Goal: Task Accomplishment & Management: Use online tool/utility

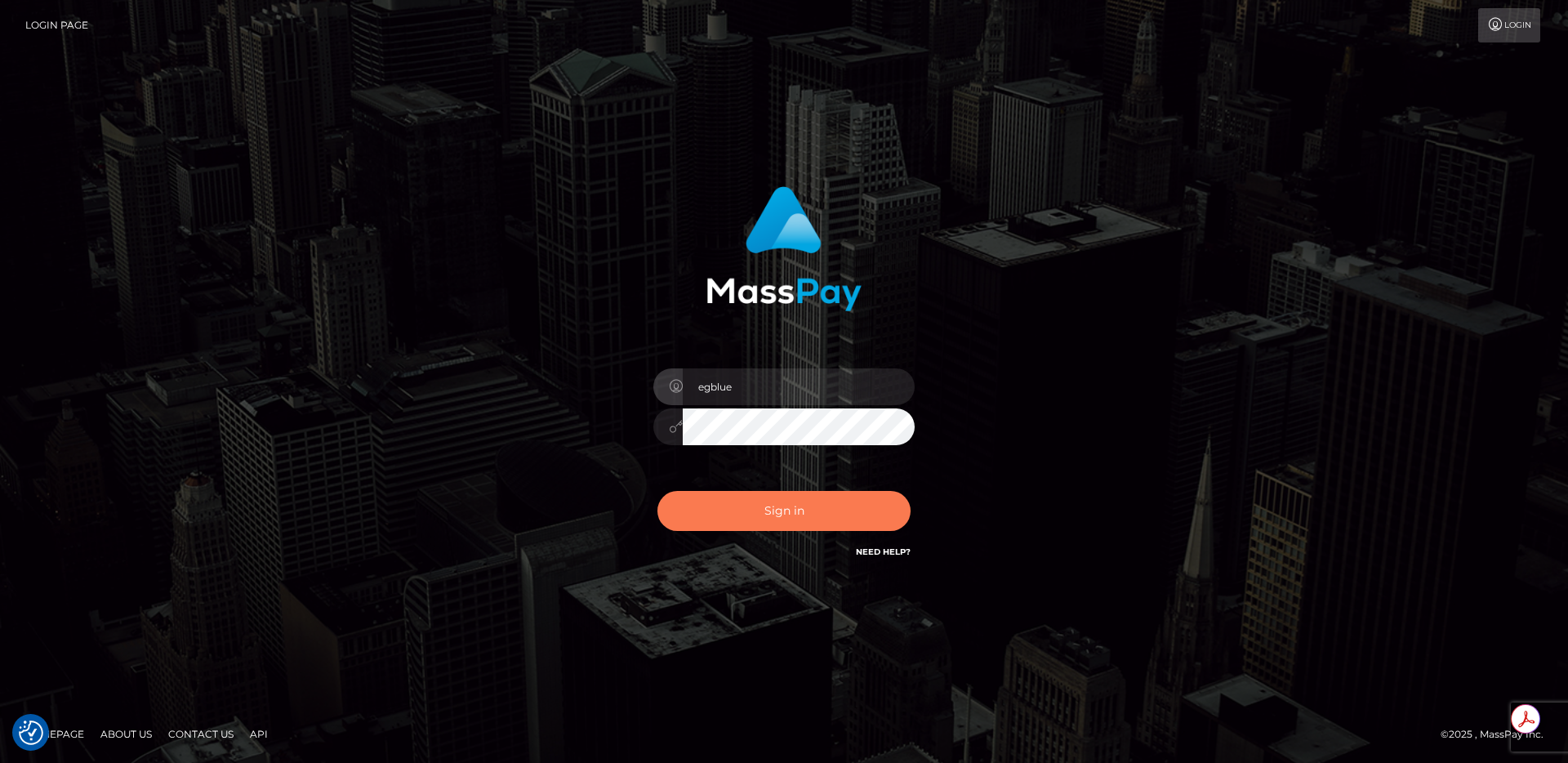
click at [717, 523] on button "Sign in" at bounding box center [784, 511] width 253 height 40
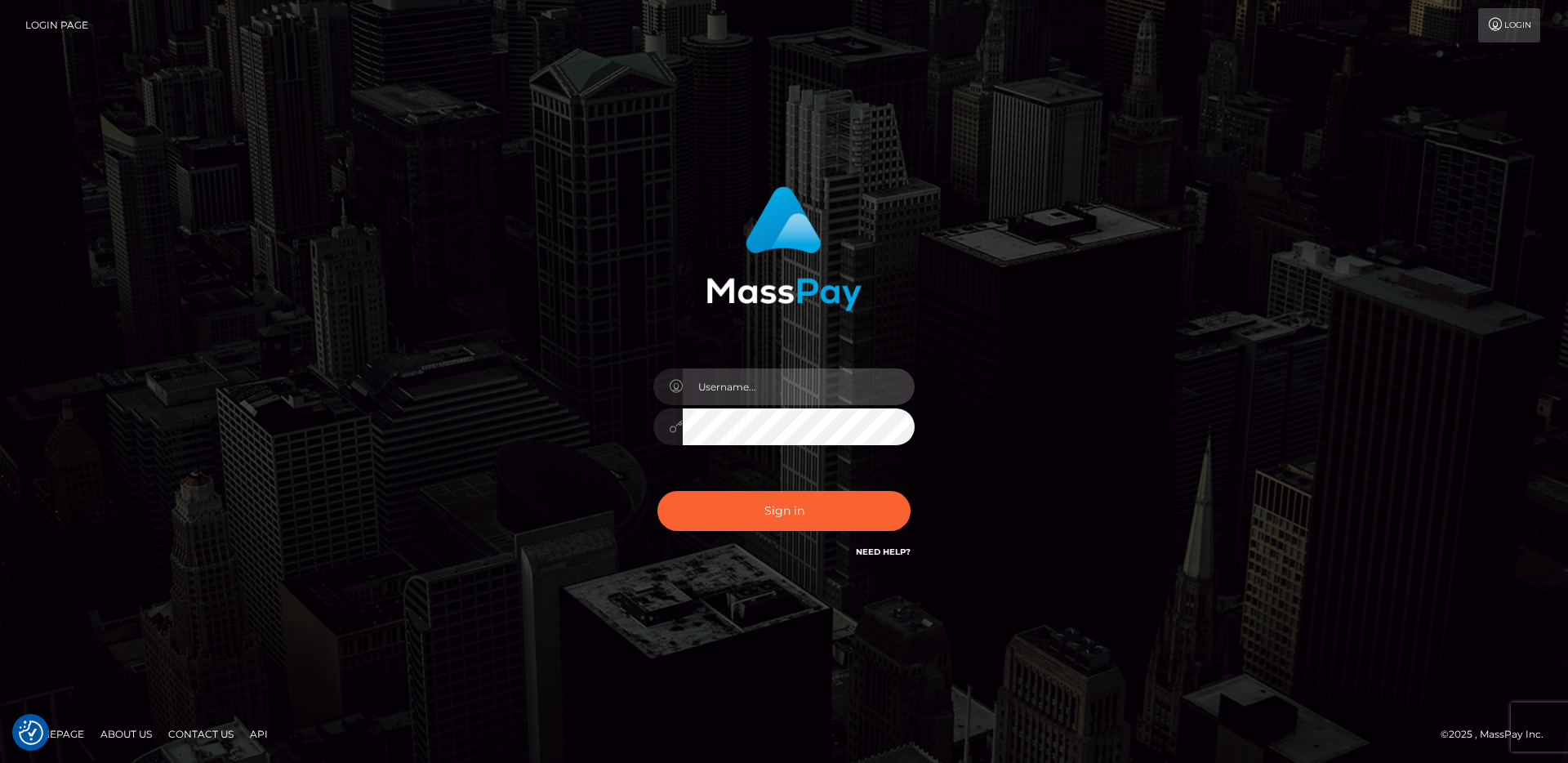
type input "egblue"
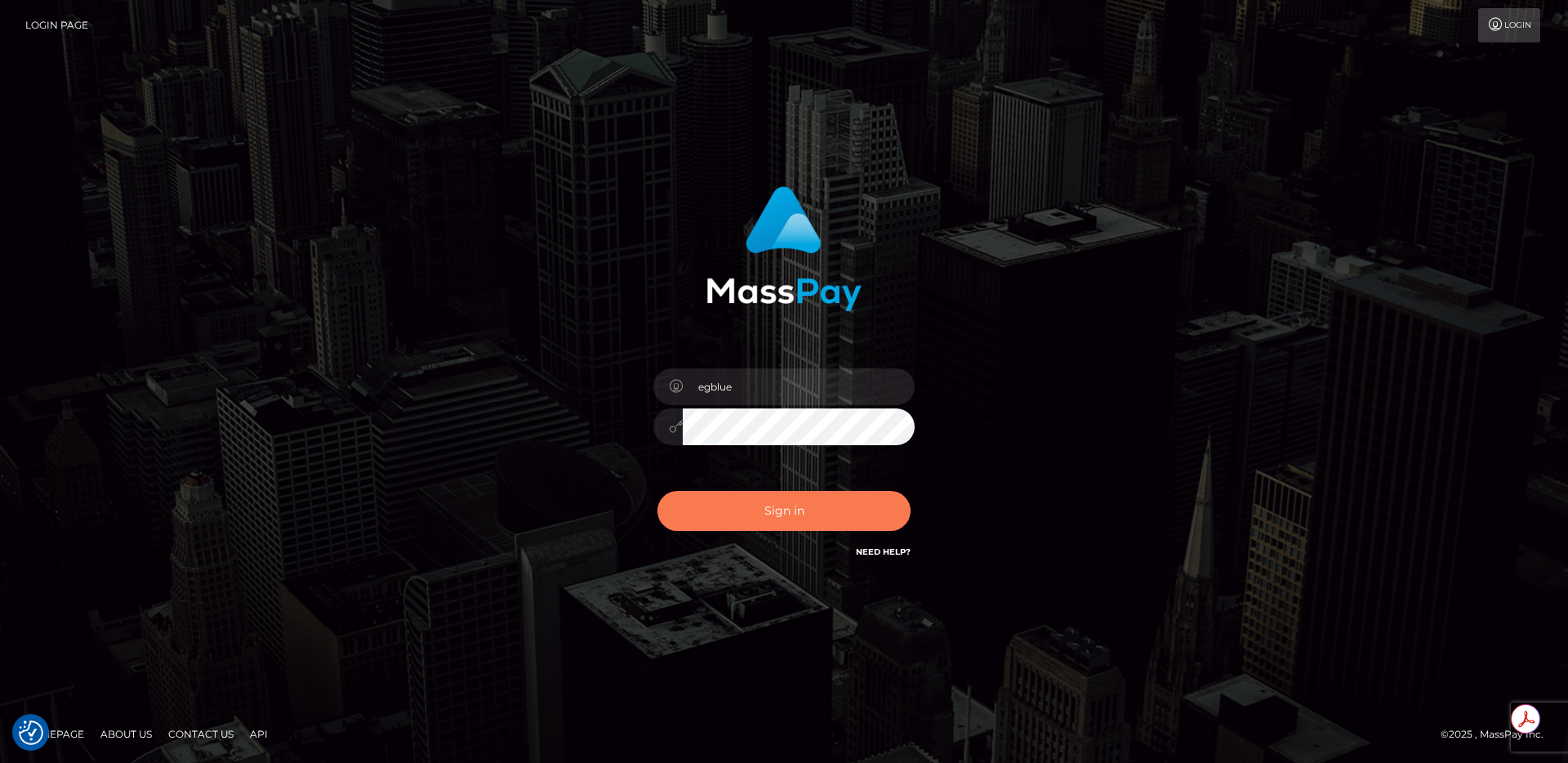
click at [736, 513] on button "Sign in" at bounding box center [784, 511] width 253 height 40
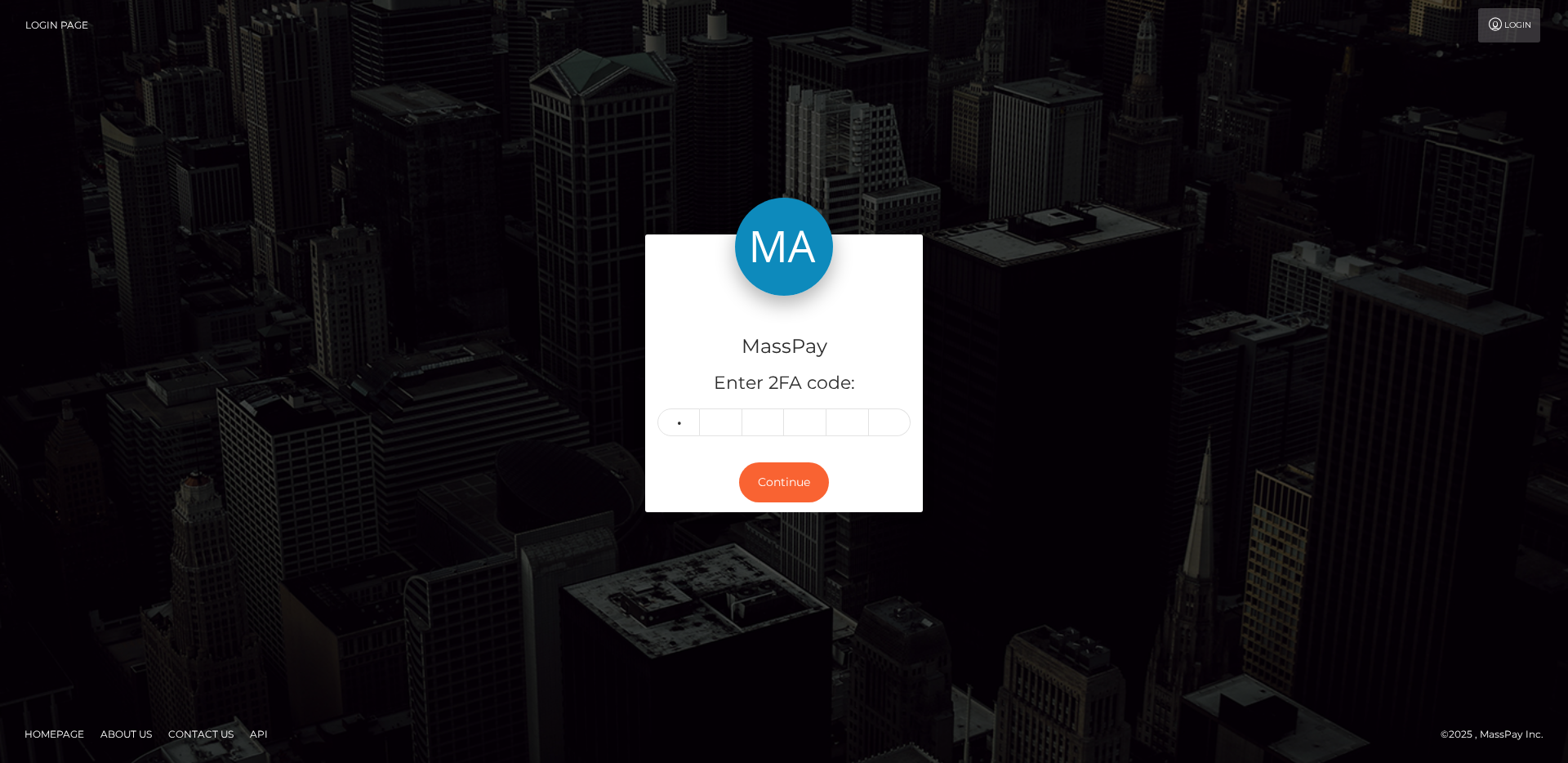
type input "7"
type input "4"
type input "7"
type input "0"
type input "1"
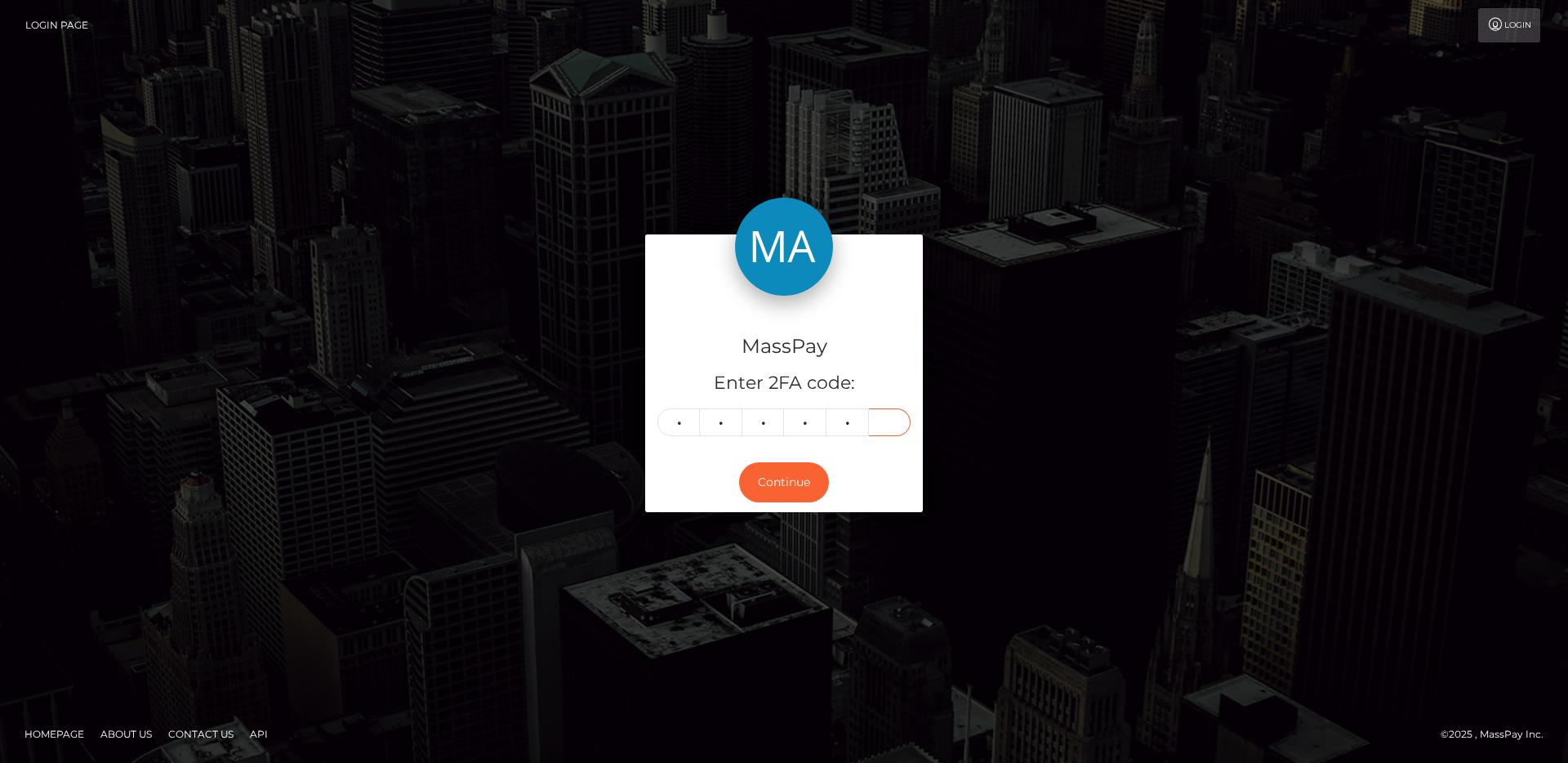
type input "2"
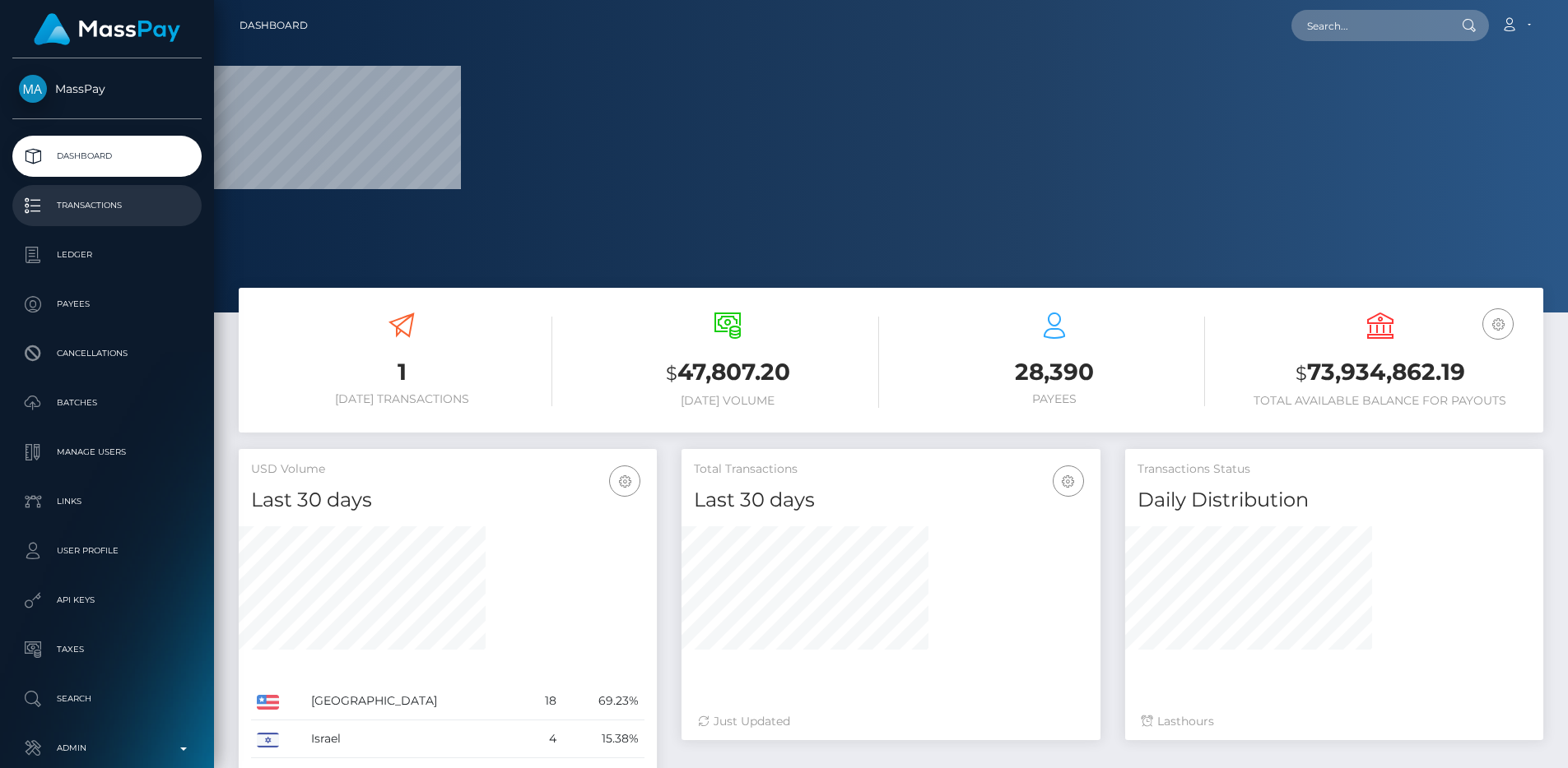
click at [76, 200] on p "Transactions" at bounding box center [106, 205] width 176 height 24
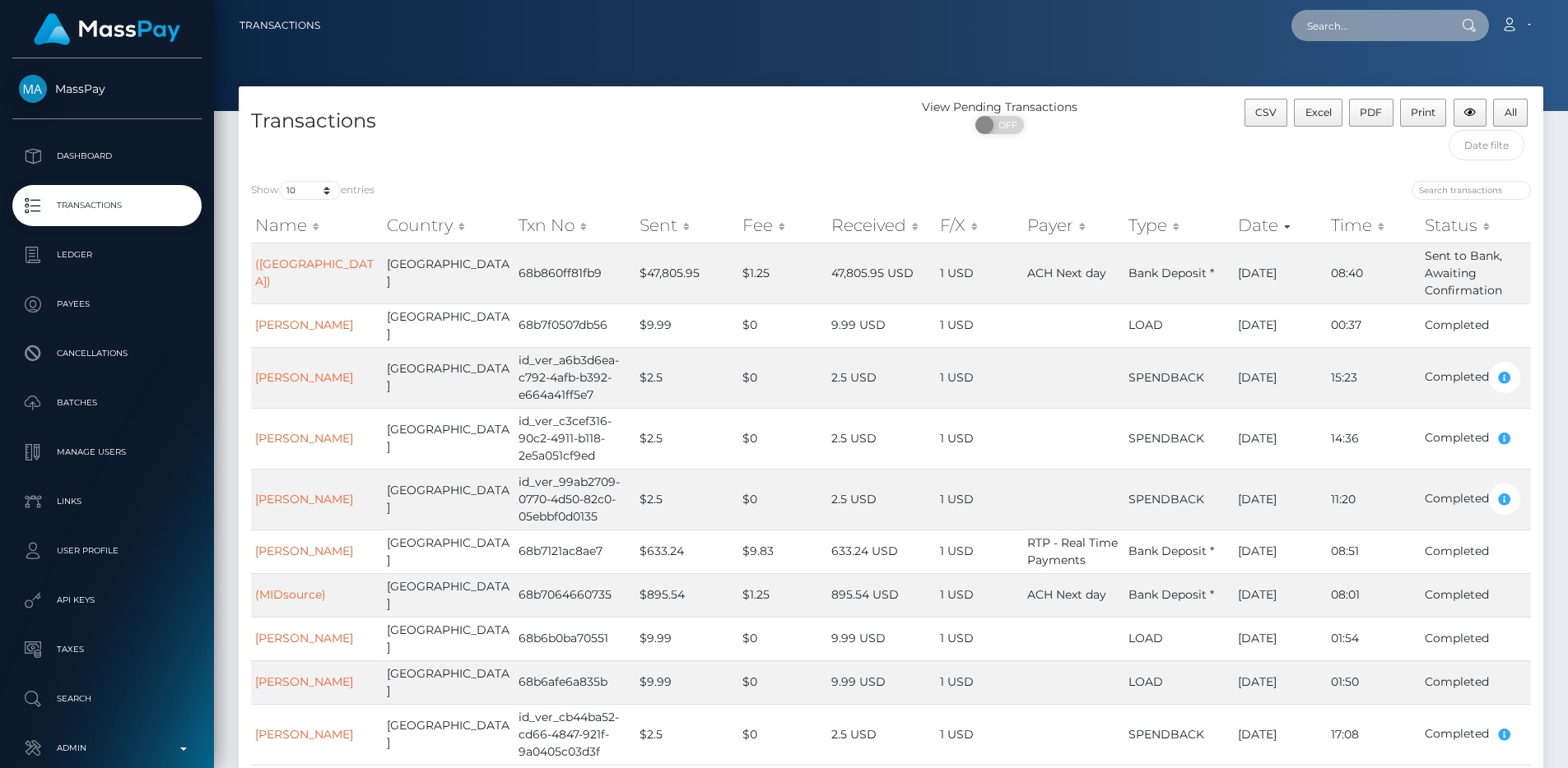
click at [1348, 31] on input "text" at bounding box center [1368, 24] width 154 height 31
paste input "4893a0d9-85dc-11f0-8023-0266f44cc279"
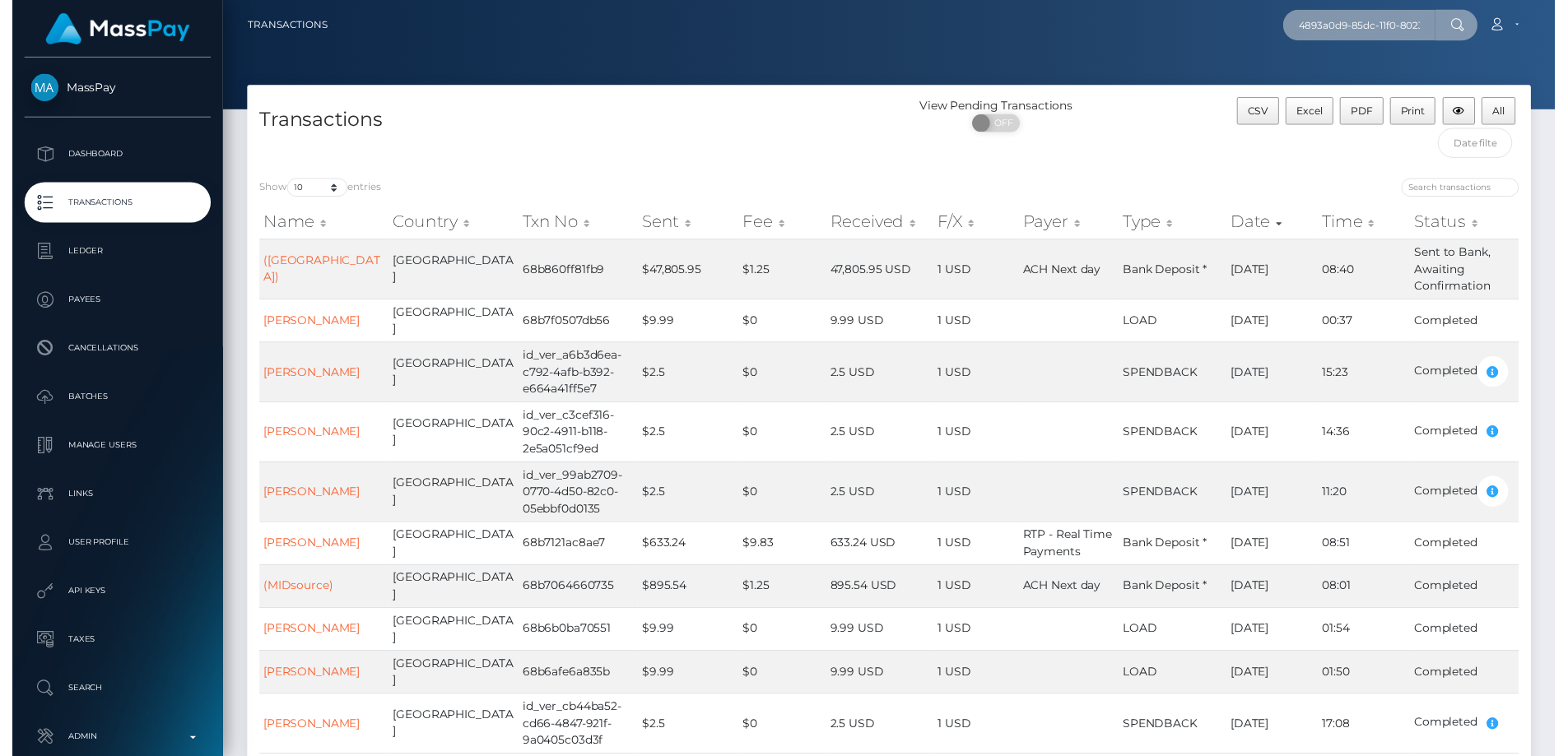
scroll to position [0, 87]
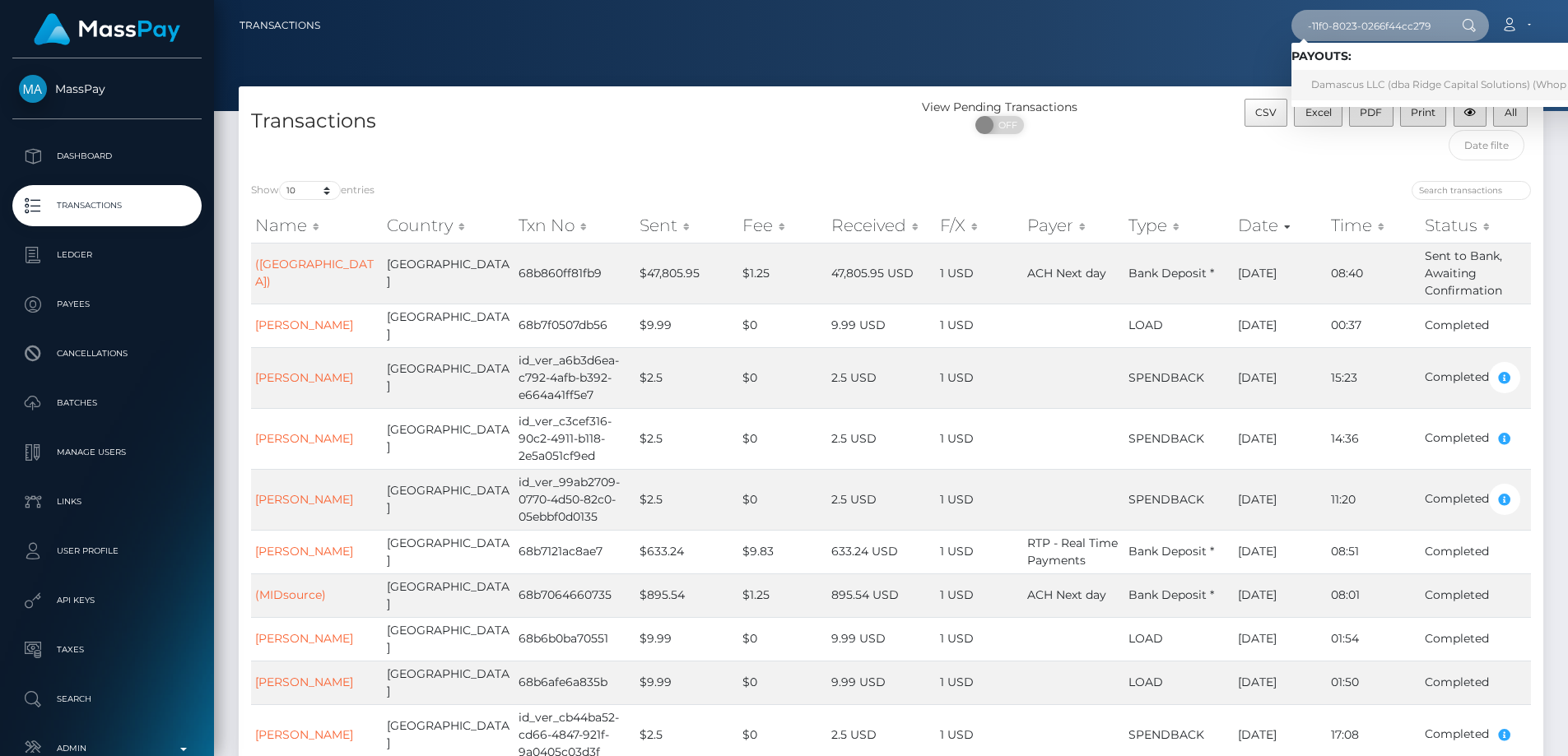
type input "4893a0d9-85dc-11f0-8023-0266f44cc279"
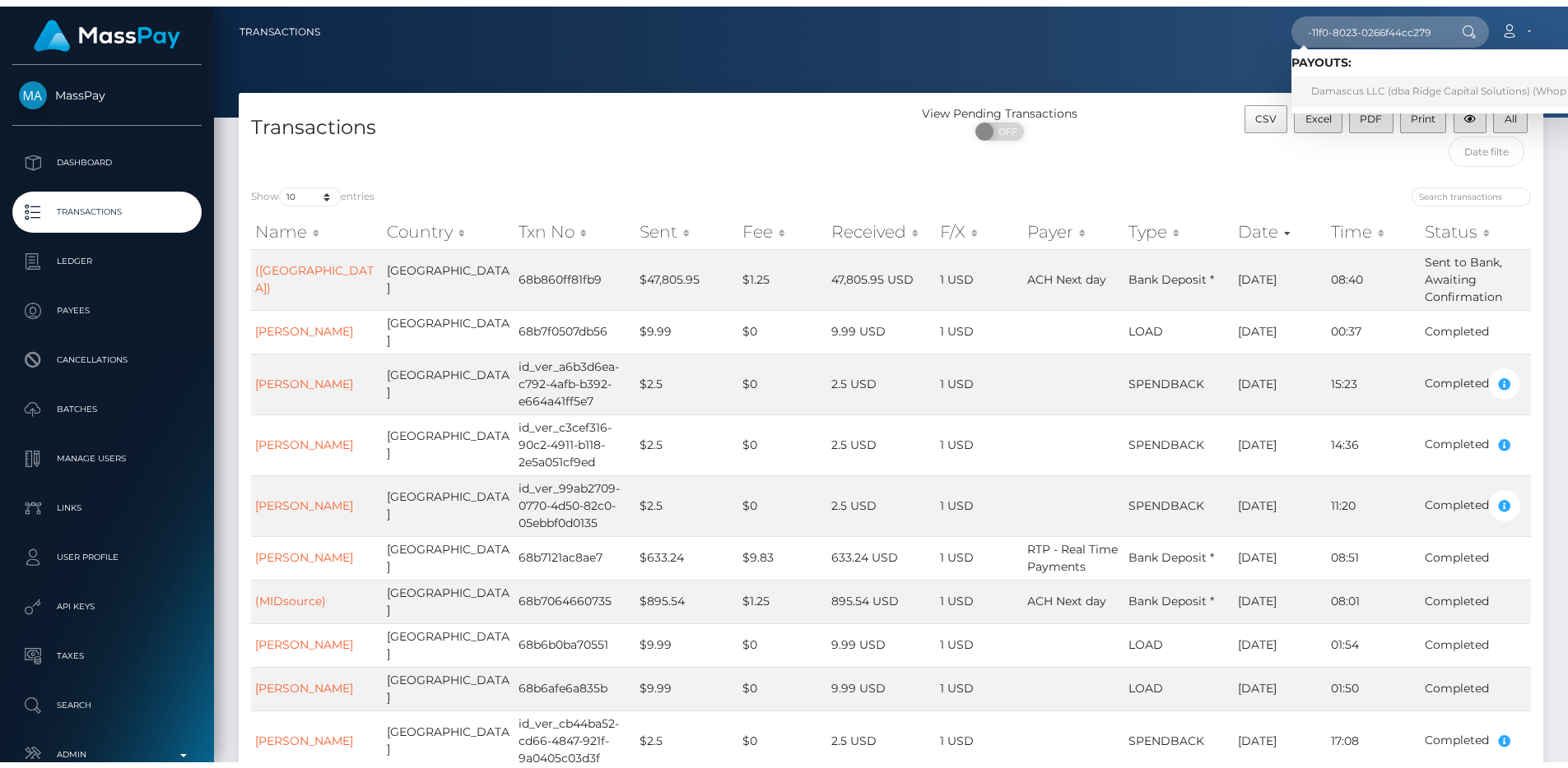
scroll to position [0, 0]
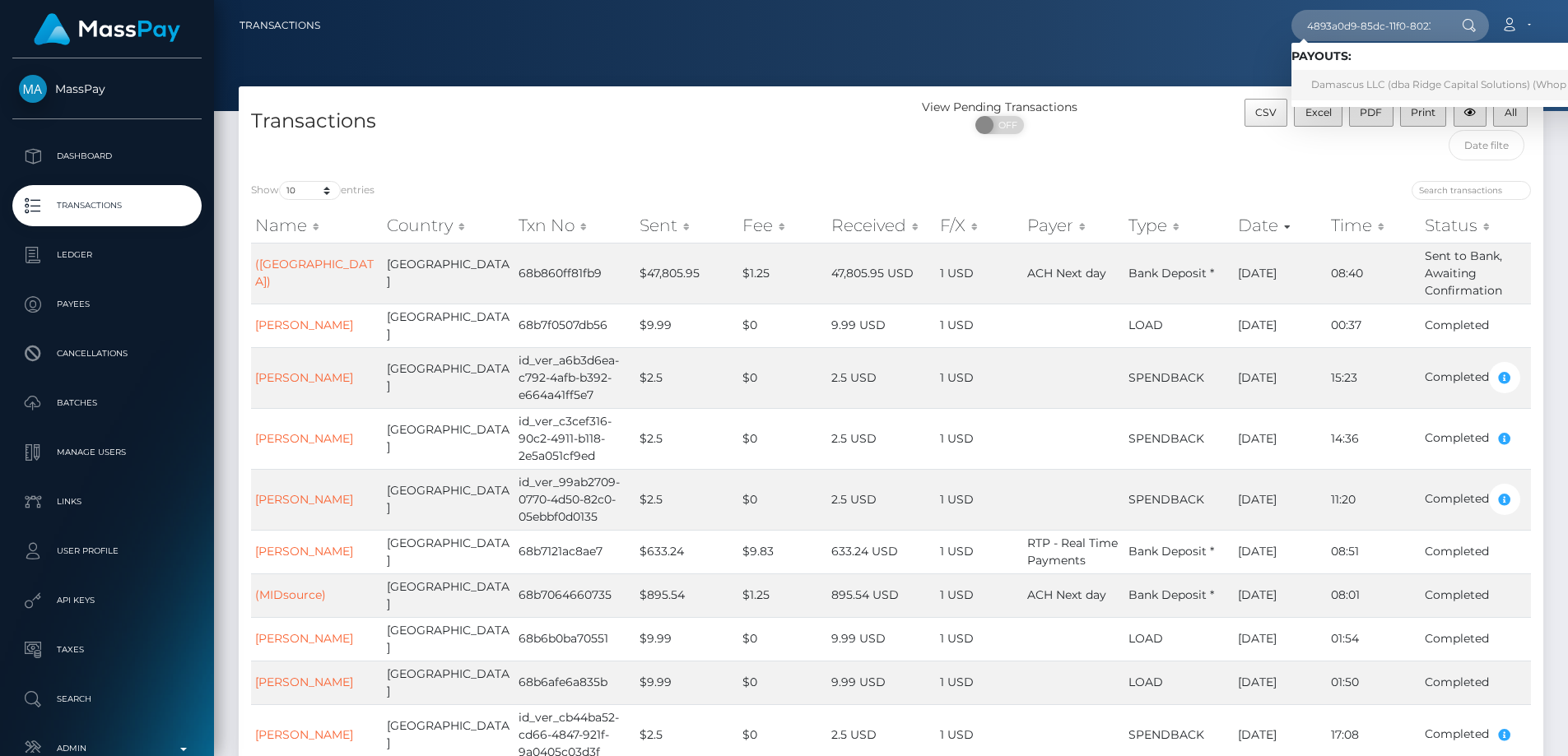
click at [1359, 79] on link "Damascus LLC (dba Ridge Capital Solutions) (Whop Inc - )" at bounding box center [1453, 85] width 325 height 30
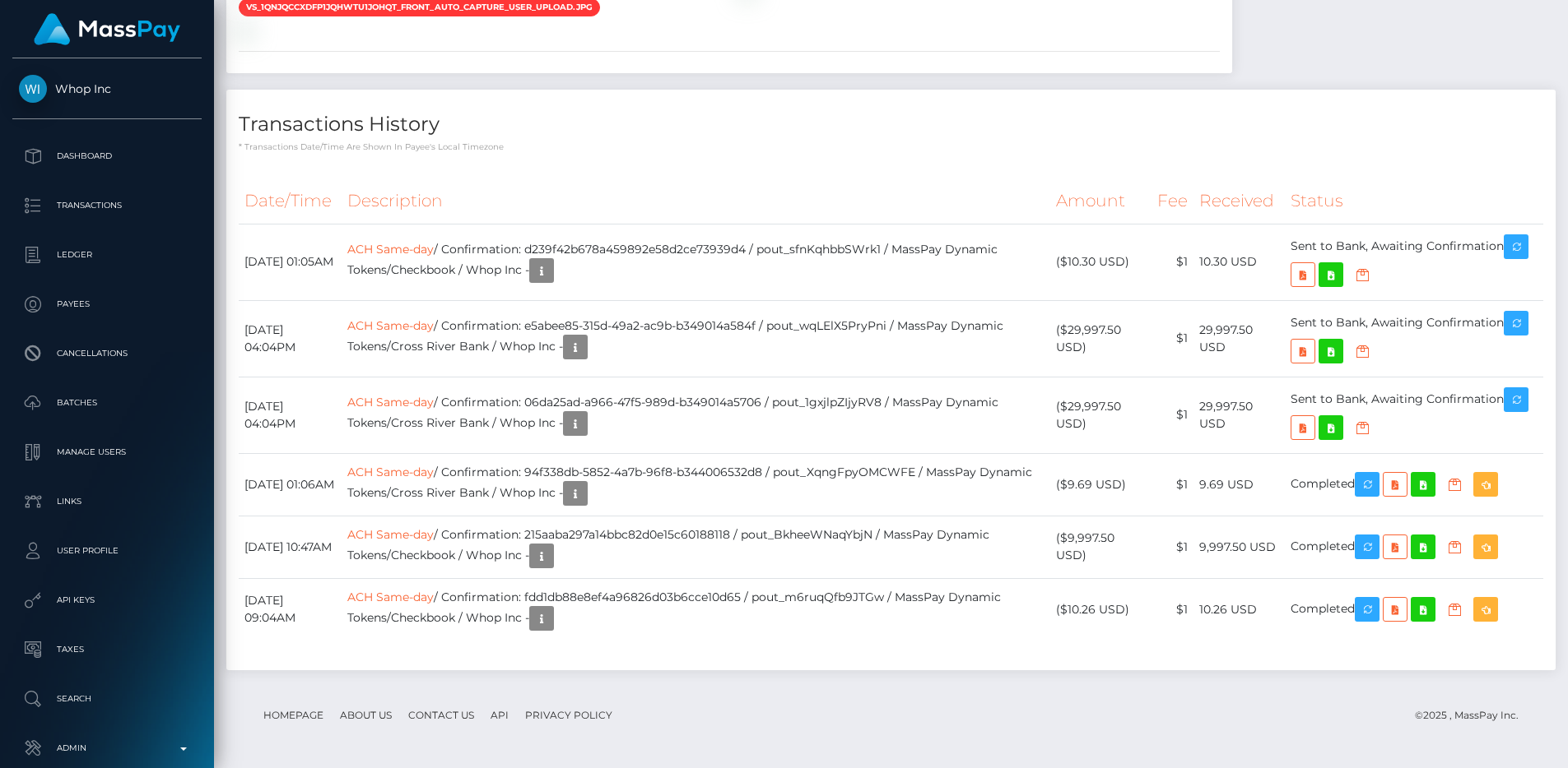
scroll to position [1766, 0]
click at [796, 52] on hr at bounding box center [729, 51] width 981 height 1
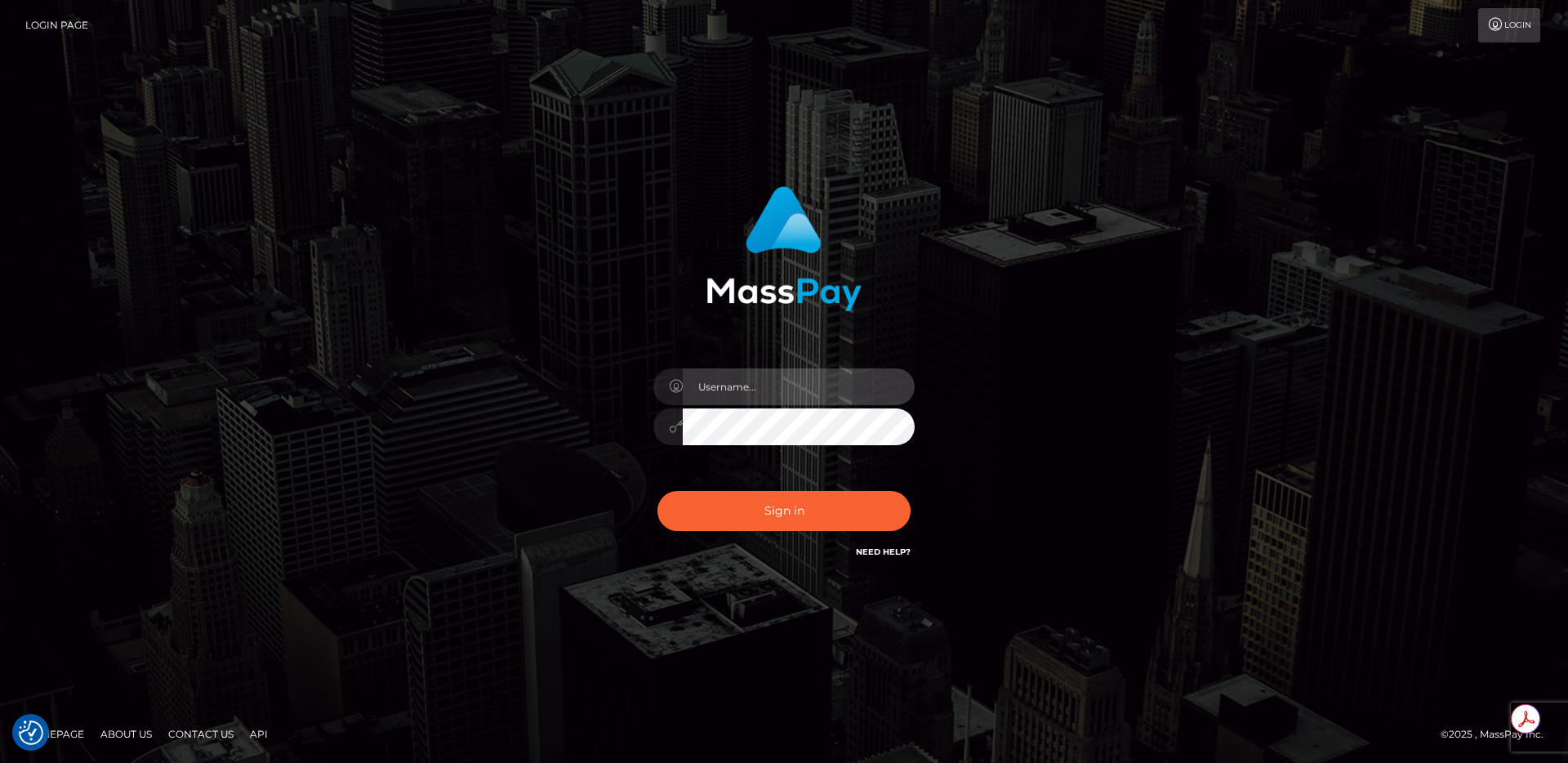
type input "egblue"
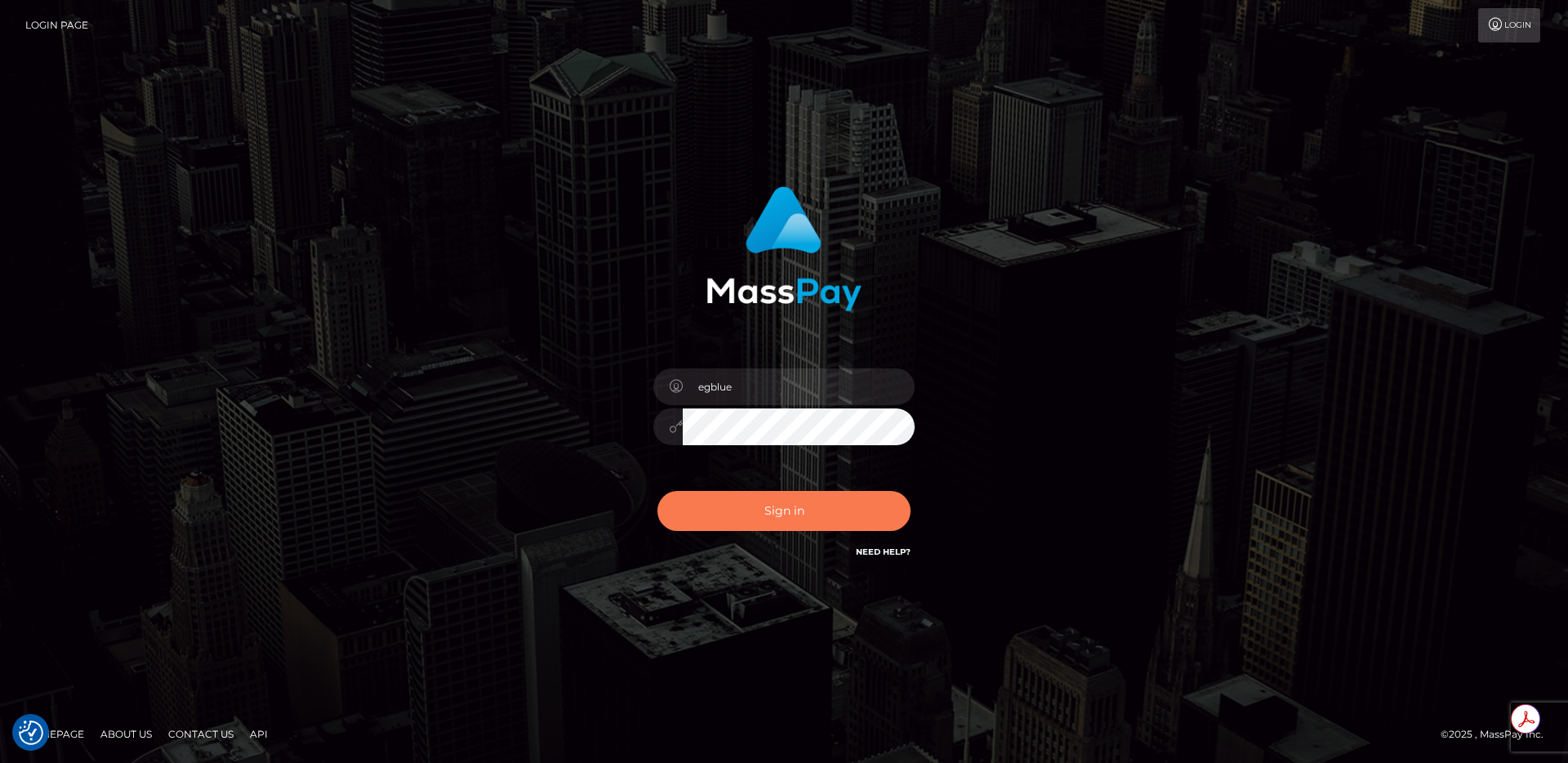
click at [759, 514] on button "Sign in" at bounding box center [784, 511] width 253 height 40
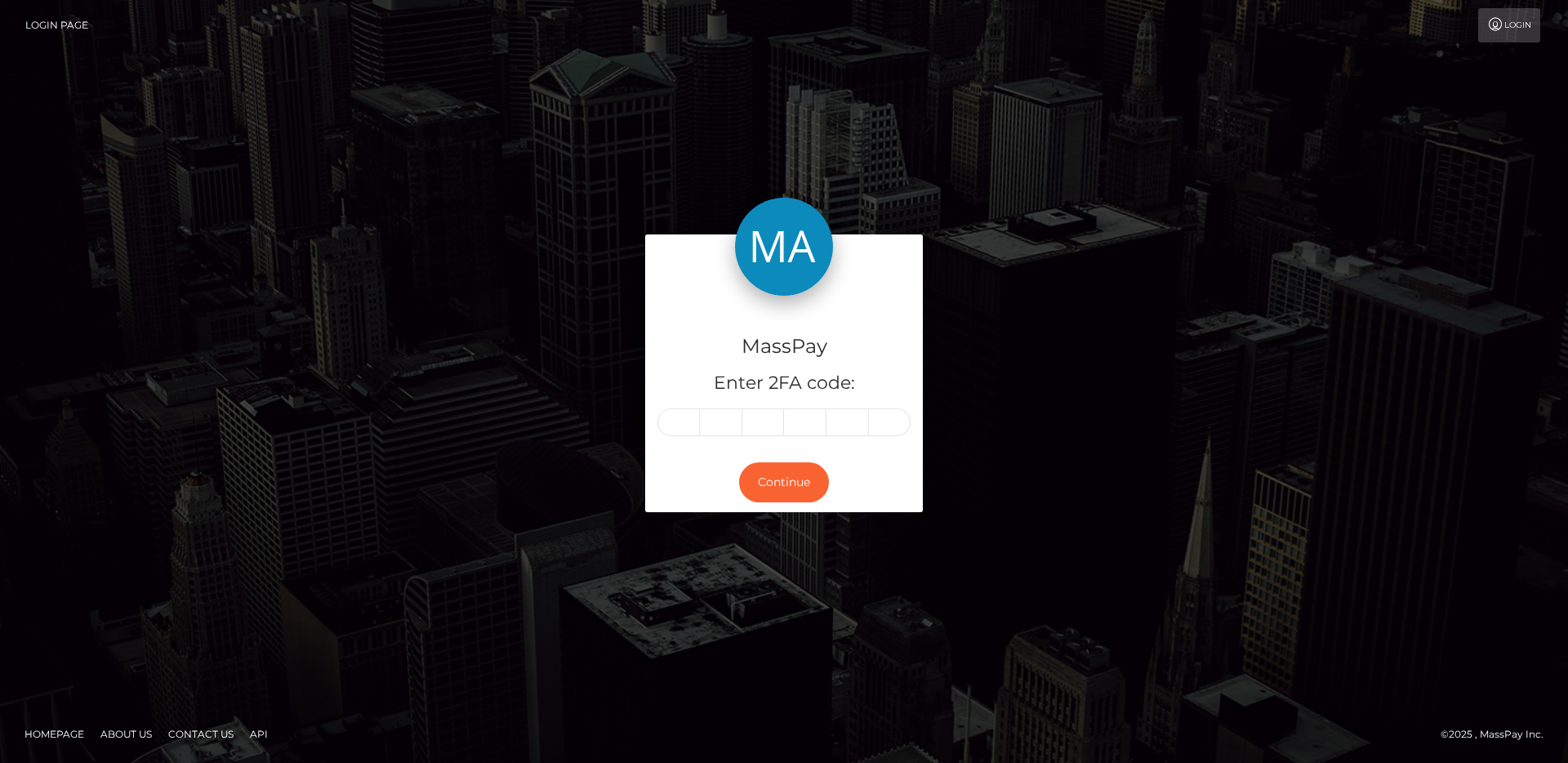
click at [669, 428] on input "text" at bounding box center [678, 423] width 42 height 28
type input "2"
type input "9"
type input "1"
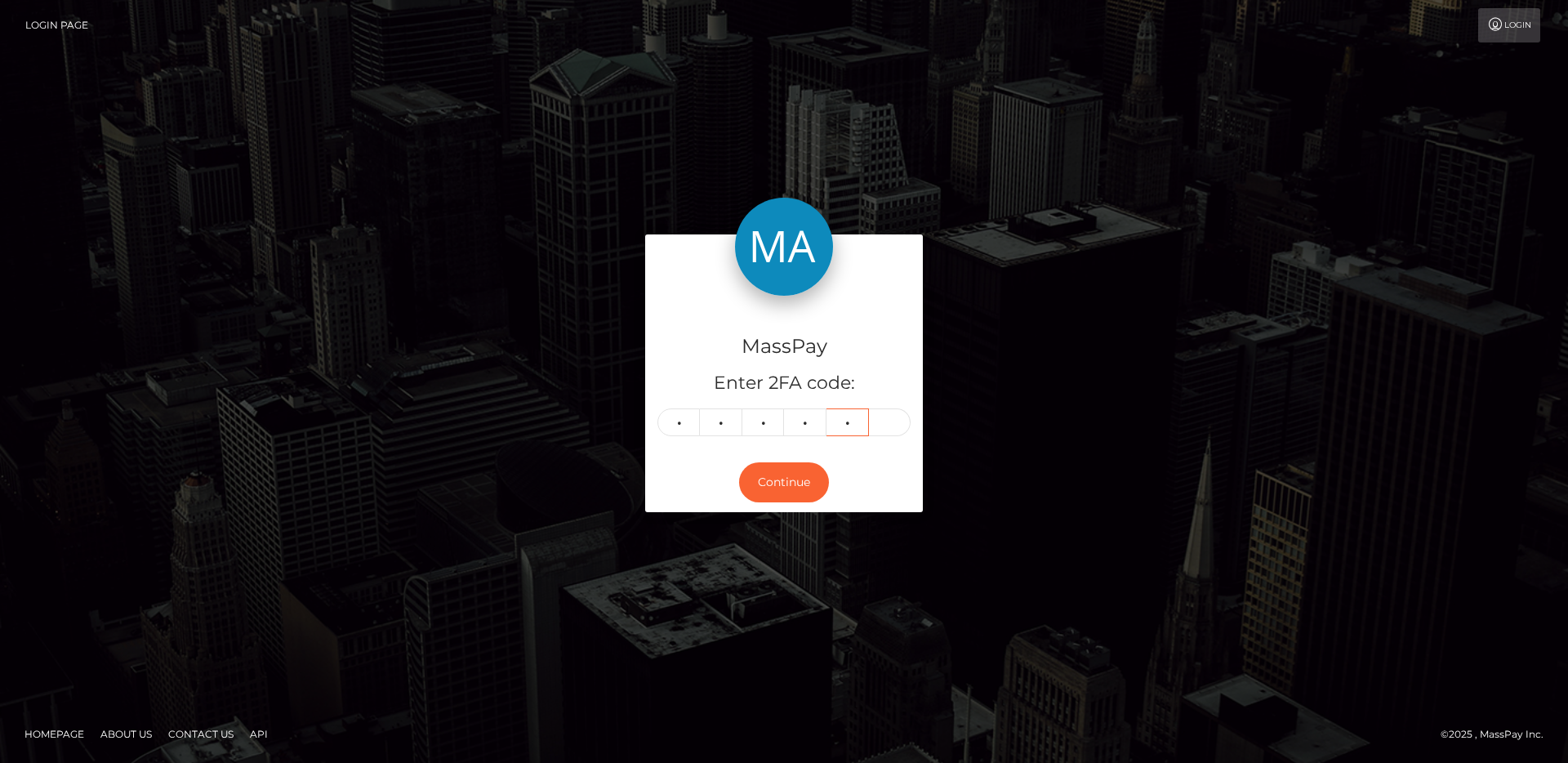
type input "1"
type input "3"
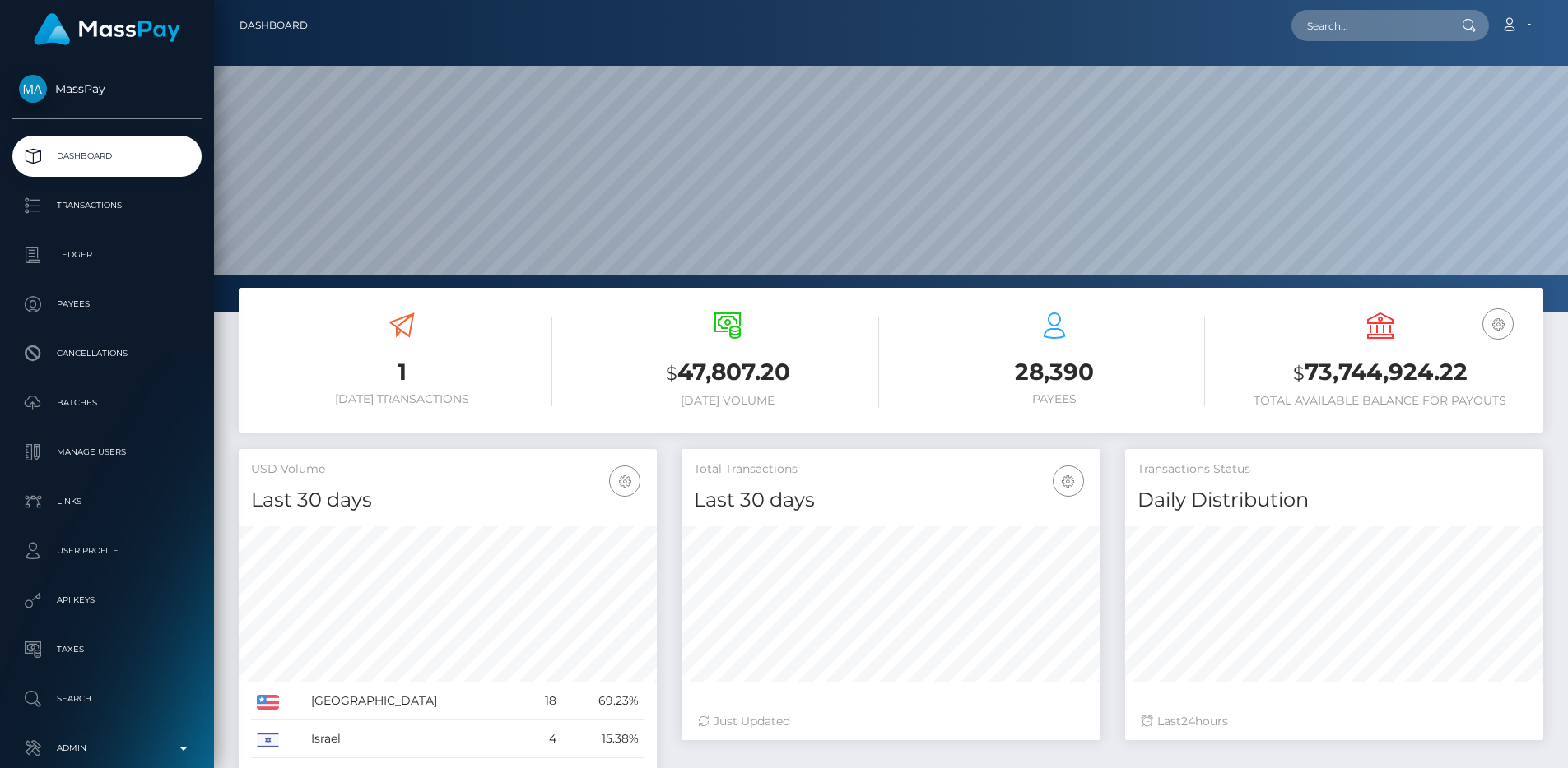
scroll to position [292, 419]
click at [1349, 30] on input "text" at bounding box center [1368, 24] width 154 height 31
paste input "pout_wqLElX5PryPni"
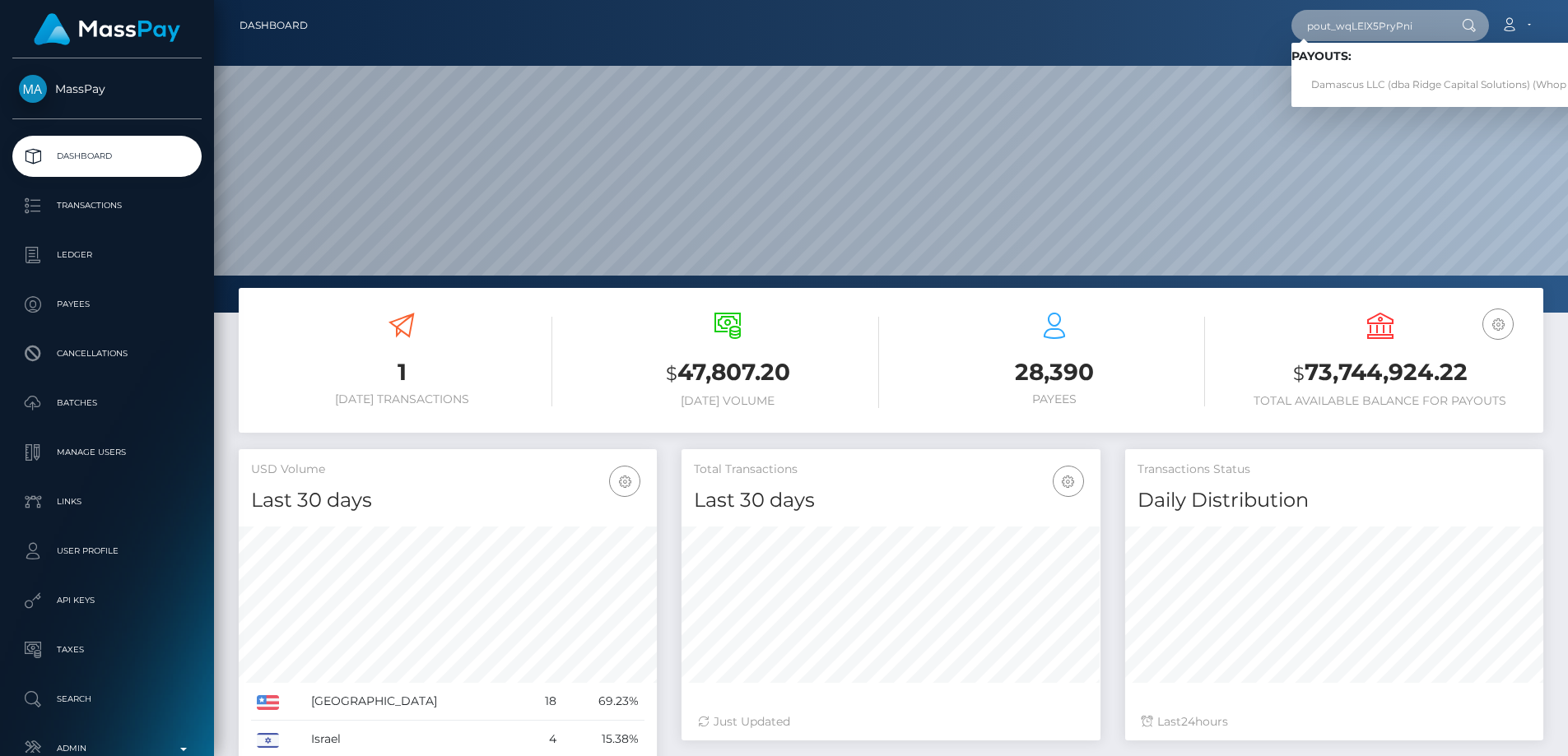
type input "pout_wqLElX5PryPni"
click at [1343, 82] on link "Damascus LLC (dba Ridge Capital Solutions) (Whop Inc - )" at bounding box center [1453, 85] width 325 height 30
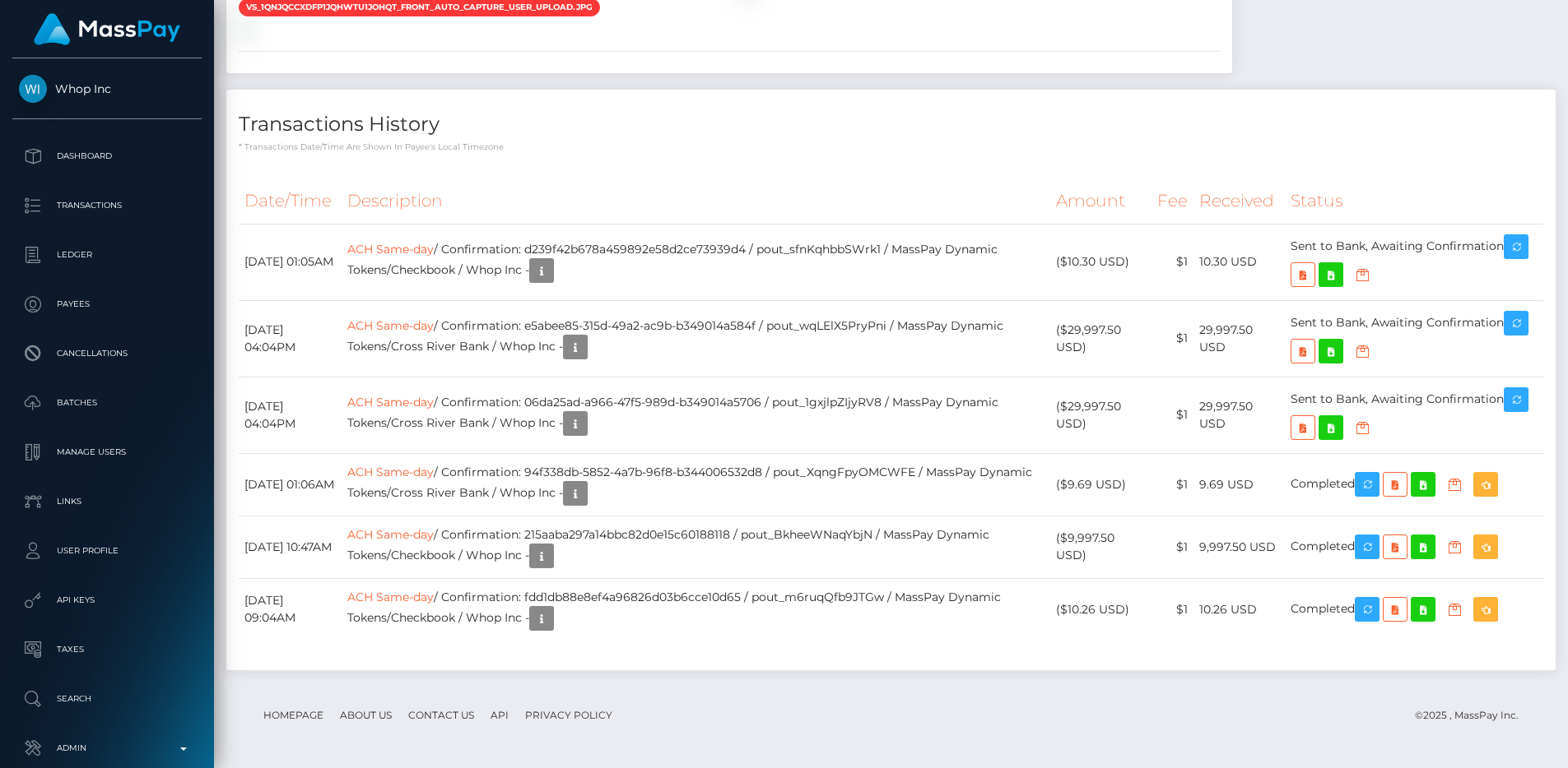
scroll to position [1827, 0]
drag, startPoint x: 246, startPoint y: 444, endPoint x: 345, endPoint y: 472, distance: 102.9
click at [342, 376] on td "August 30, 2025 04:04PM" at bounding box center [289, 338] width 103 height 76
copy td "August 30, 2025 04:04PM"
click at [611, 139] on h4 "Transactions History" at bounding box center [890, 124] width 1304 height 29
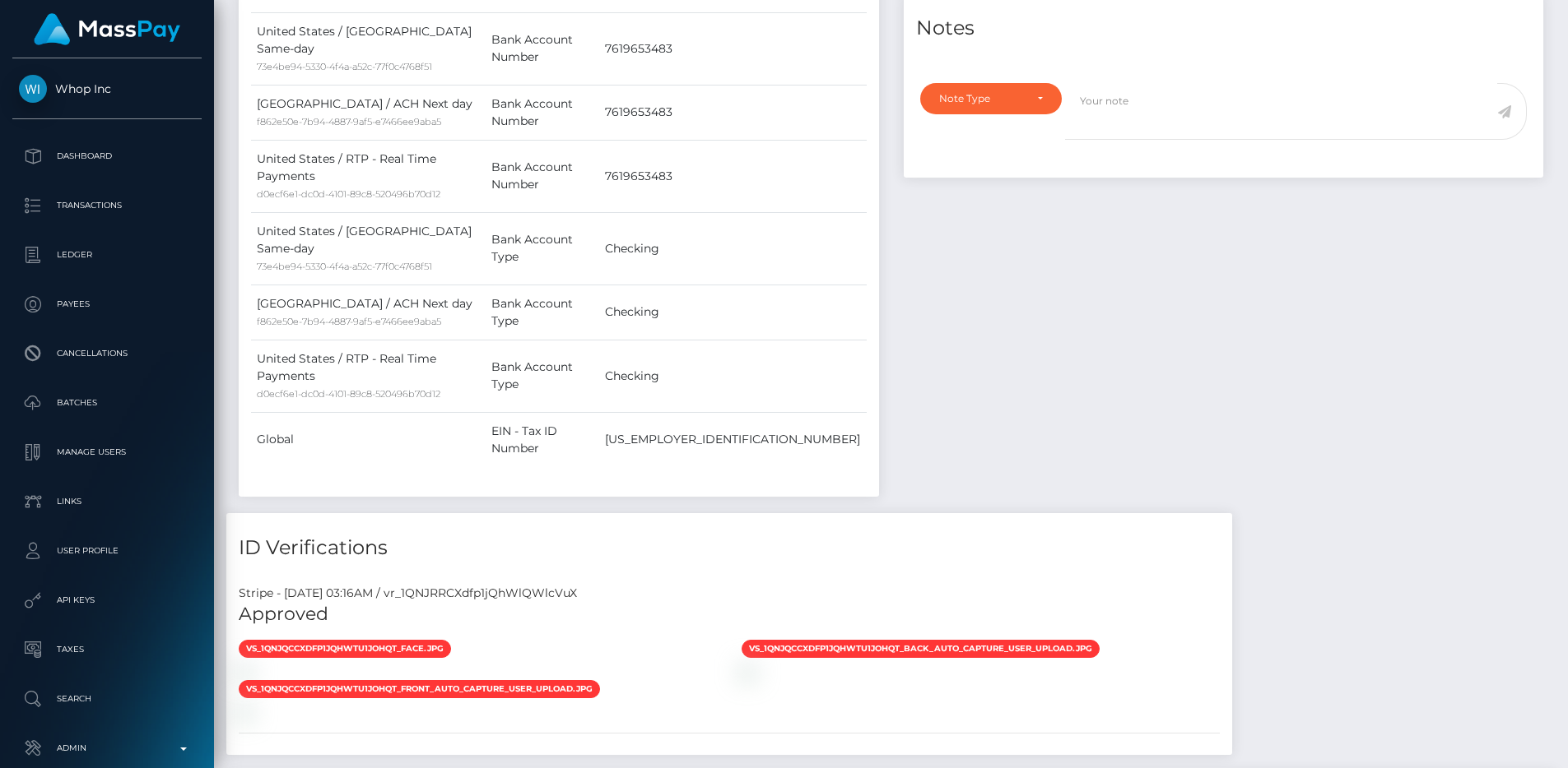
scroll to position [0, 0]
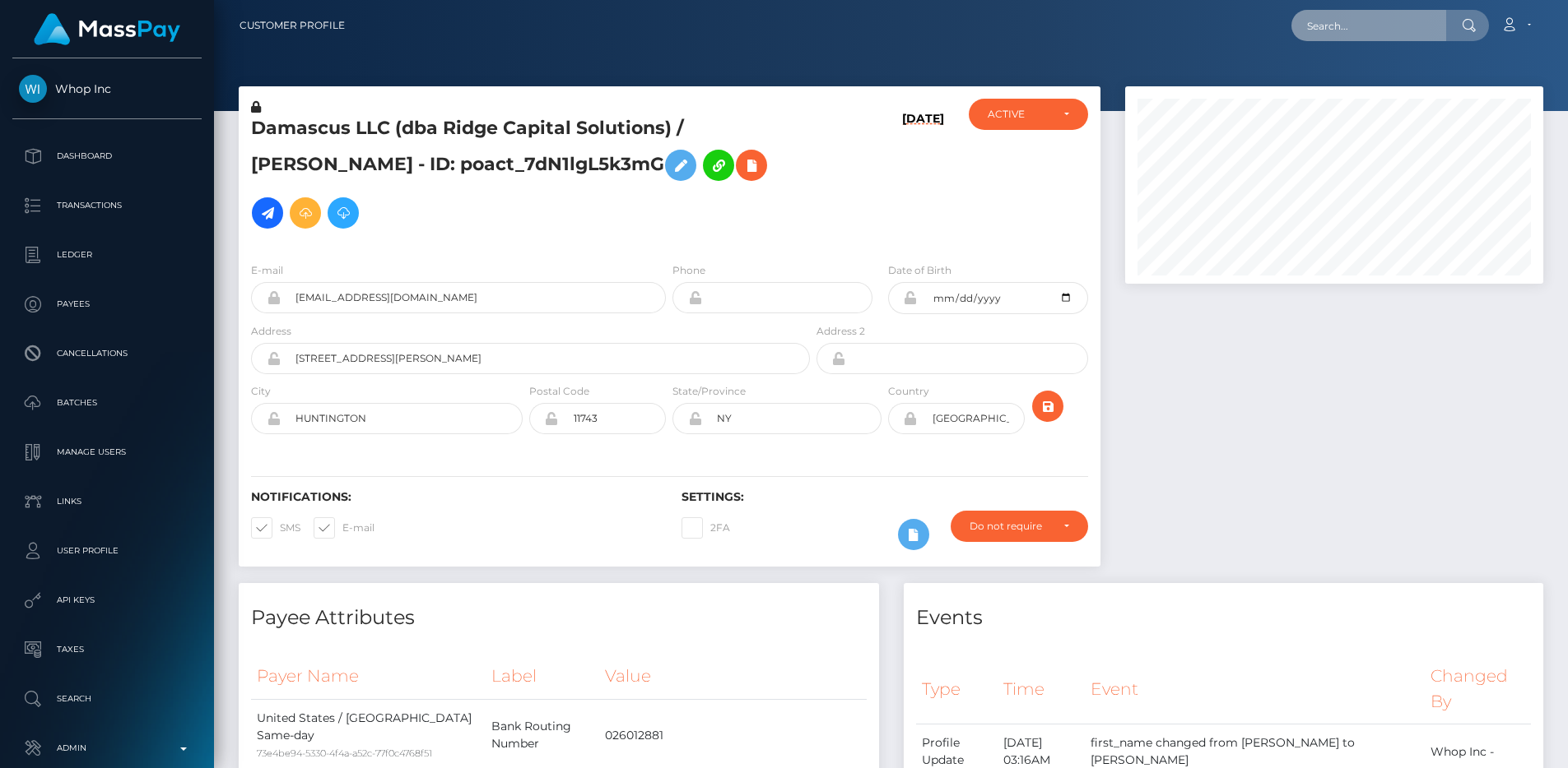
click at [1338, 24] on input "text" at bounding box center [1368, 24] width 154 height 31
paste input "Pg7OFjbmKlp1Q6WoZzgn"
click at [1360, 17] on input "Pg7OFjbmKlp1Q6WoZzgn" at bounding box center [1368, 24] width 154 height 31
paste input "poact_tMnWBIWJhzFX"
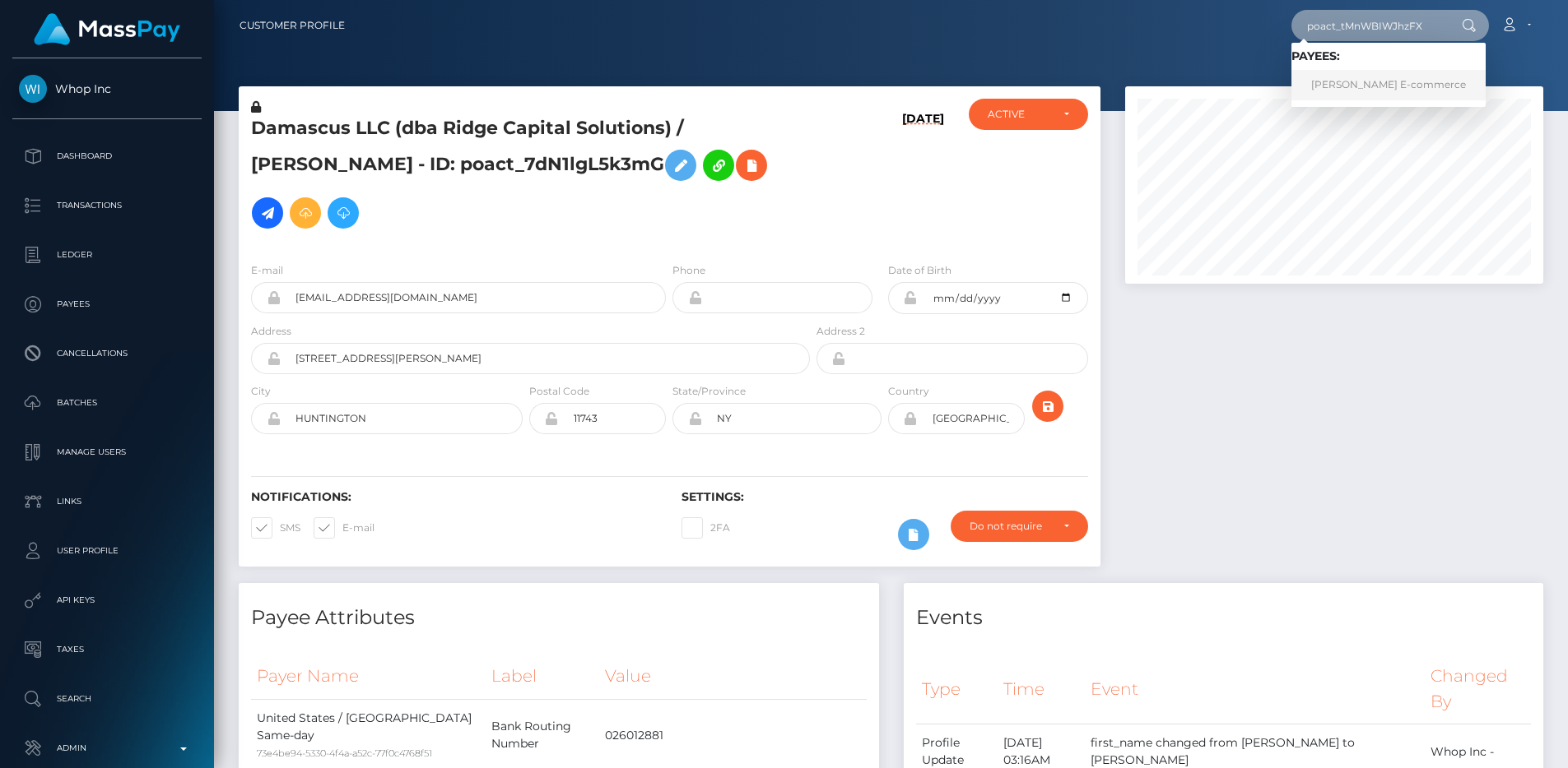
type input "poact_tMnWBIWJhzFX"
click at [1353, 79] on link "Ahmed’s E-commerce" at bounding box center [1388, 85] width 194 height 30
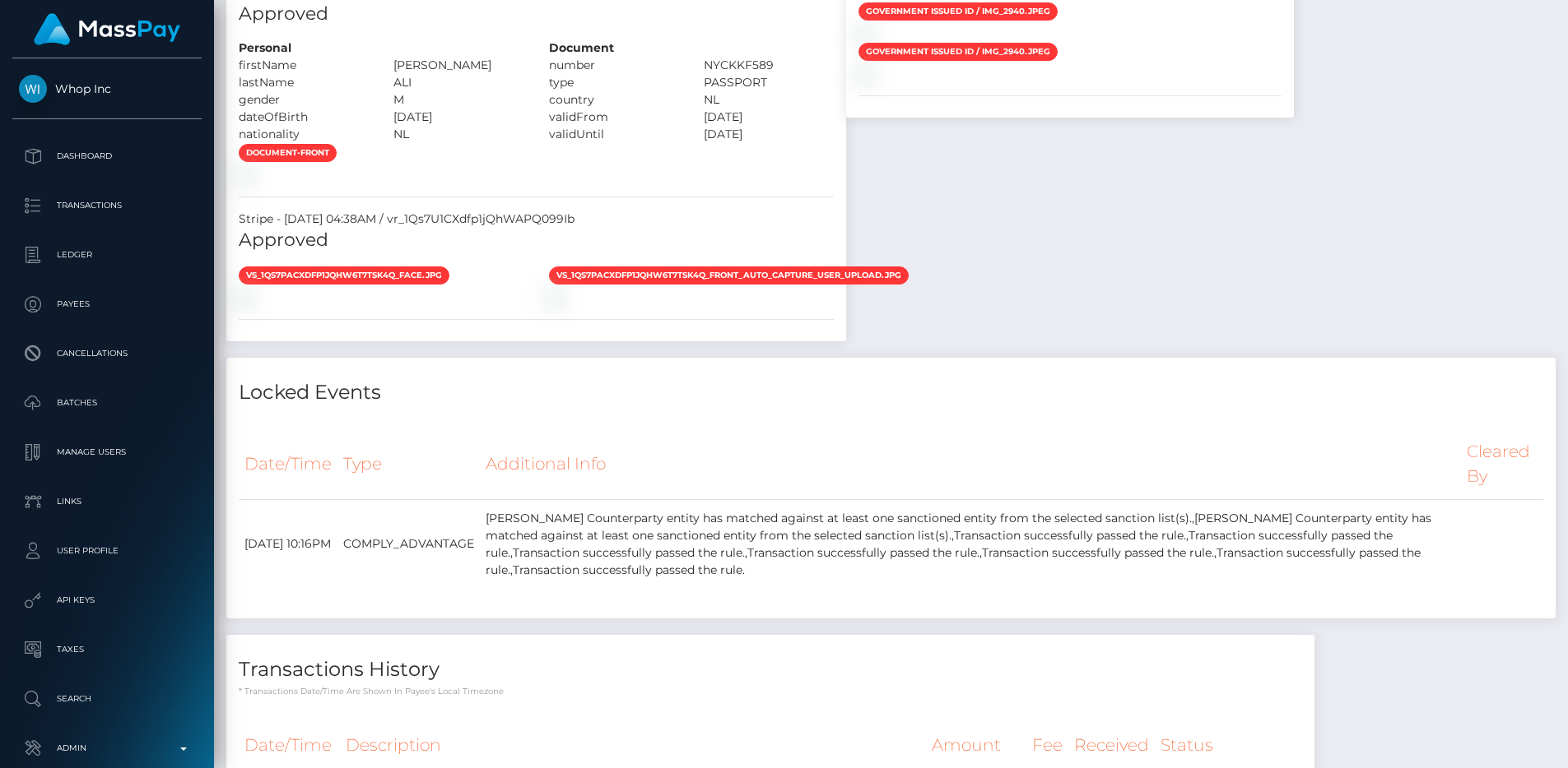
scroll to position [1798, 0]
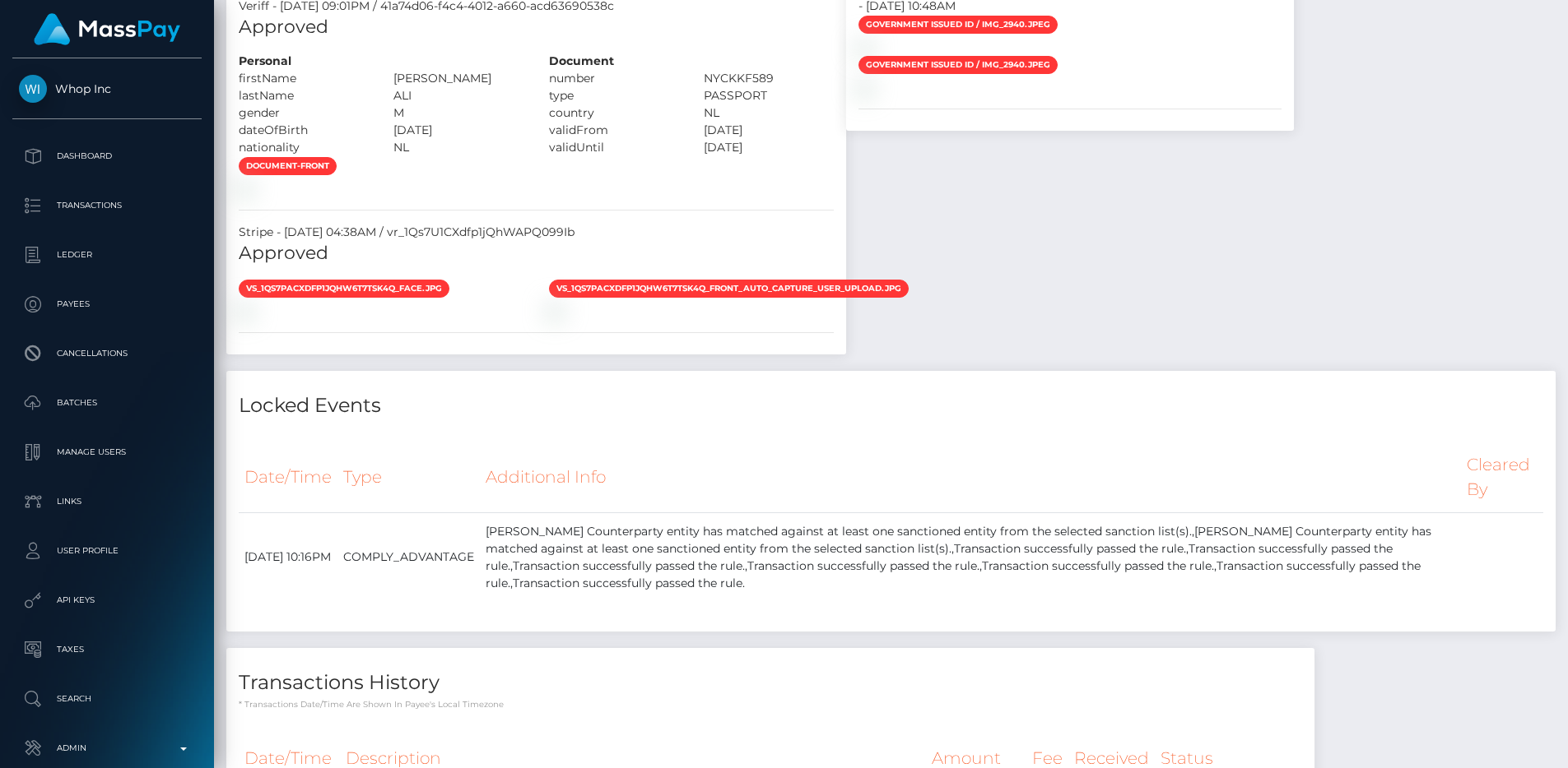
click at [576, 241] on div "Stripe - [DATE] 04:38AM / vr_1Qs7U1CXdfp1jQhWAPQ099Ib" at bounding box center [536, 232] width 620 height 17
copy div "vr_1Qs7U1CXdfp1jQhWAPQ099Ib"
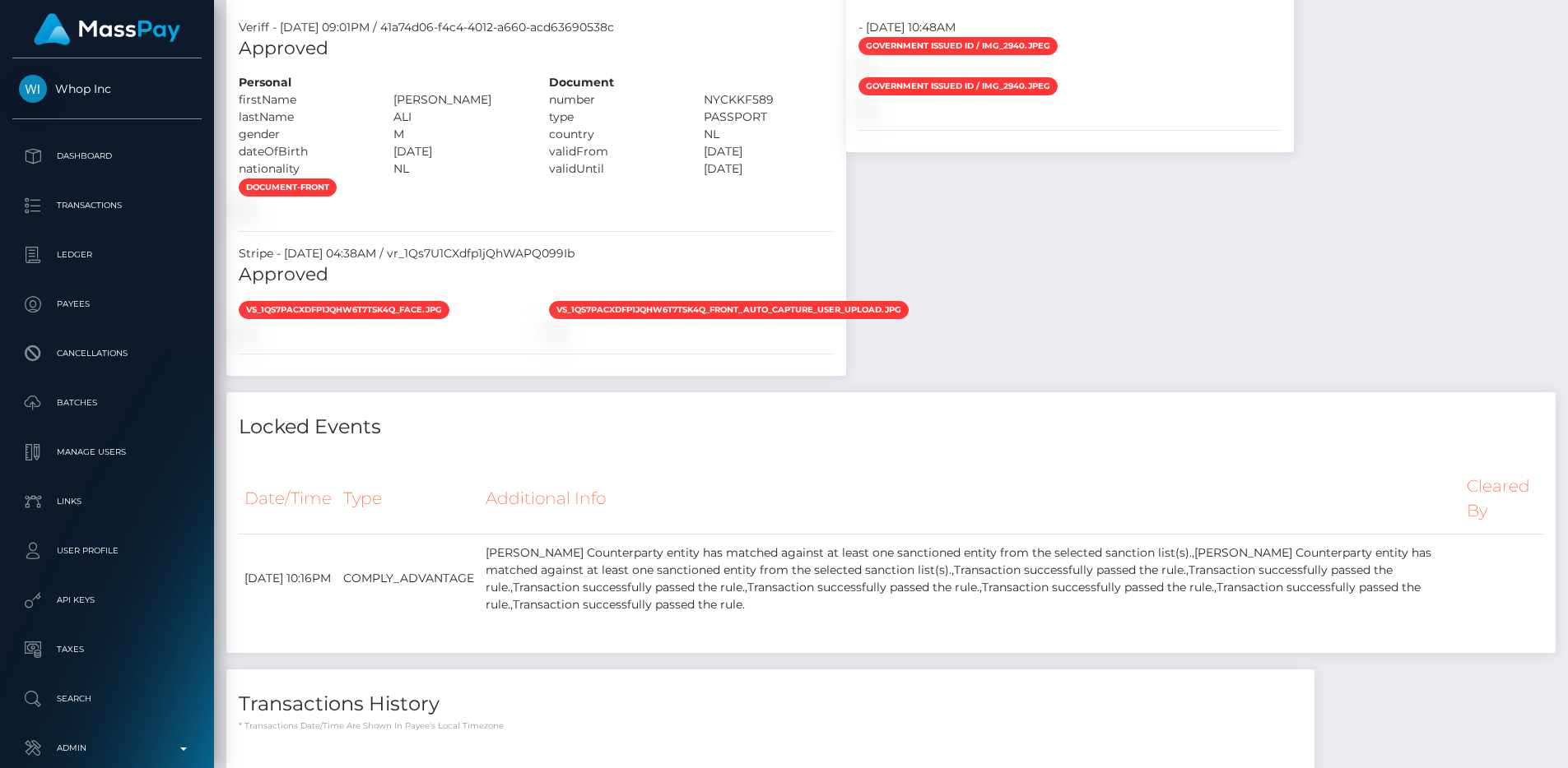
scroll to position [1743, 0]
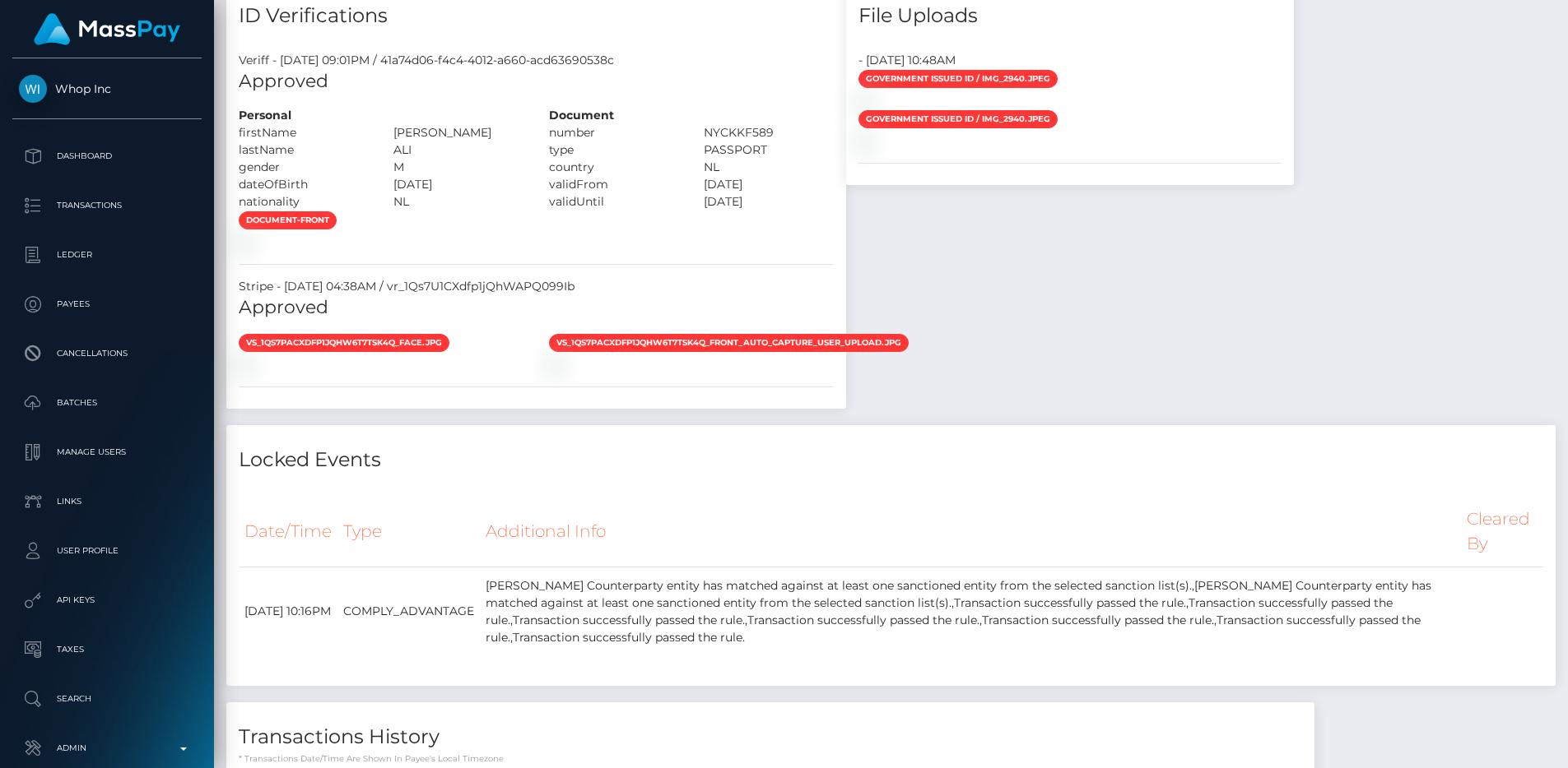
click at [487, 296] on div "Stripe - [DATE] 04:38AM / vr_1Qs7U1CXdfp1jQhWAPQ099Ib" at bounding box center [536, 286] width 620 height 17
click at [487, 296] on div "Stripe - July 24, 2025 04:38AM / vr_1Qs7U1CXdfp1jQhWAPQ099Ib" at bounding box center [536, 286] width 620 height 17
copy div "vr_1Qs7U1CXdfp1jQhWAPQ099Ib"
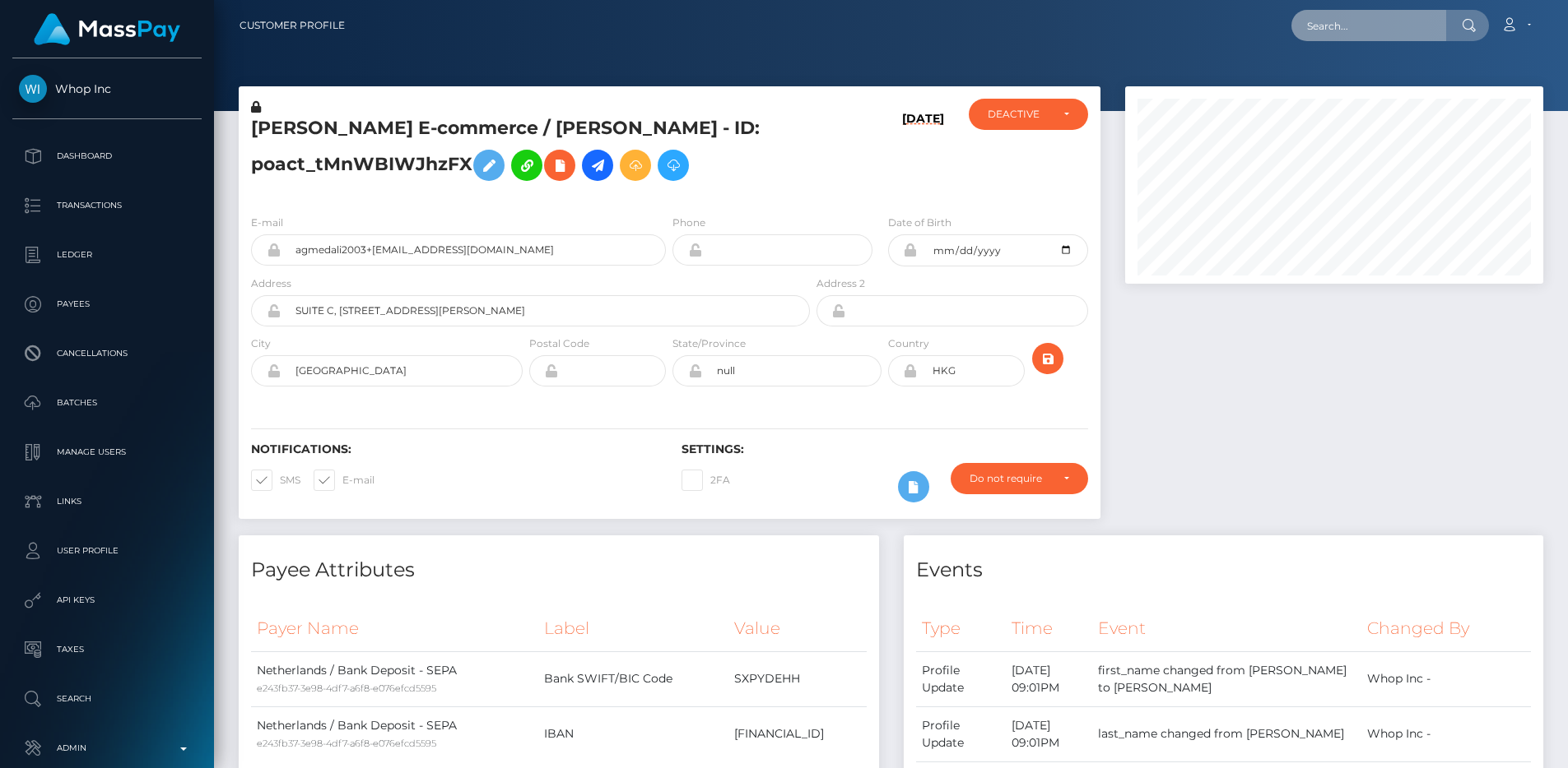
click at [1341, 24] on input "text" at bounding box center [1368, 24] width 154 height 31
paste input "poact_FzXlUAqwKkRU"
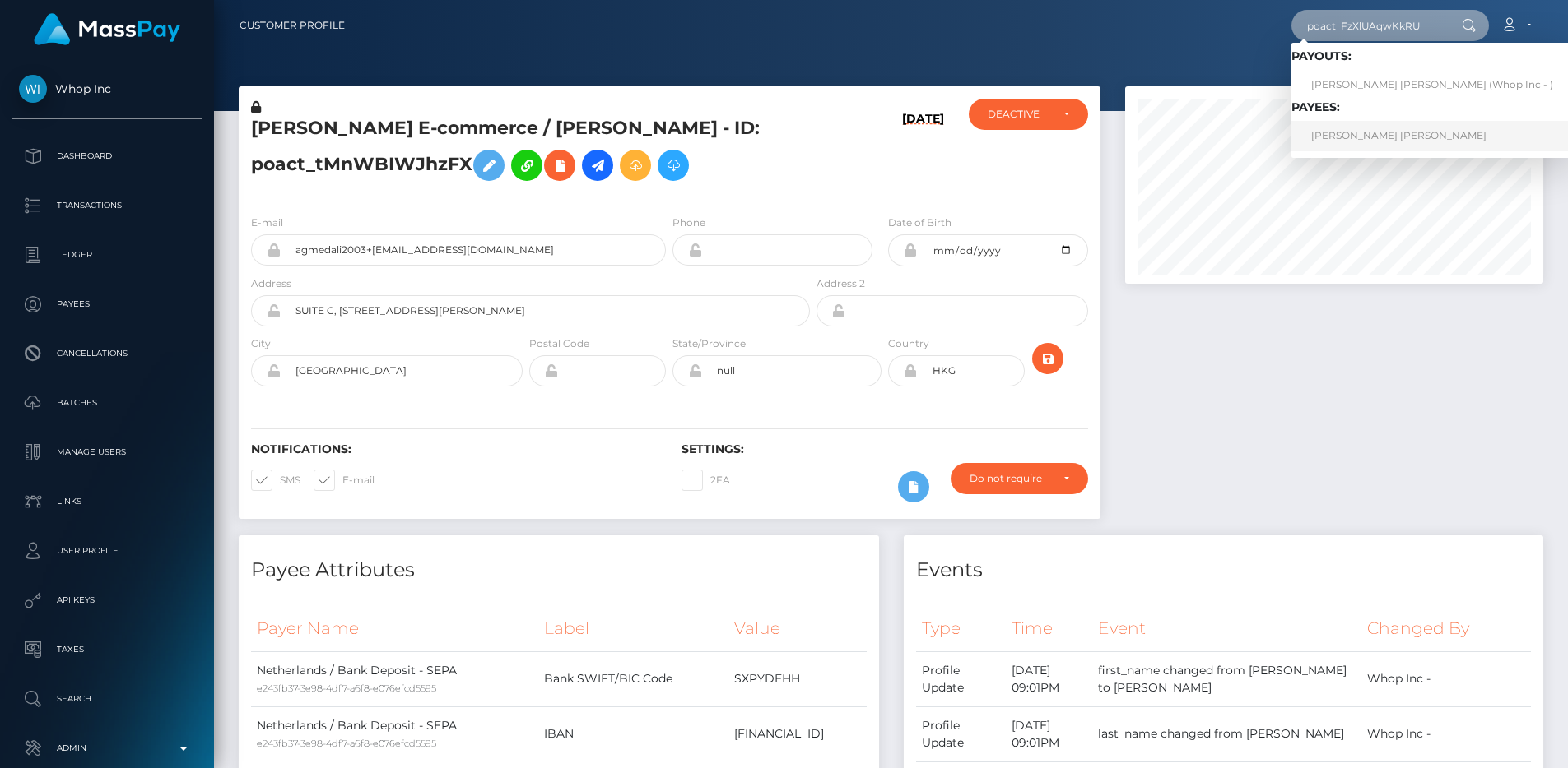
type input "poact_FzXlUAqwKkRU"
click at [1370, 139] on link "NIKLAS MEIJER BREKKEN" at bounding box center [1431, 136] width 282 height 30
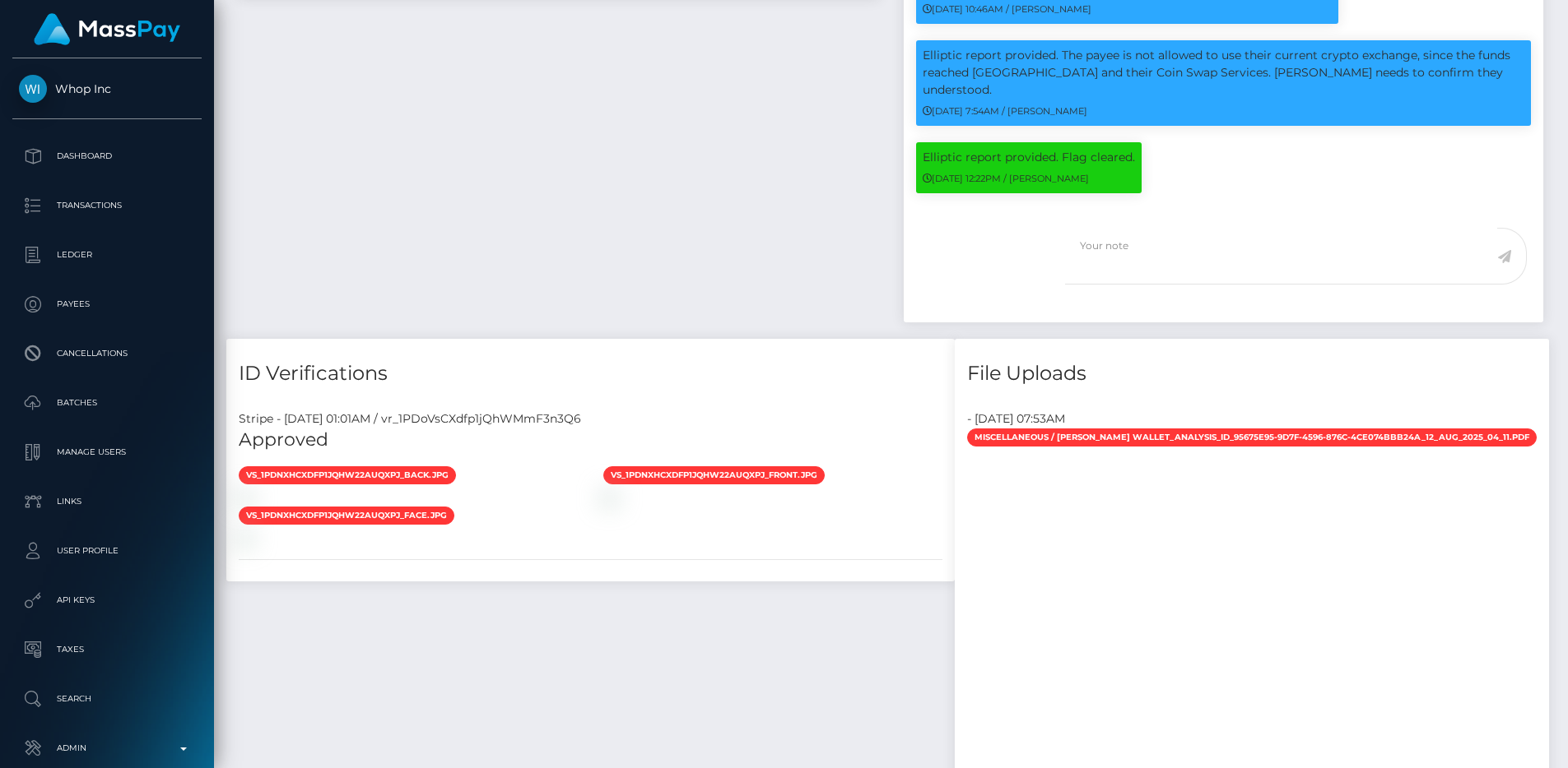
scroll to position [1099, 0]
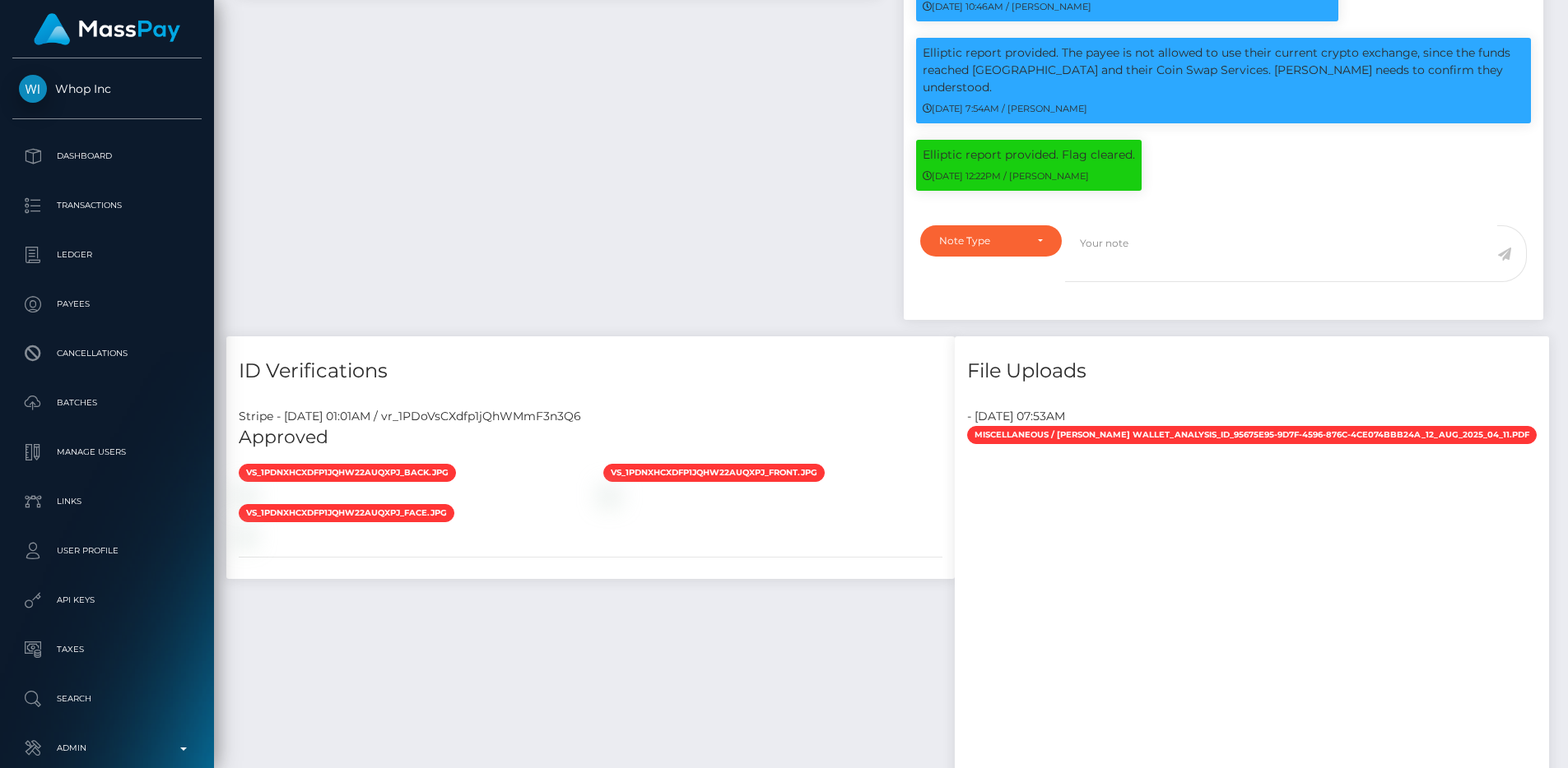
click at [513, 424] on div "Stripe - [DATE] 01:01AM / vr_1PDoVsCXdfp1jQhWMmF3n3Q6" at bounding box center [590, 417] width 729 height 17
copy div "vr_1PDoVsCXdfp1jQhWMmF3n3Q6"
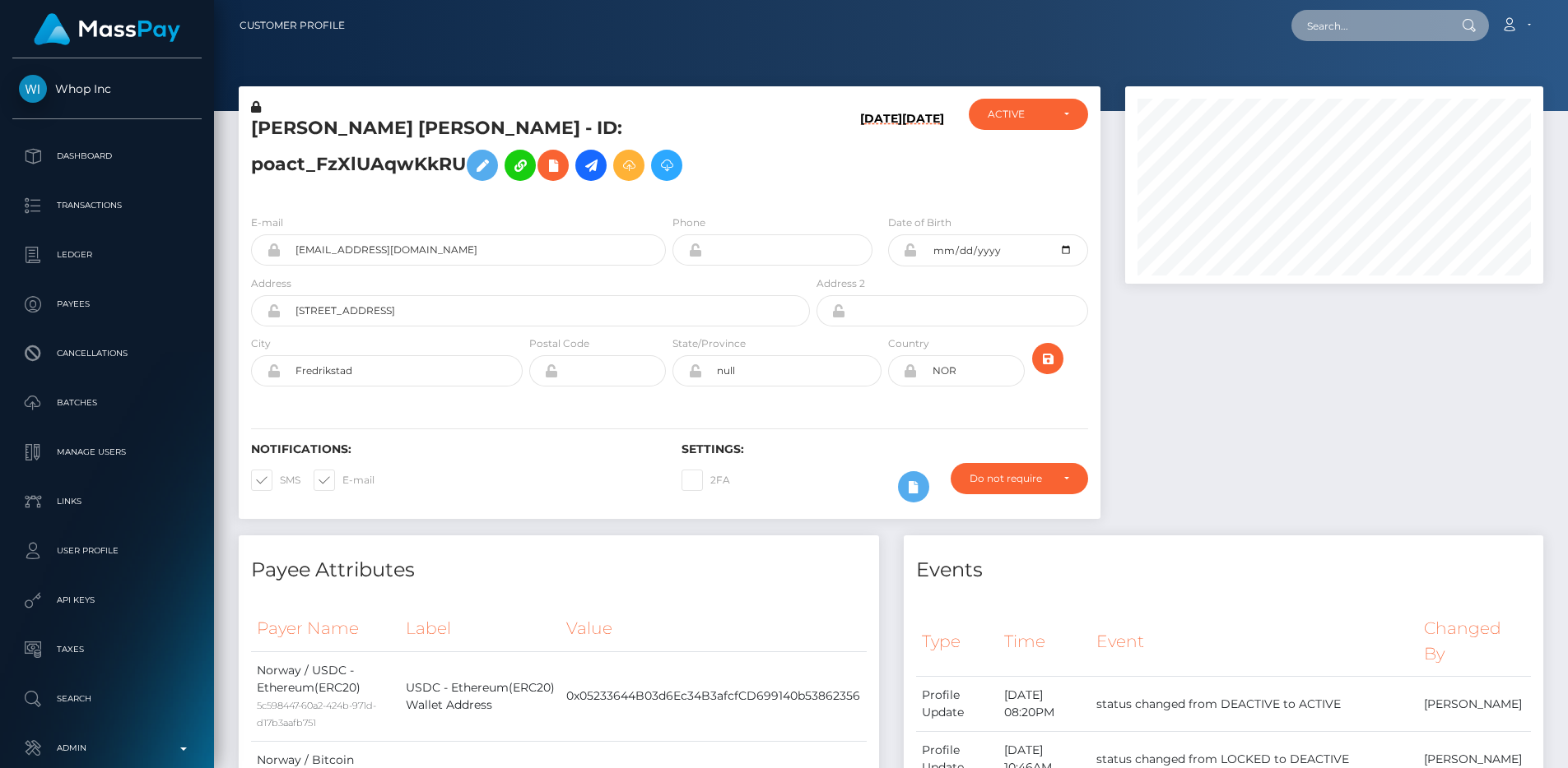
click at [1384, 24] on input "text" at bounding box center [1368, 24] width 154 height 31
paste input "poact_wxBIyTkmsRPW"
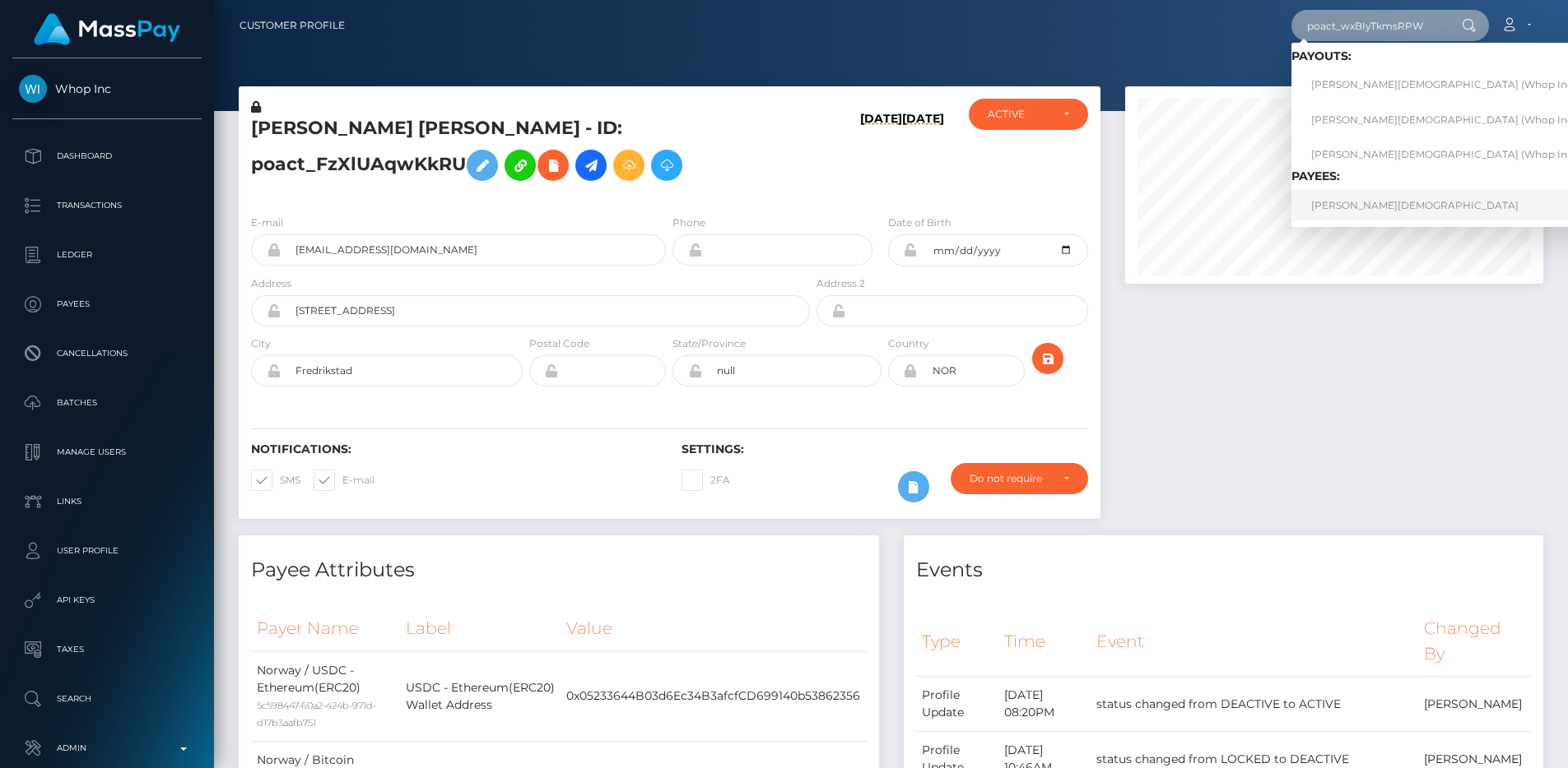
type input "poact_wxBIyTkmsRPW"
click at [1349, 215] on link "ADAM CHAHMI" at bounding box center [1447, 205] width 314 height 30
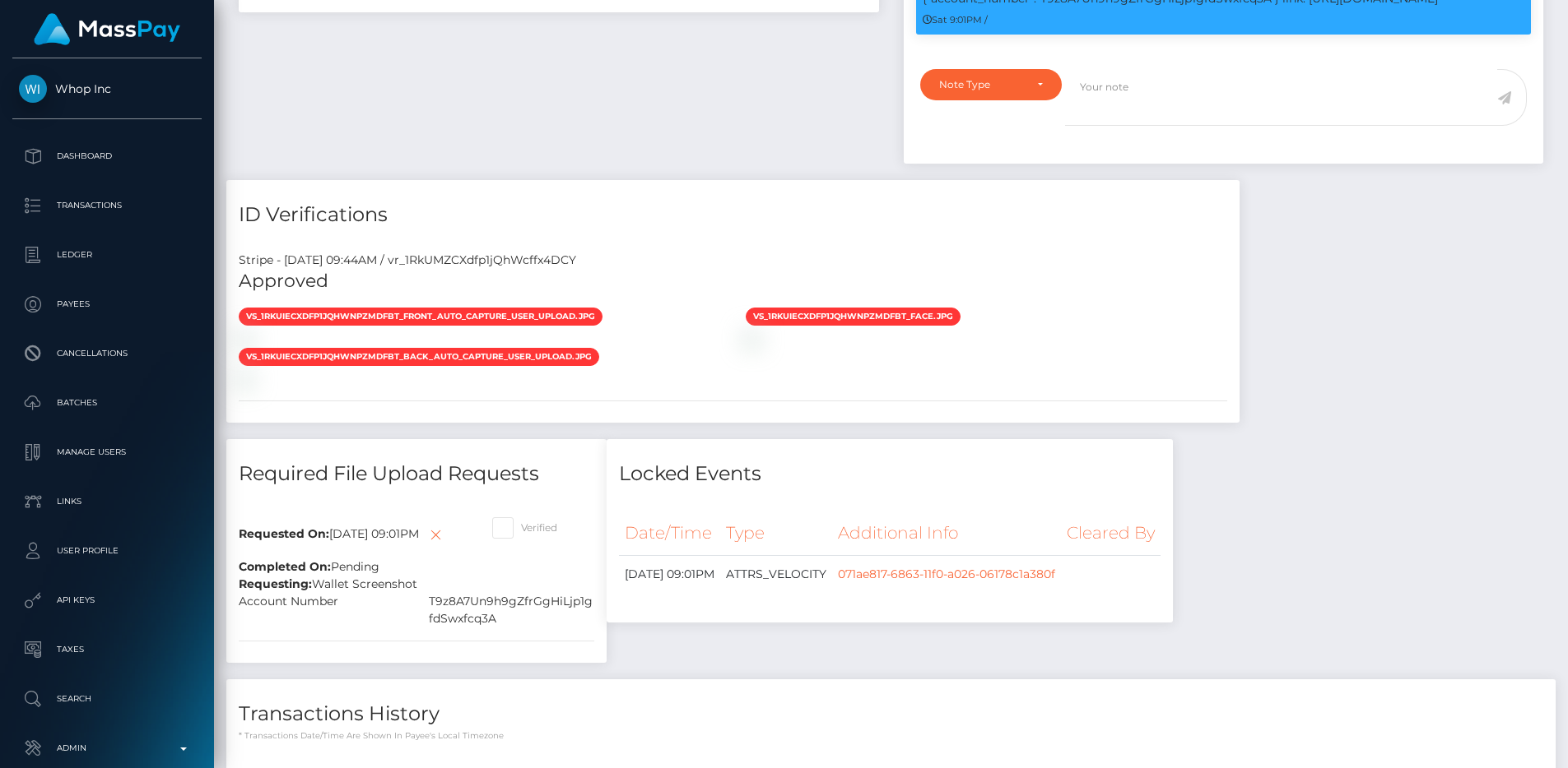
scroll to position [198, 419]
click at [558, 262] on div "Stripe - [DATE] 09:44AM / vr_1RkUMZCXdfp1jQhWcffx4DCY" at bounding box center [733, 260] width 1013 height 17
click at [558, 262] on div "Stripe - July 24, 2025 09:44AM / vr_1RkUMZCXdfp1jQhWcffx4DCY" at bounding box center [733, 260] width 1013 height 17
copy div "vr_1RkUMZCXdfp1jQhWcffx4DCY"
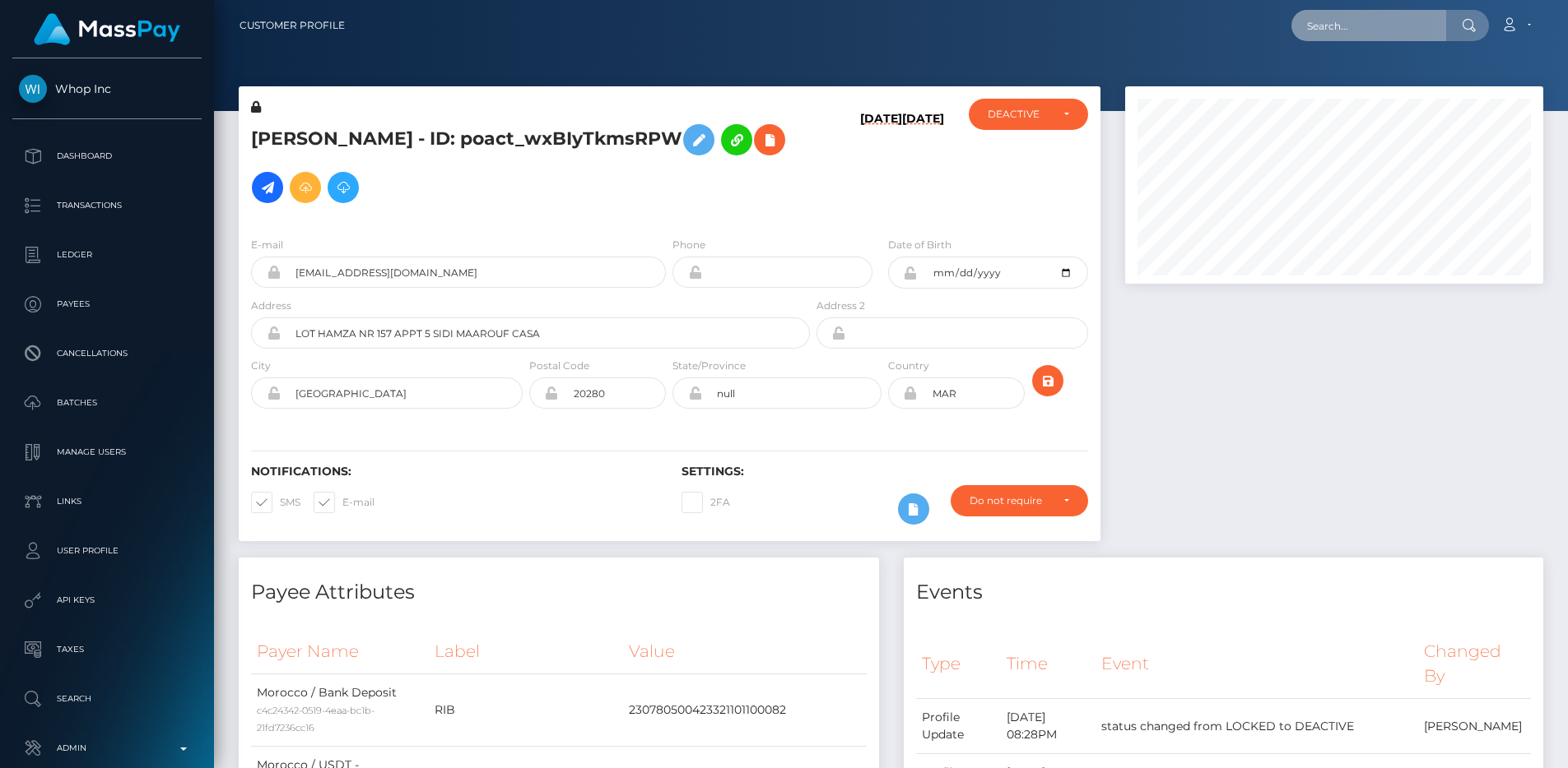
click at [1351, 23] on input "text" at bounding box center [1368, 24] width 154 height 31
paste input "poact_KLA0Kowk2KRv"
type input "poact_KLA0Kowk2KRv"
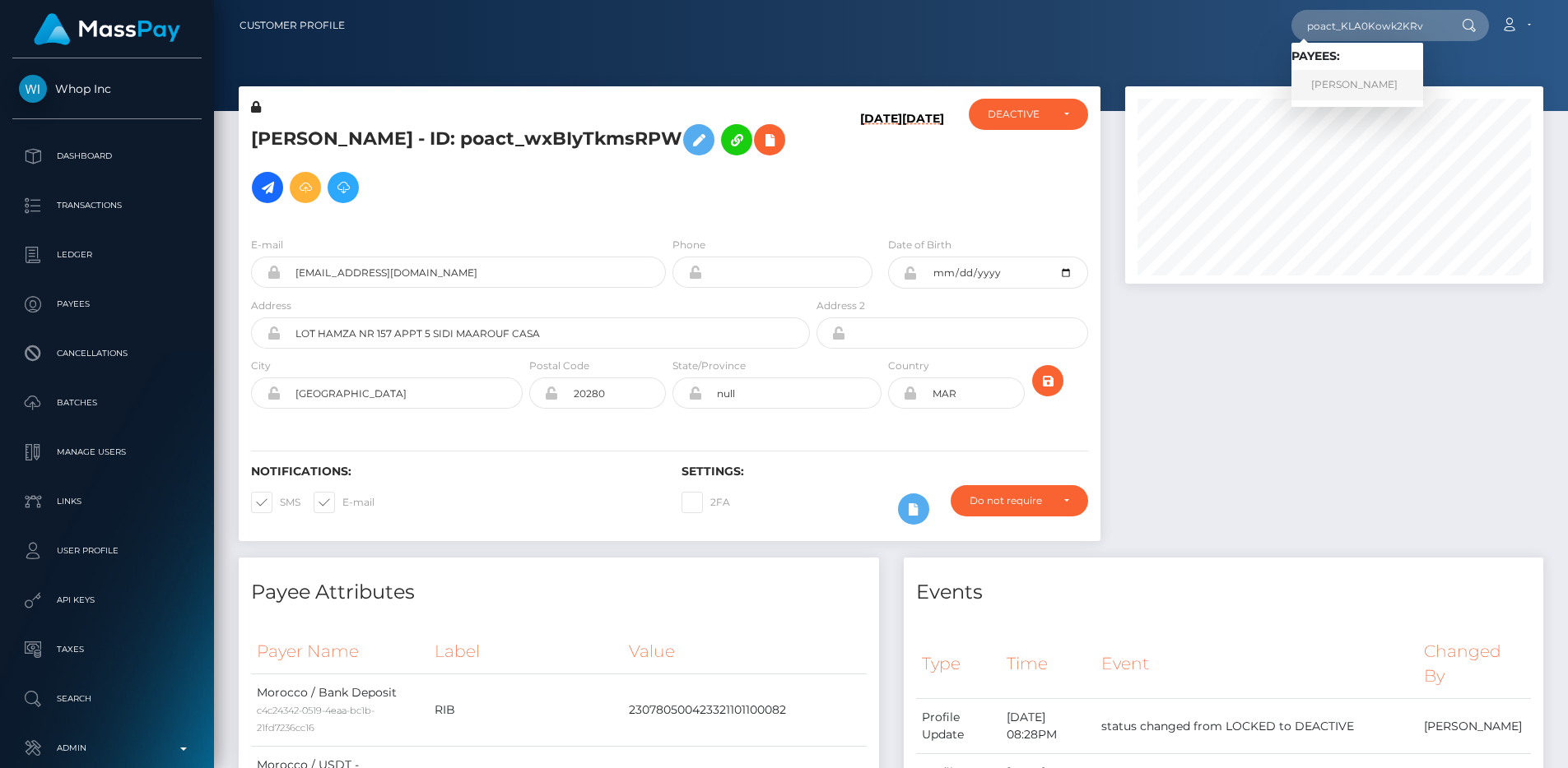
click at [1354, 74] on link "Muhammad Zain" at bounding box center [1357, 85] width 132 height 30
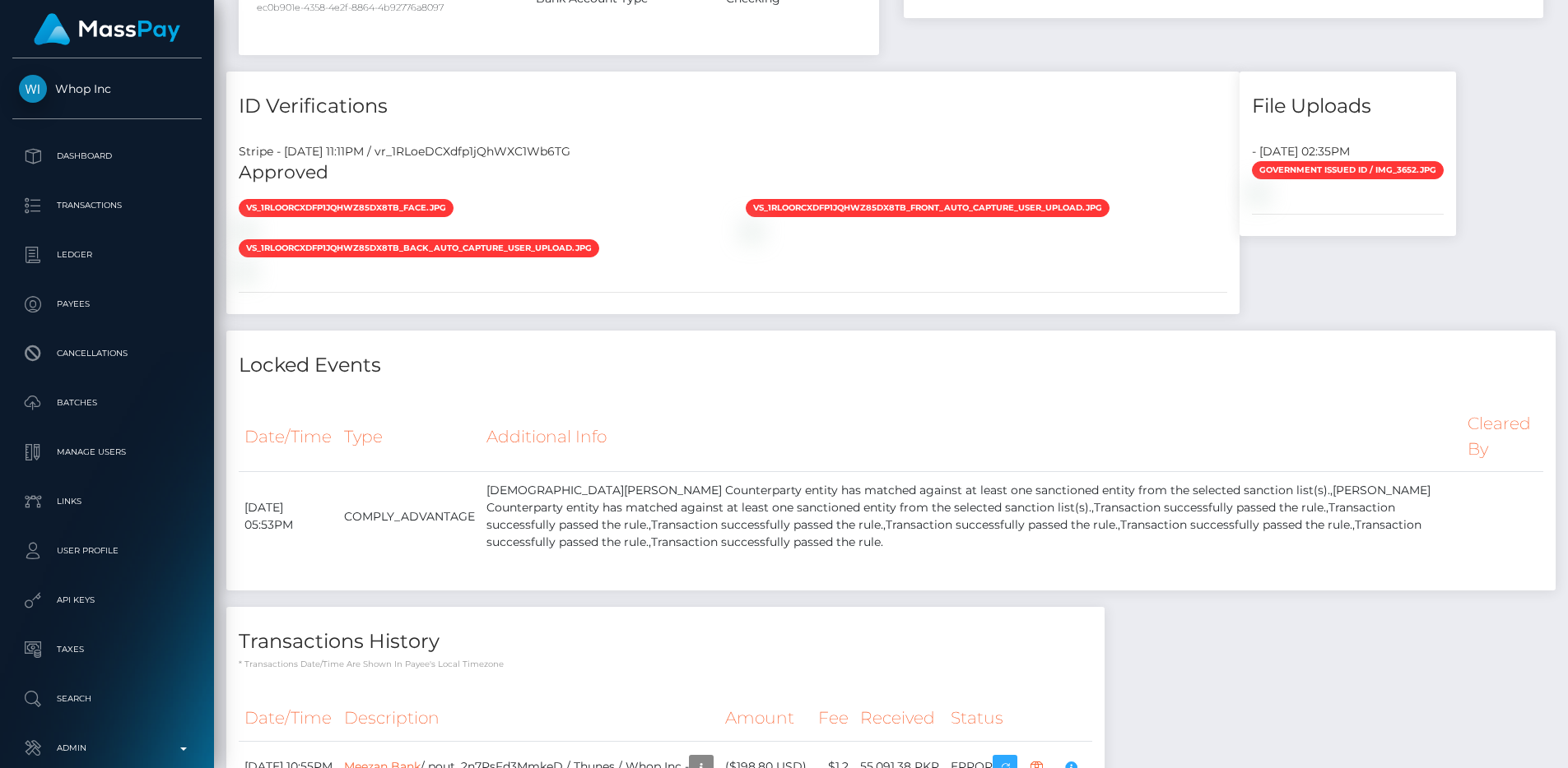
scroll to position [198, 419]
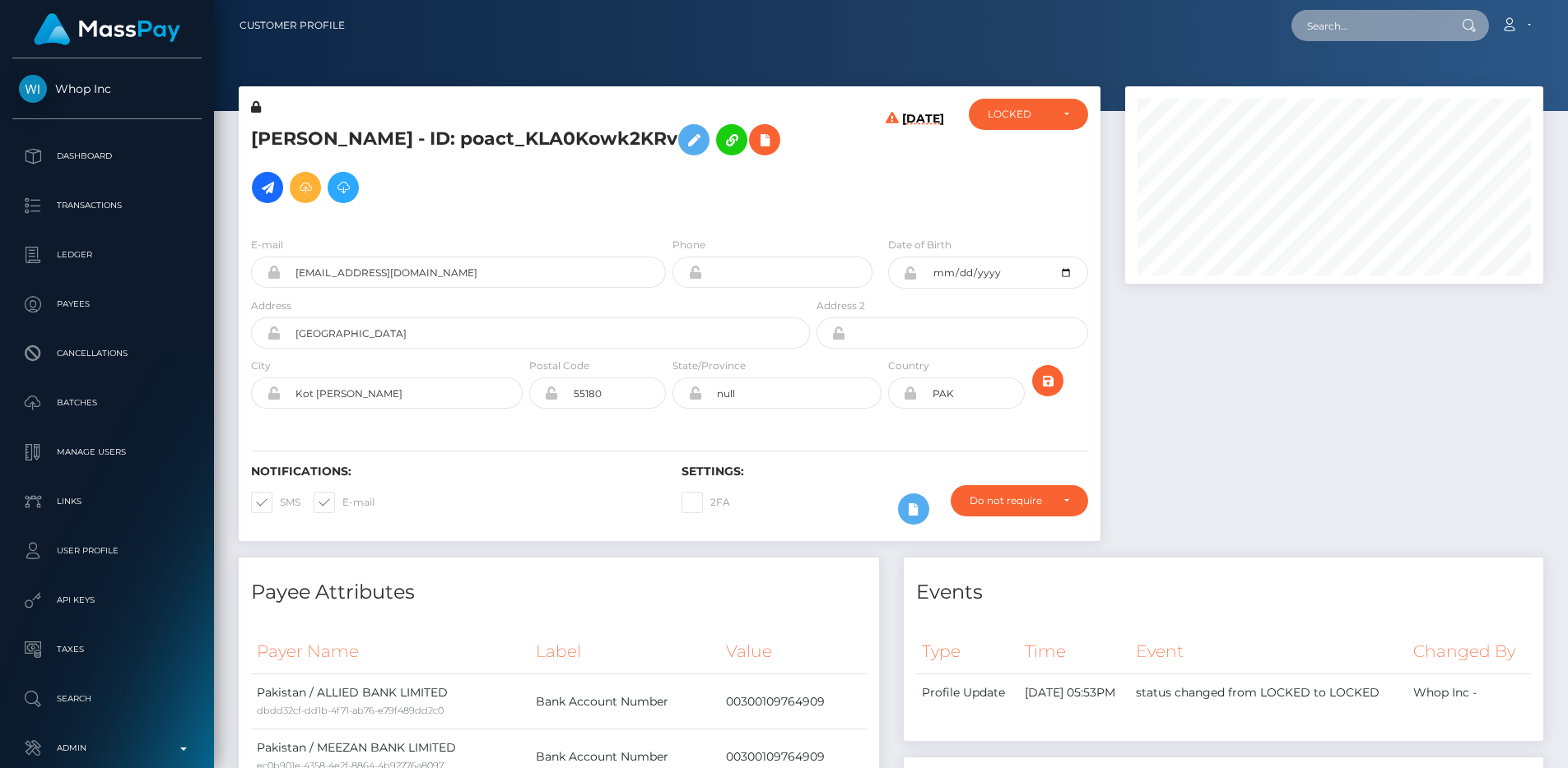
click at [1346, 23] on input "text" at bounding box center [1368, 24] width 154 height 31
paste input "poact_tMnWBIWJhzFX"
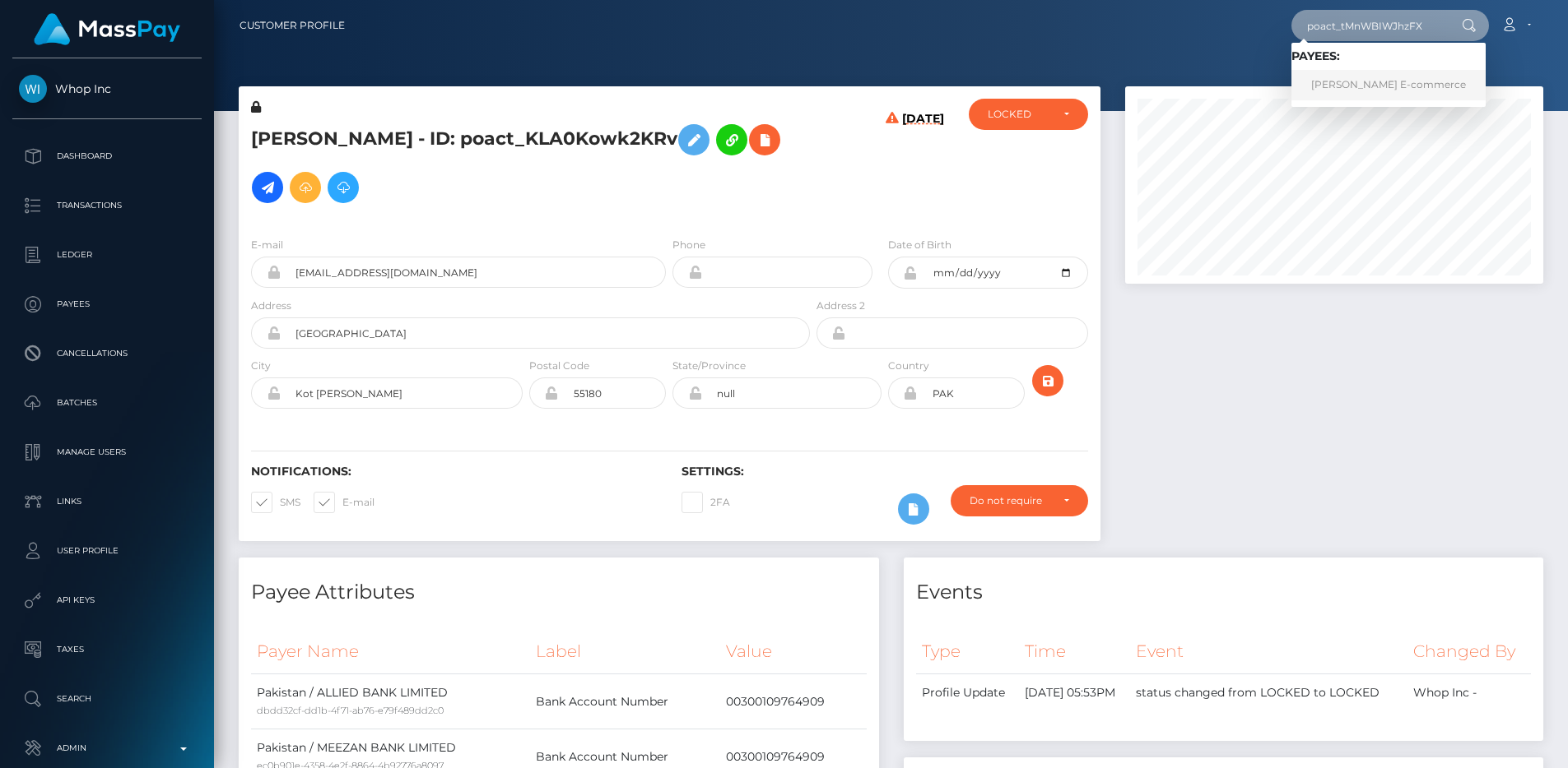
type input "poact_tMnWBIWJhzFX"
click at [1354, 75] on link "Ahmed’s E-commerce" at bounding box center [1388, 85] width 194 height 30
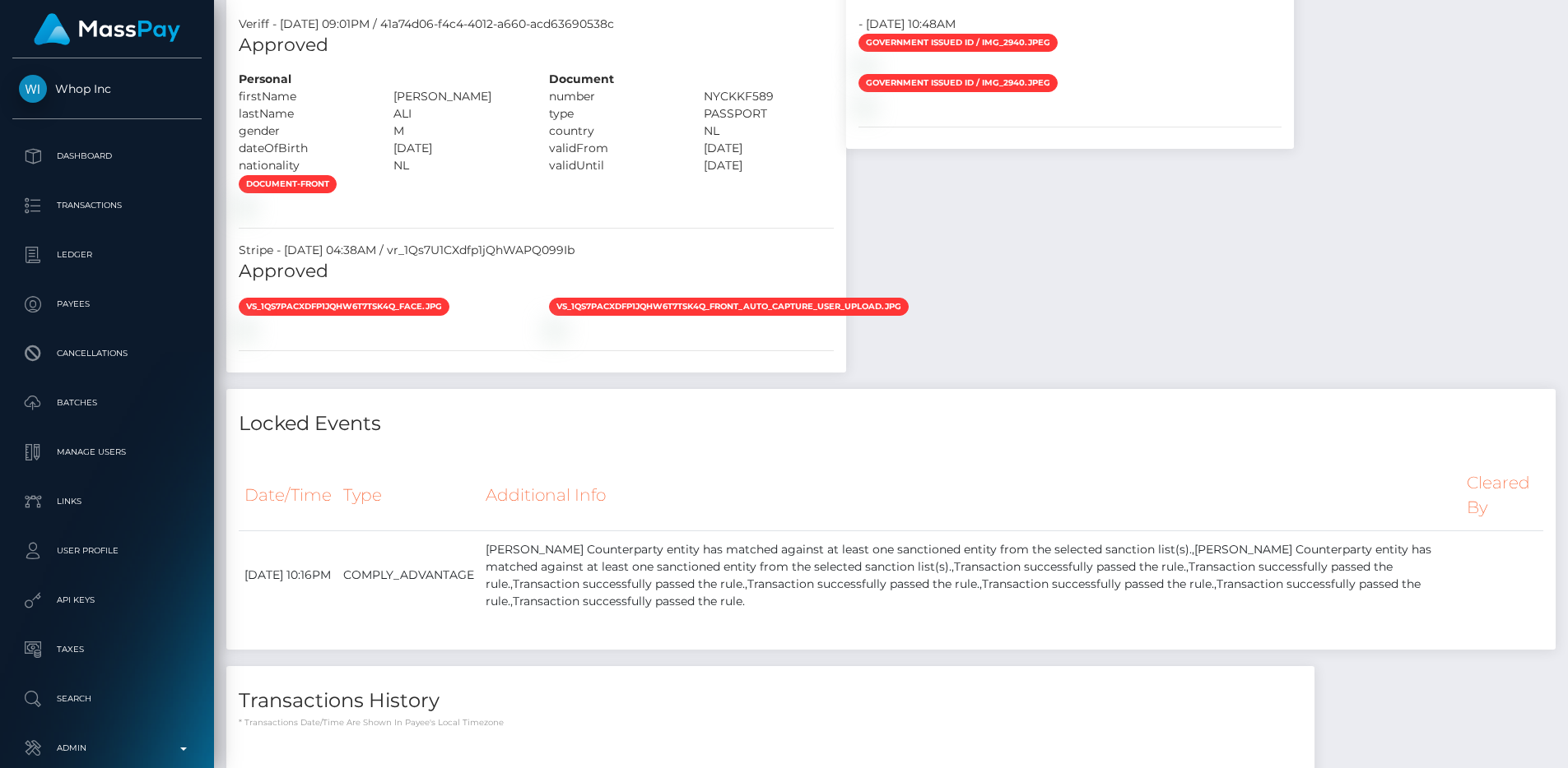
scroll to position [1884, 0]
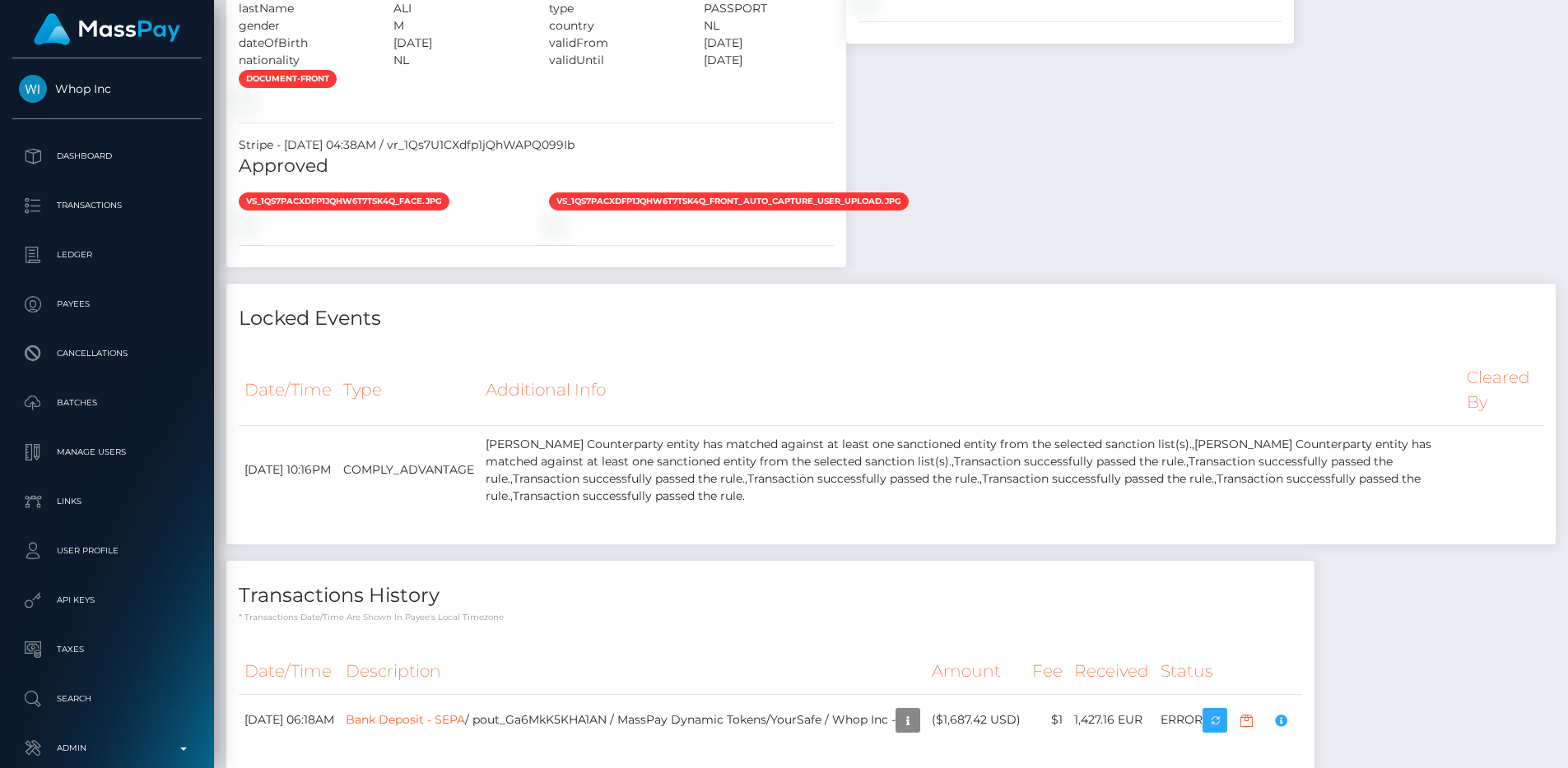
click at [526, 153] on div "Stripe - July 24, 2025 04:38AM / vr_1Qs7U1CXdfp1jQhWAPQ099Ib" at bounding box center [536, 145] width 620 height 17
copy div "vr_1Qs7U1CXdfp1jQhWAPQ099Ib"
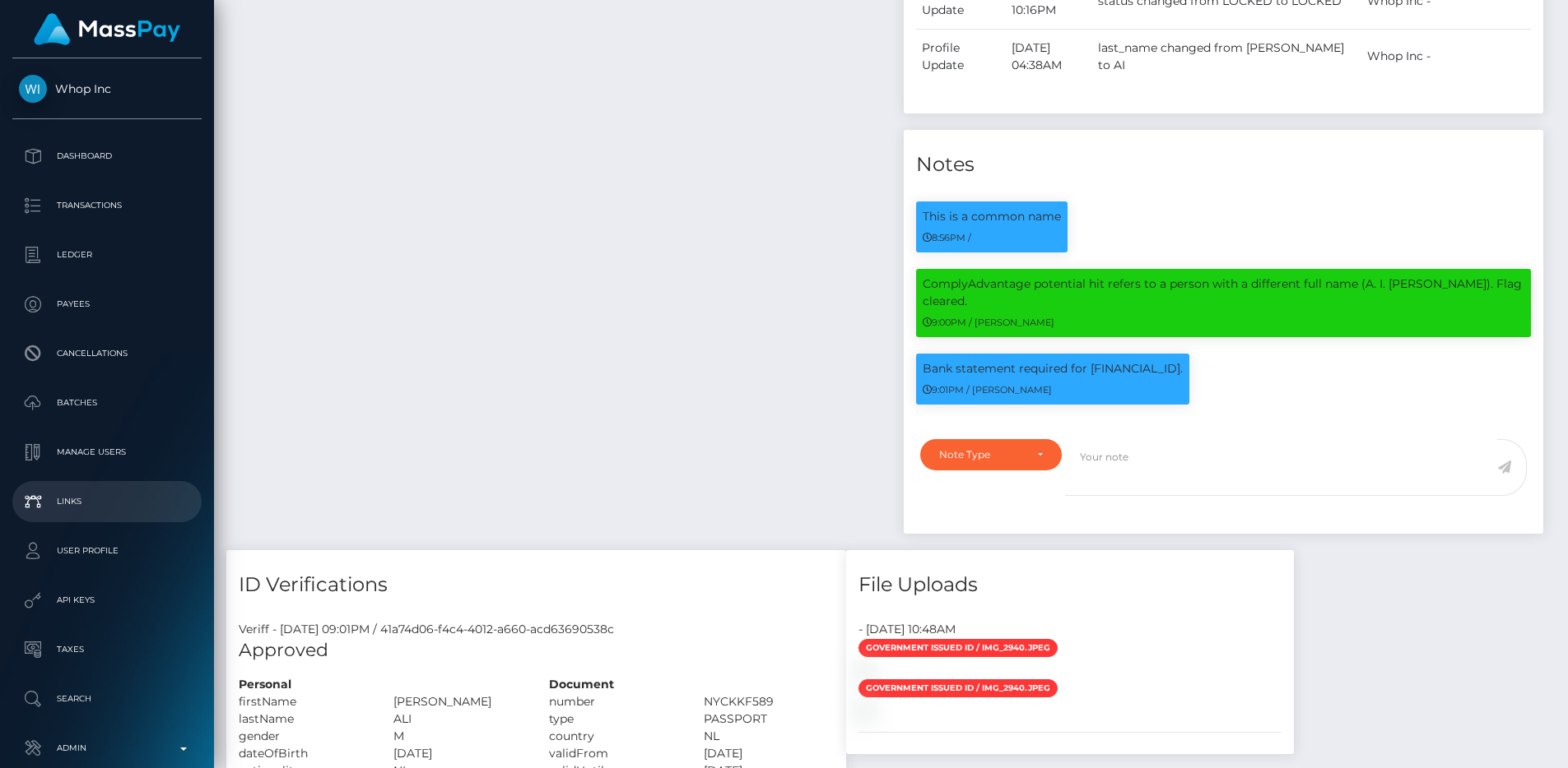
scroll to position [0, 0]
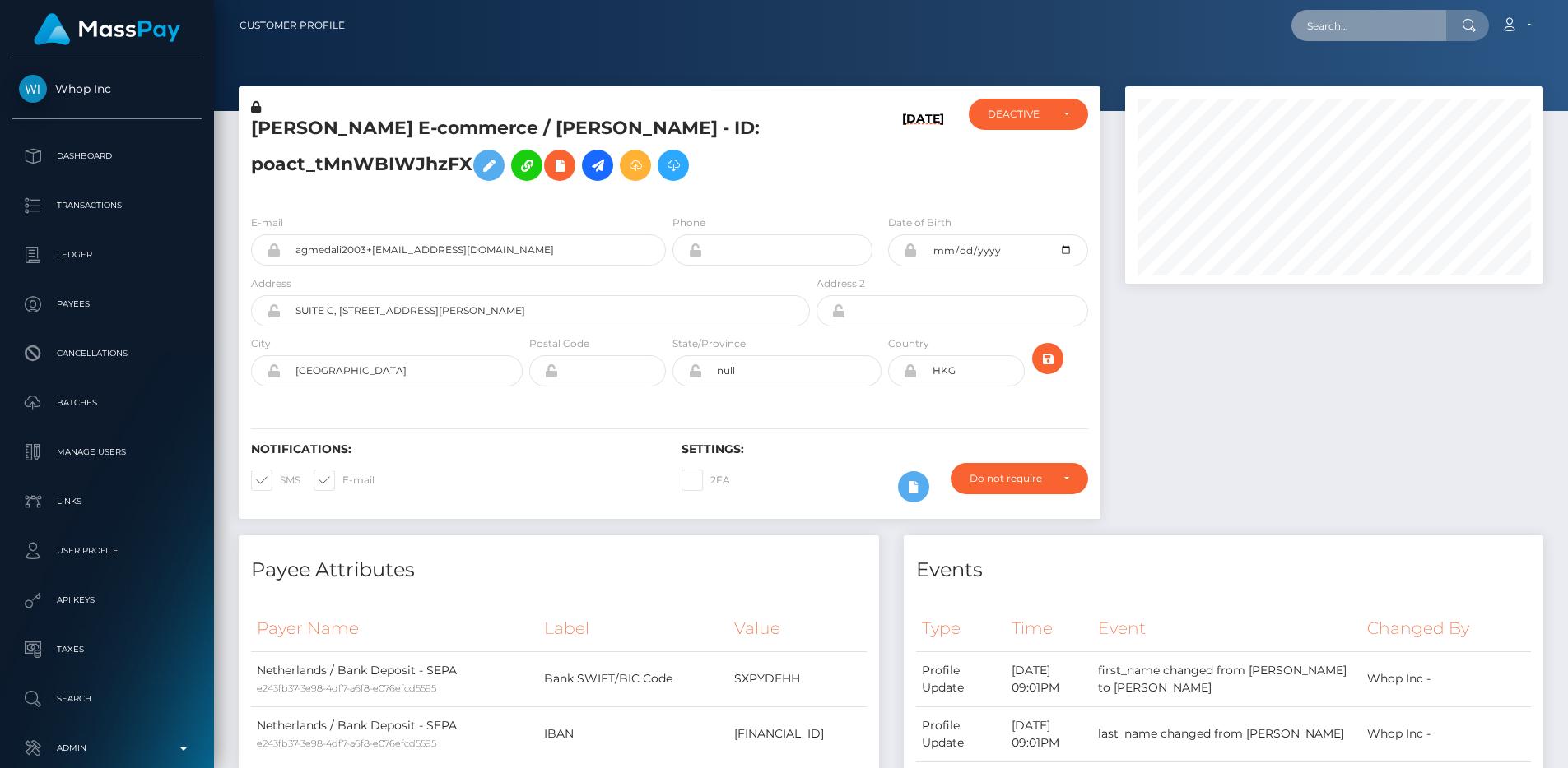
click at [1387, 28] on input "text" at bounding box center [1368, 24] width 154 height 31
paste input "poact_RdY7p5JGzBwk"
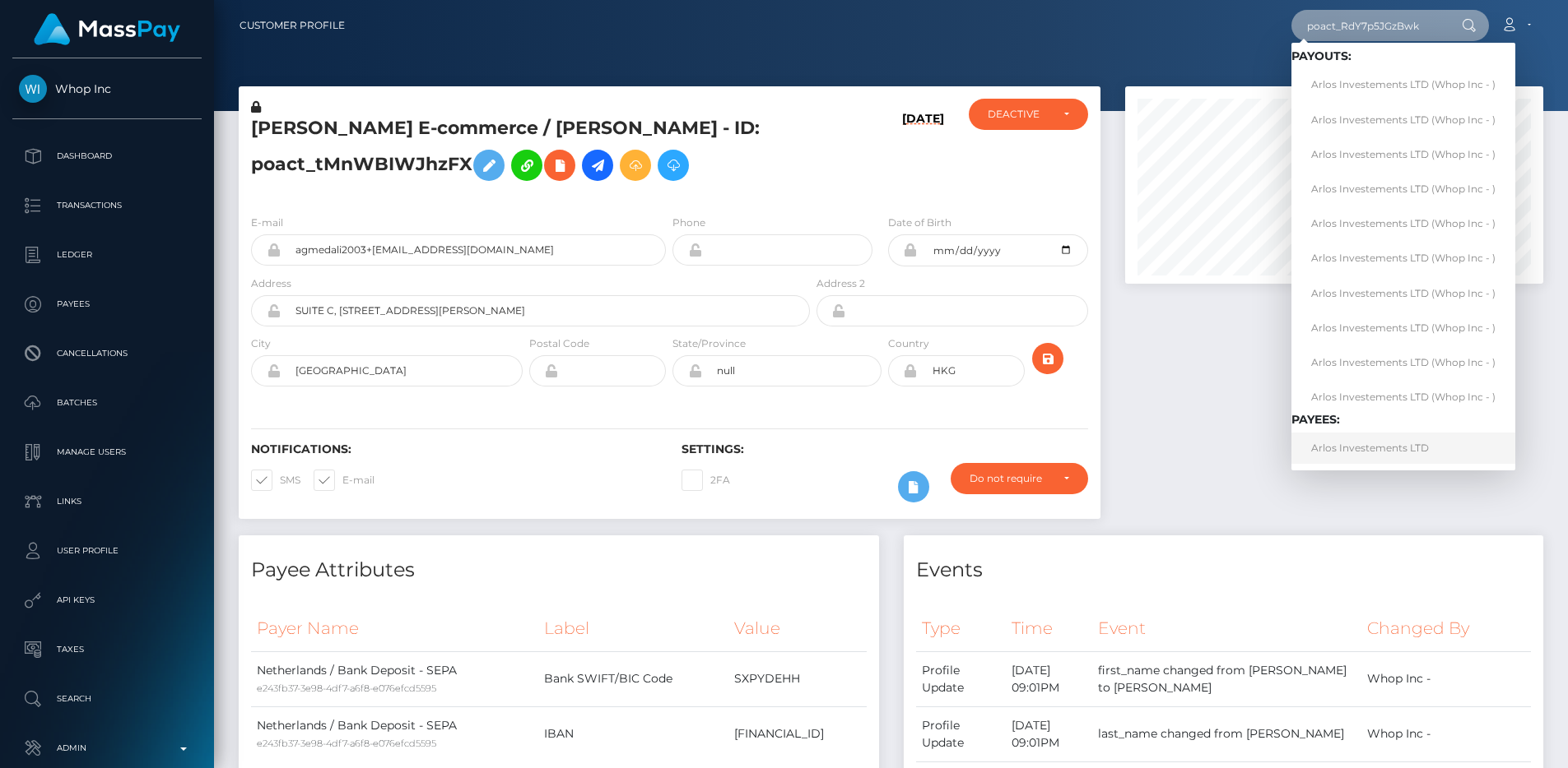
type input "poact_RdY7p5JGzBwk"
click at [1362, 455] on link "Arlos Investements LTD" at bounding box center [1403, 448] width 224 height 30
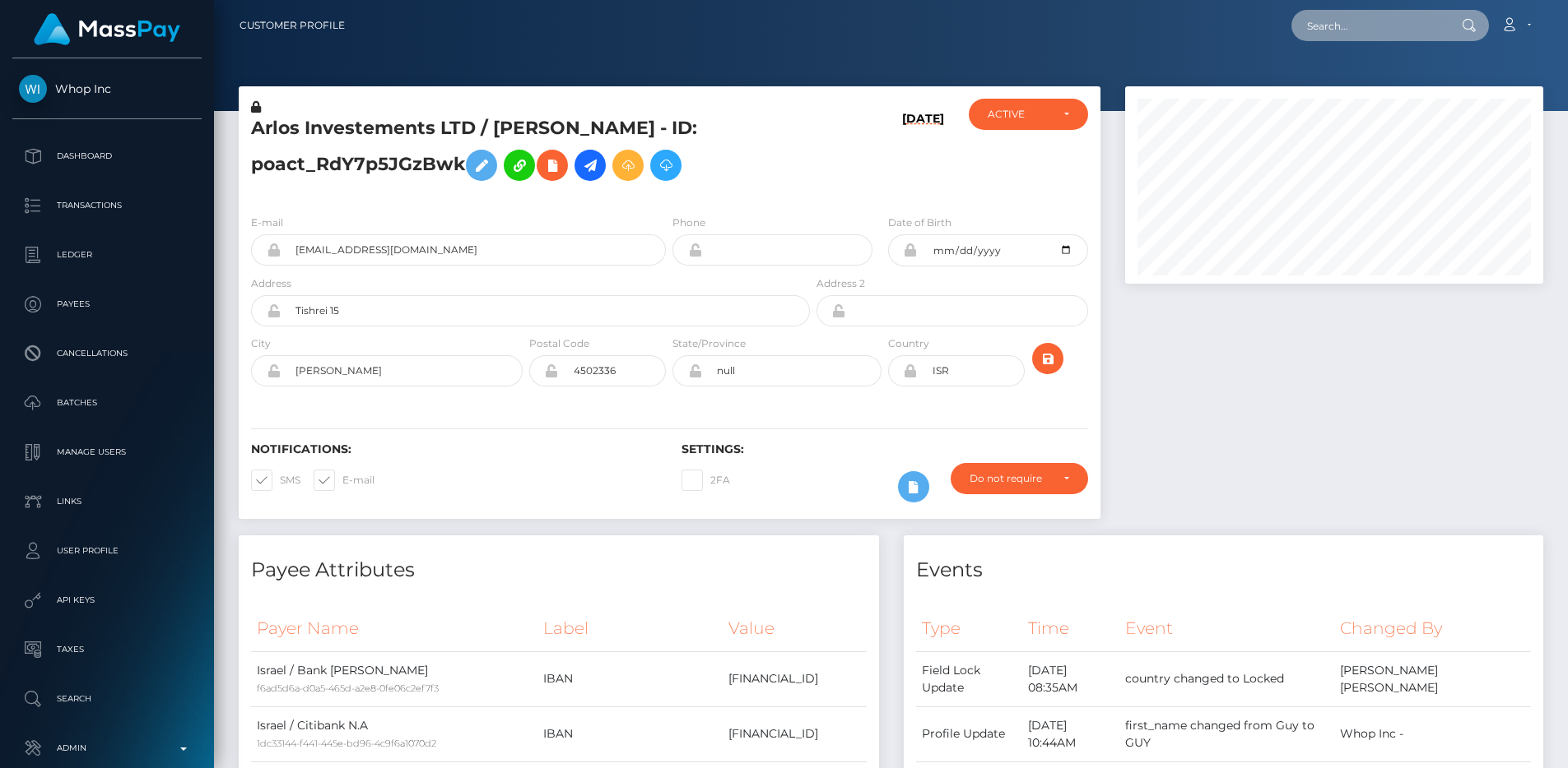
click at [1390, 15] on input "text" at bounding box center [1368, 24] width 154 height 31
paste input "poact_FzXlUAqwKkRU"
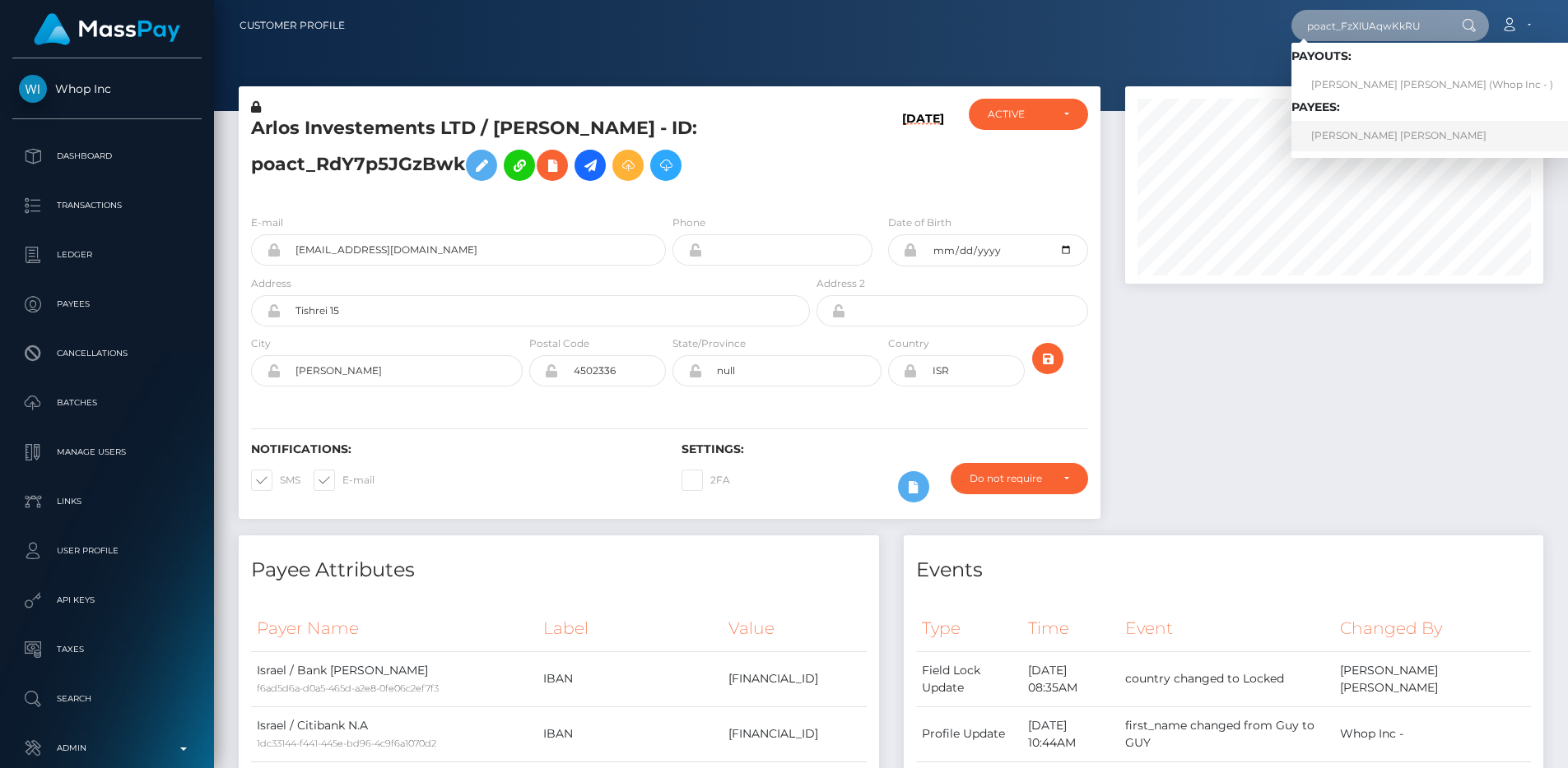
type input "poact_FzXlUAqwKkRU"
click at [1365, 137] on link "NIKLAS MEIJER BREKKEN" at bounding box center [1431, 136] width 282 height 30
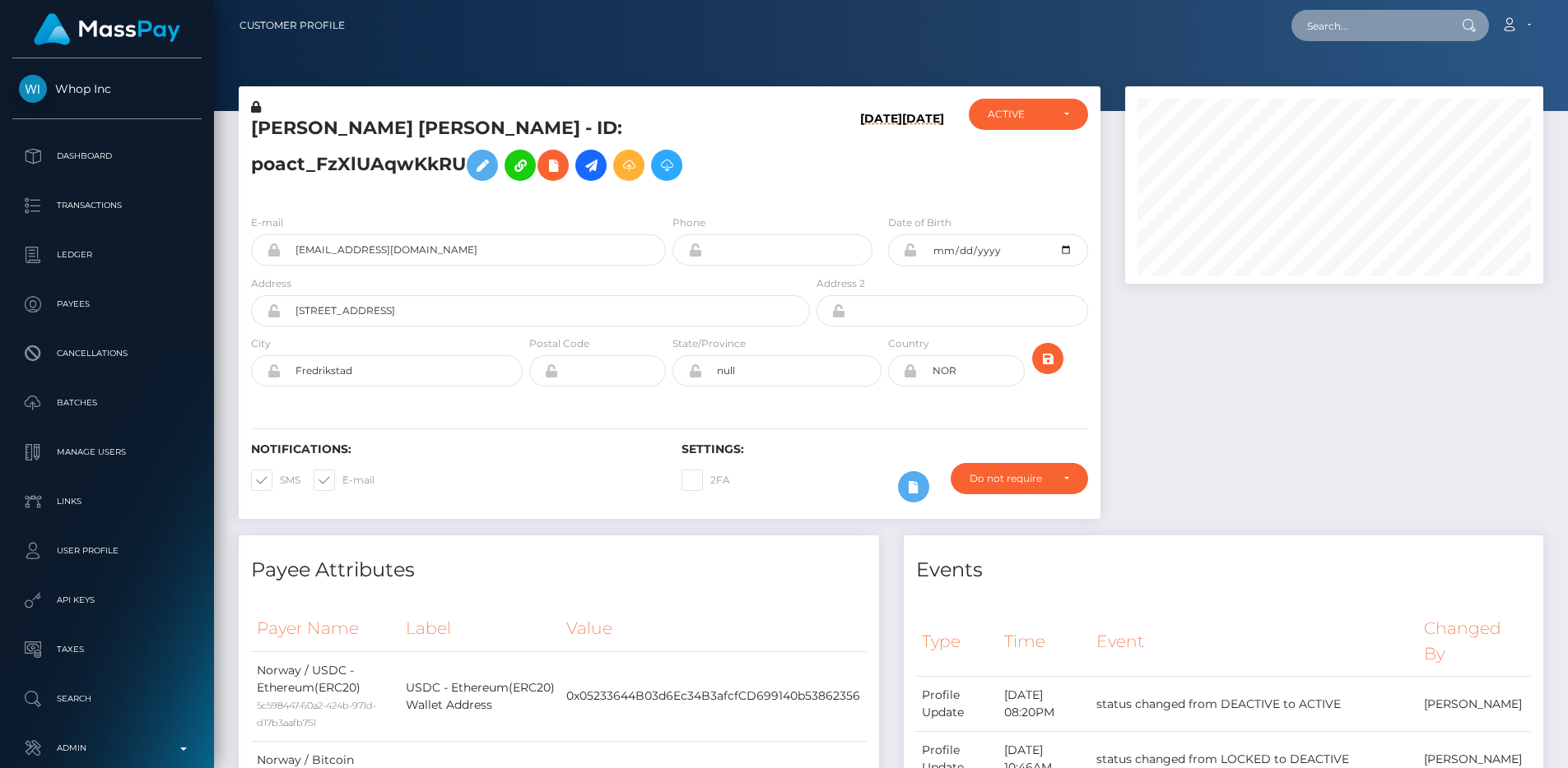
click at [1331, 30] on input "text" at bounding box center [1368, 24] width 154 height 31
paste input "poact_wxBIyTkmsRPW"
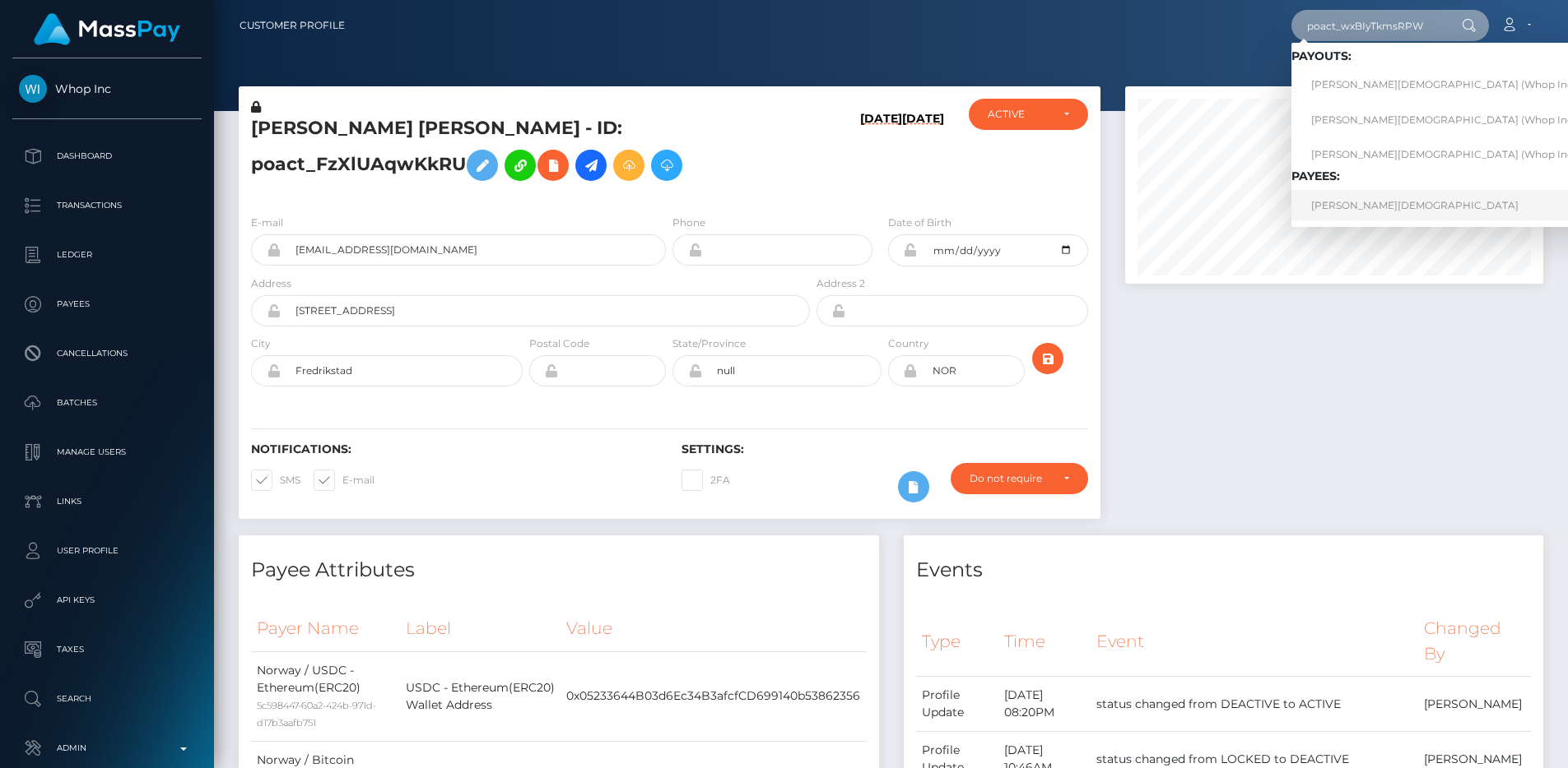
type input "poact_wxBIyTkmsRPW"
click at [1334, 197] on link "ADAM CHAHMI" at bounding box center [1447, 205] width 314 height 30
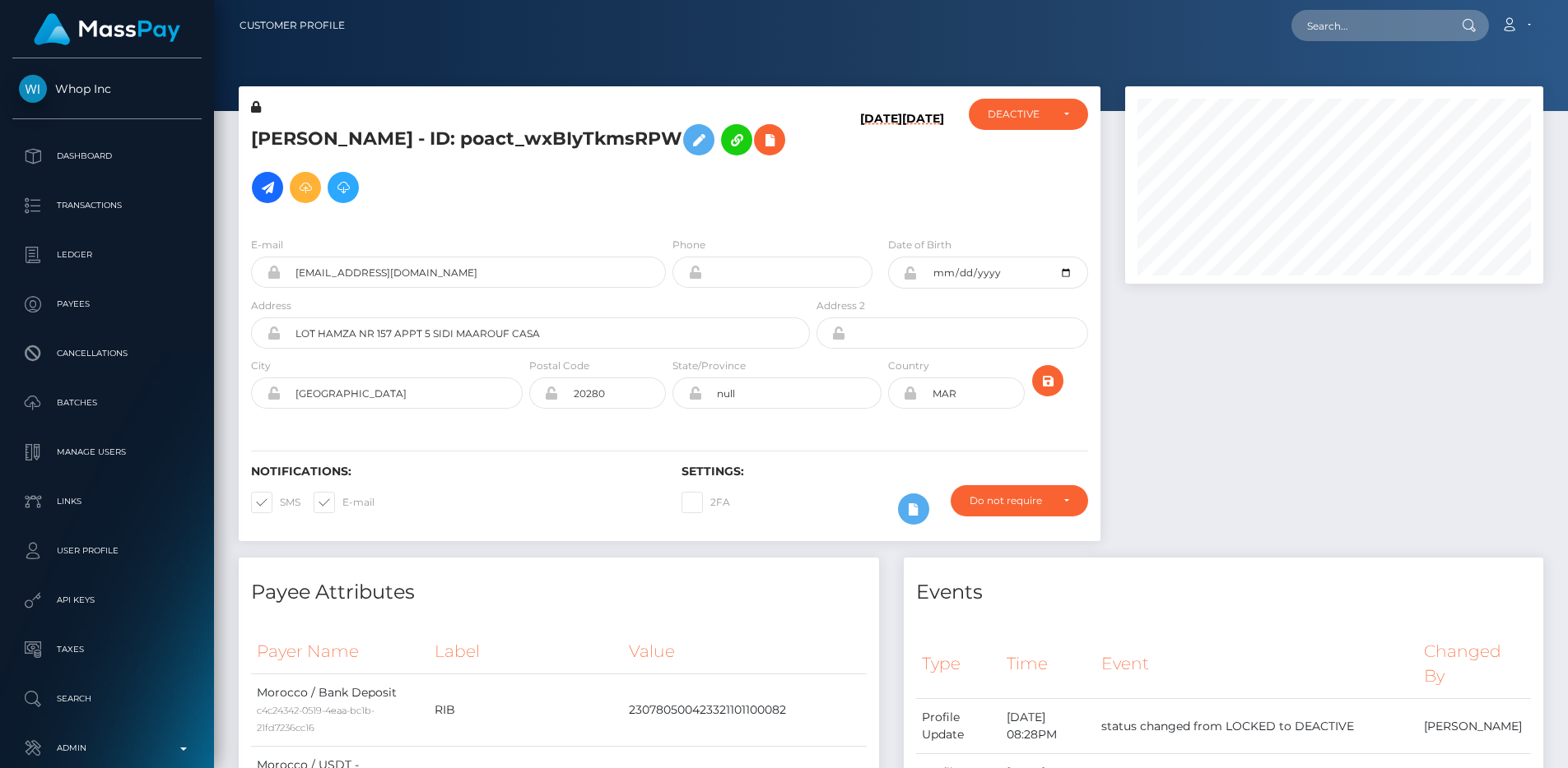
scroll to position [198, 419]
click at [533, 193] on h5 "ADAM CHAHMI - ID: poact_wxBIyTkmsRPW" at bounding box center [526, 163] width 550 height 95
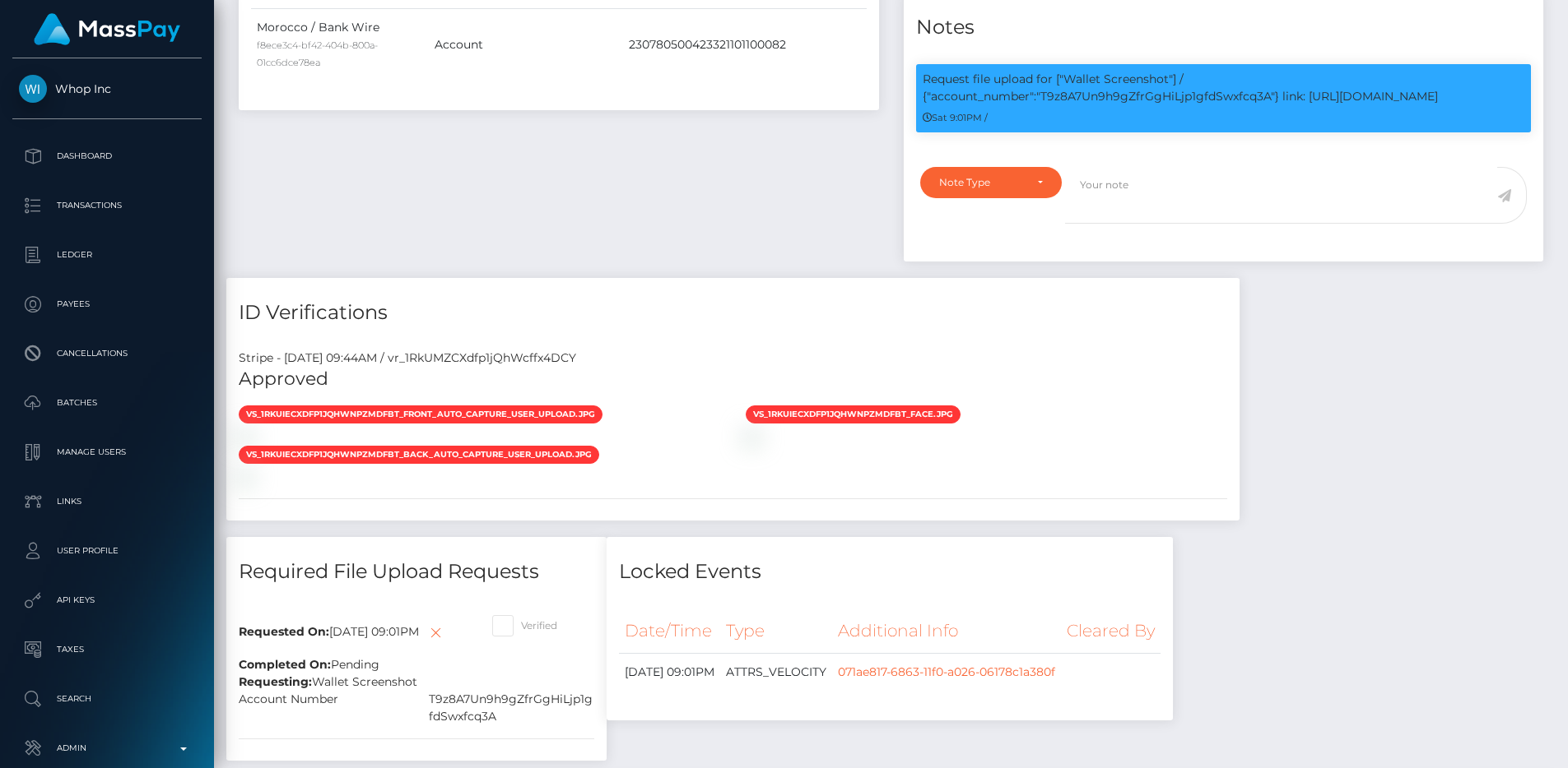
scroll to position [1914, 0]
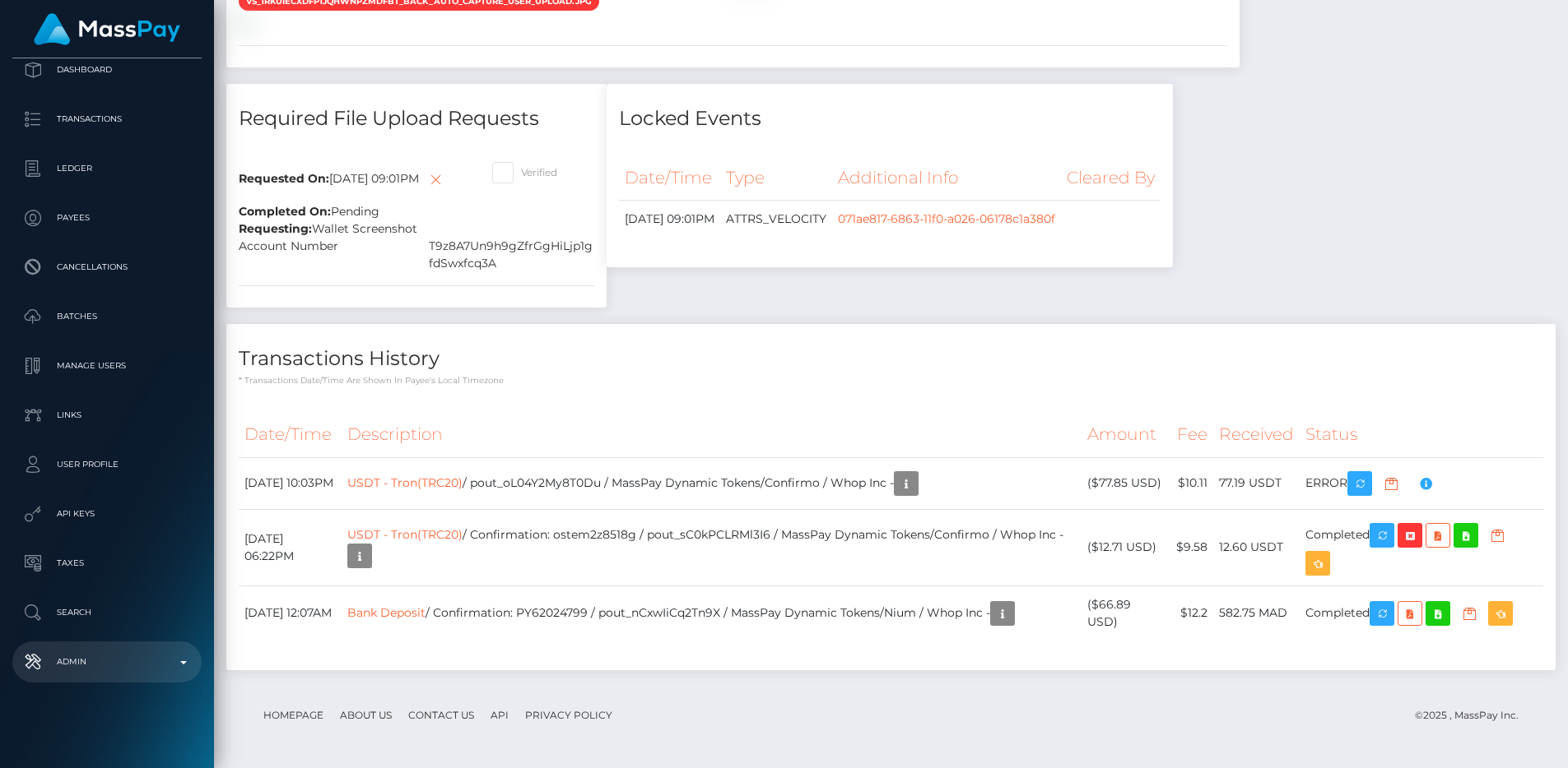
click at [85, 647] on link "Admin" at bounding box center [106, 663] width 189 height 41
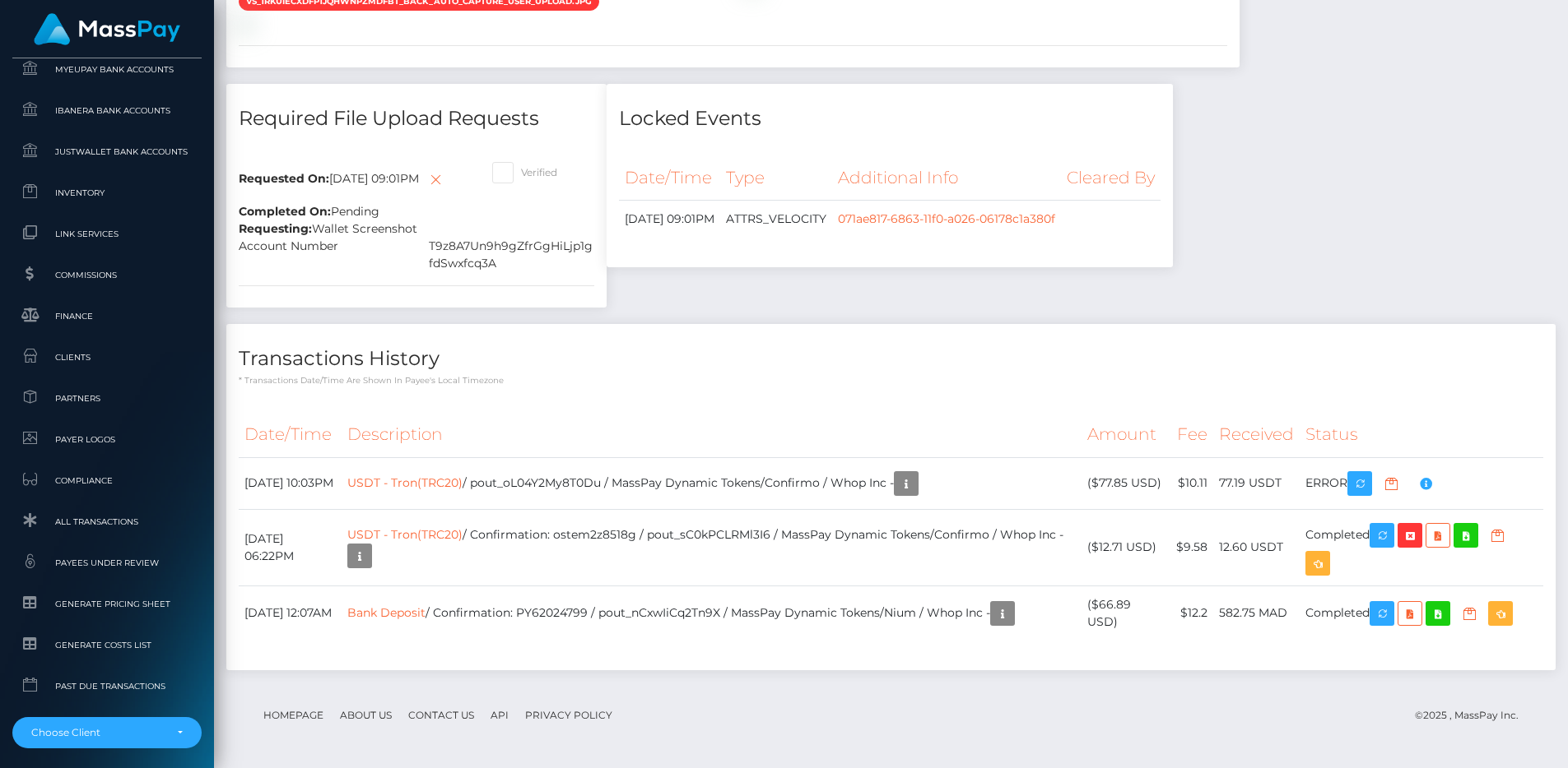
scroll to position [962, 0]
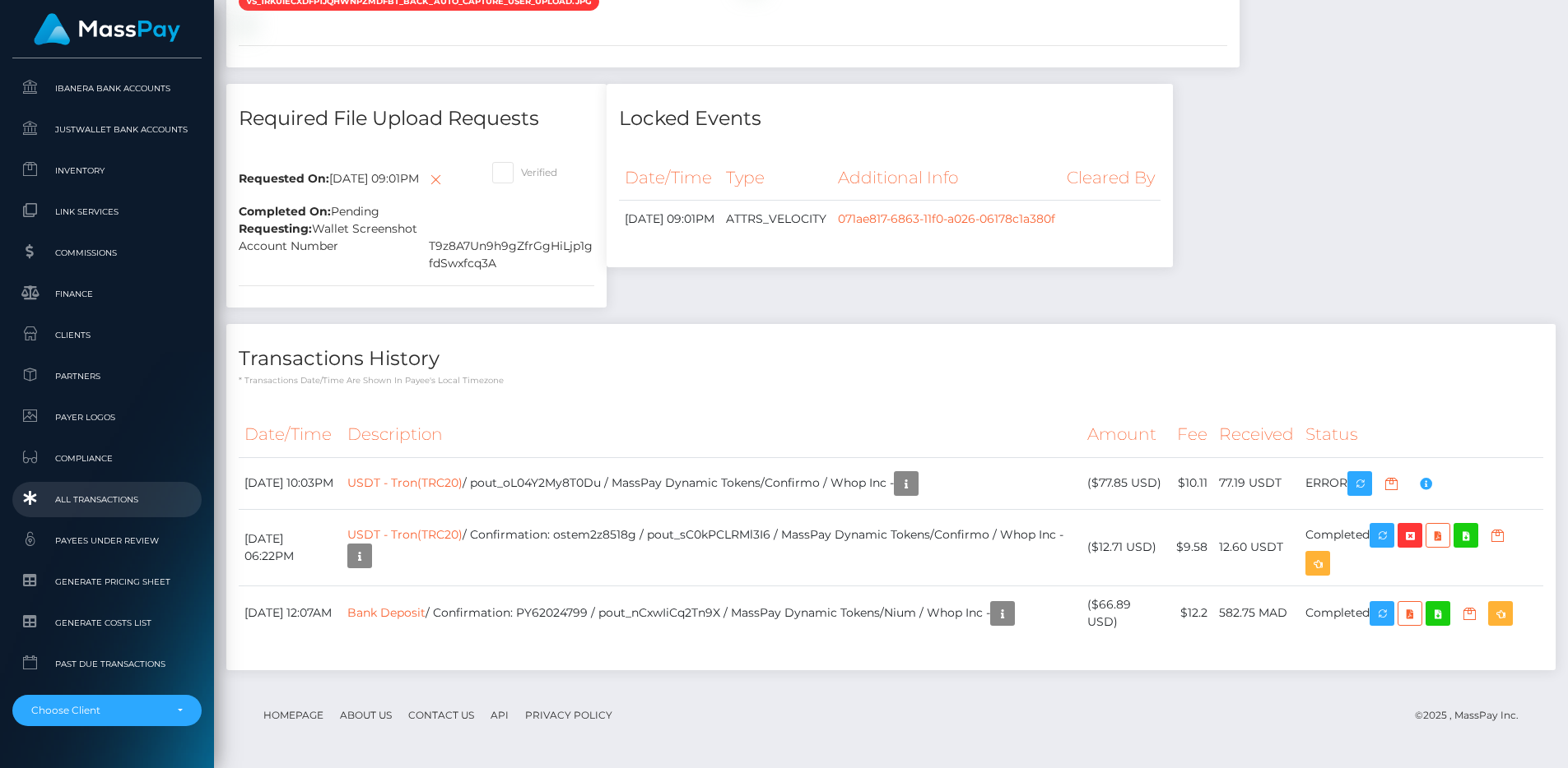
click at [85, 486] on link "All Transactions" at bounding box center [106, 500] width 189 height 36
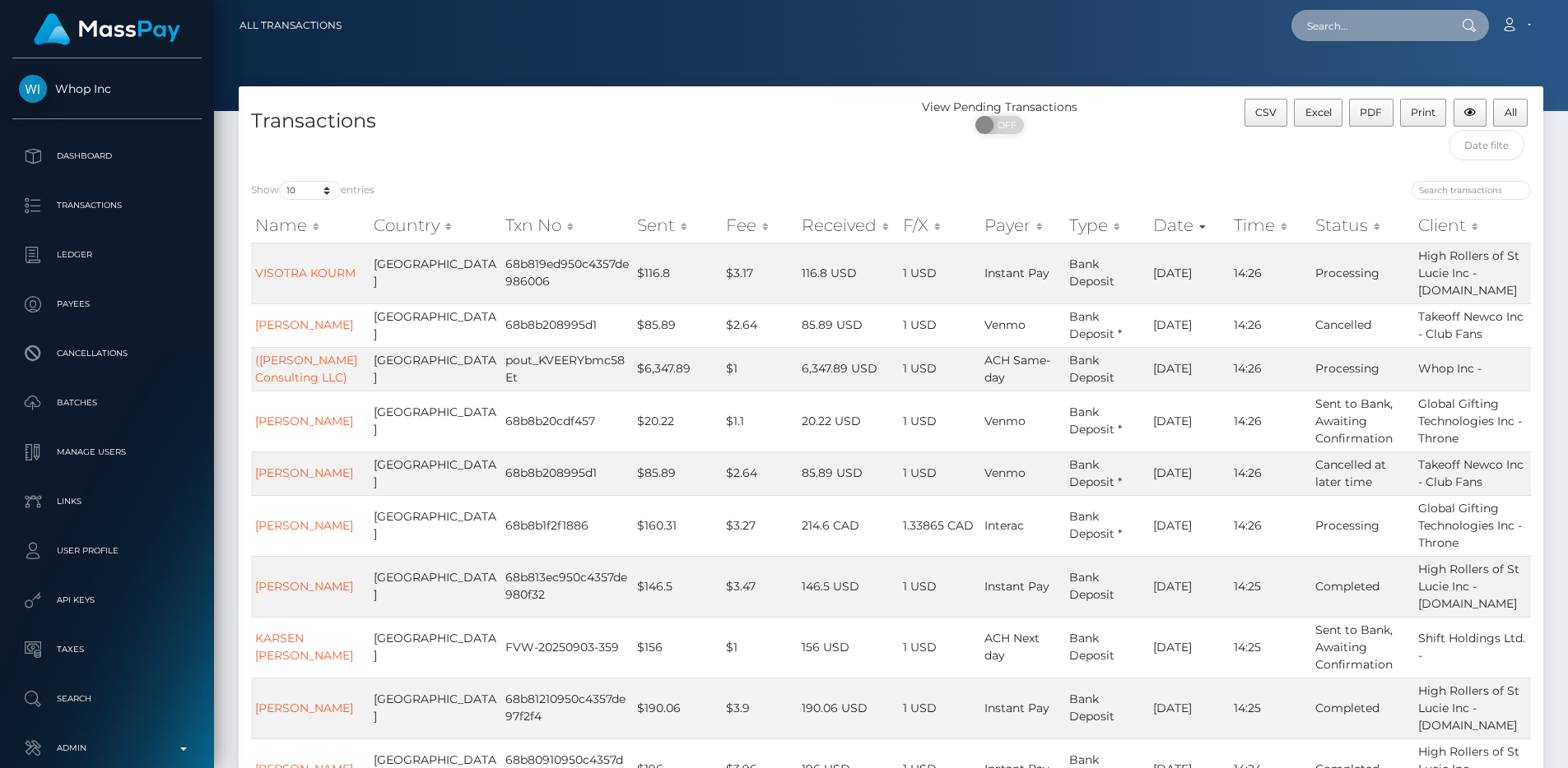
click at [1357, 17] on input "text" at bounding box center [1368, 24] width 154 height 31
paste input "poact_6zhO7FWeGgmG"
type input "poact_6zhO7FWeGgmG"
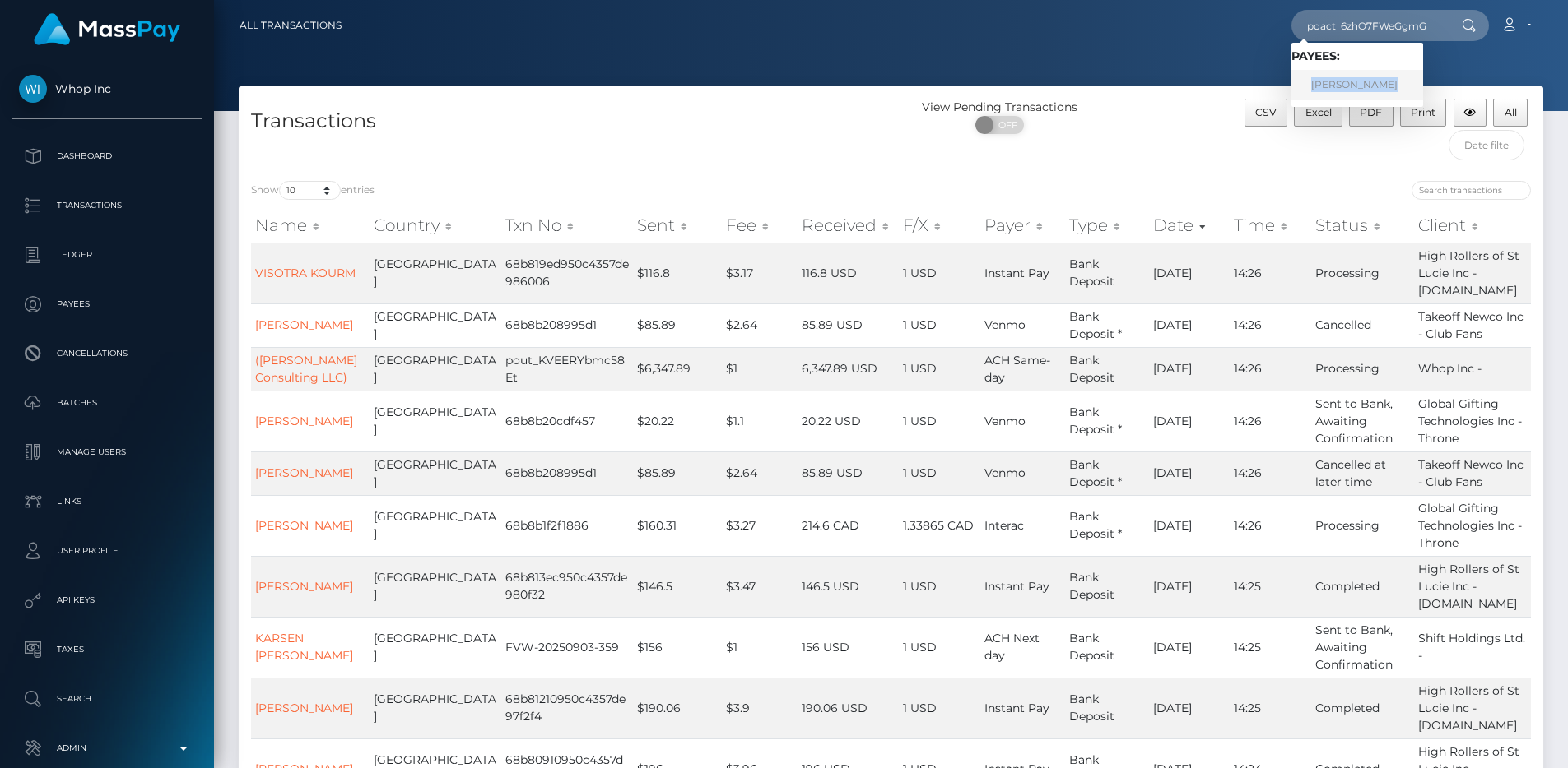
scroll to position [0, 0]
click at [1194, 42] on nav "All Transactions poact_6zhO7FWeGgmG Loading... Loading... Payees: Rania Khalaf …" at bounding box center [891, 25] width 1354 height 51
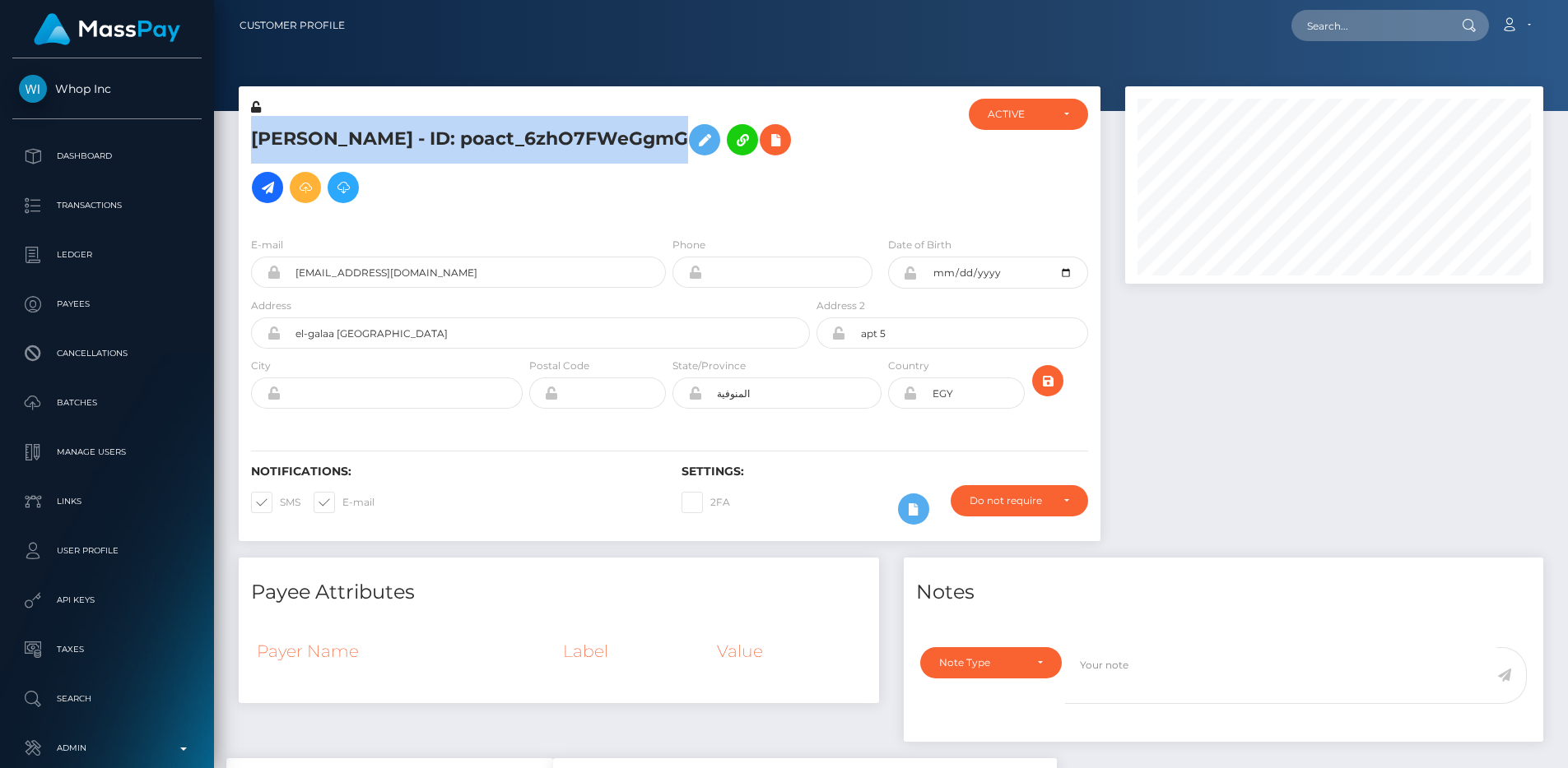
drag, startPoint x: 254, startPoint y: 142, endPoint x: 639, endPoint y: 140, distance: 385.0
click at [639, 140] on h5 "Rania Khalaf - ID: poact_6zhO7FWeGgmG" at bounding box center [526, 163] width 550 height 95
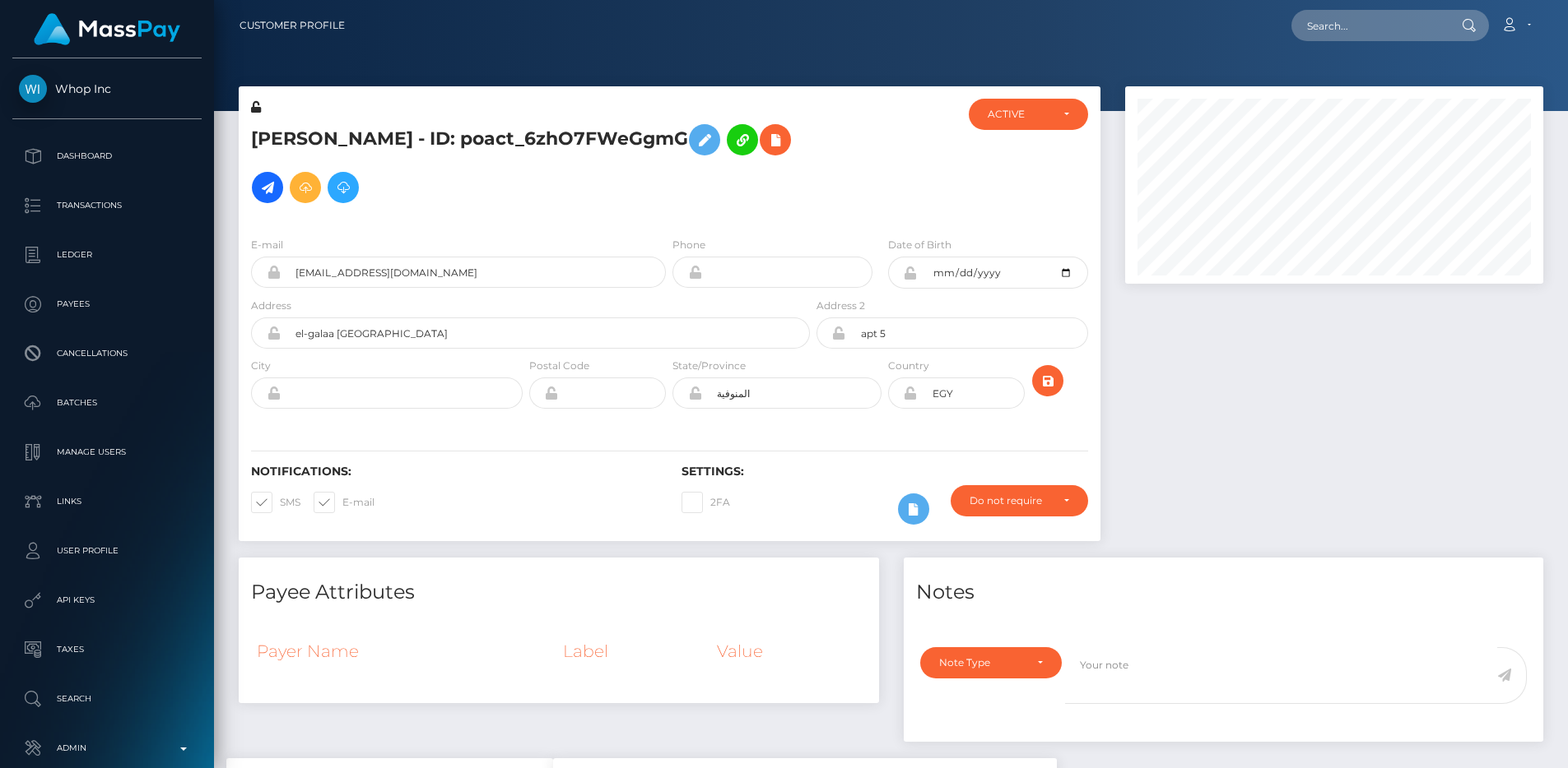
click at [874, 191] on div at bounding box center [885, 161] width 143 height 125
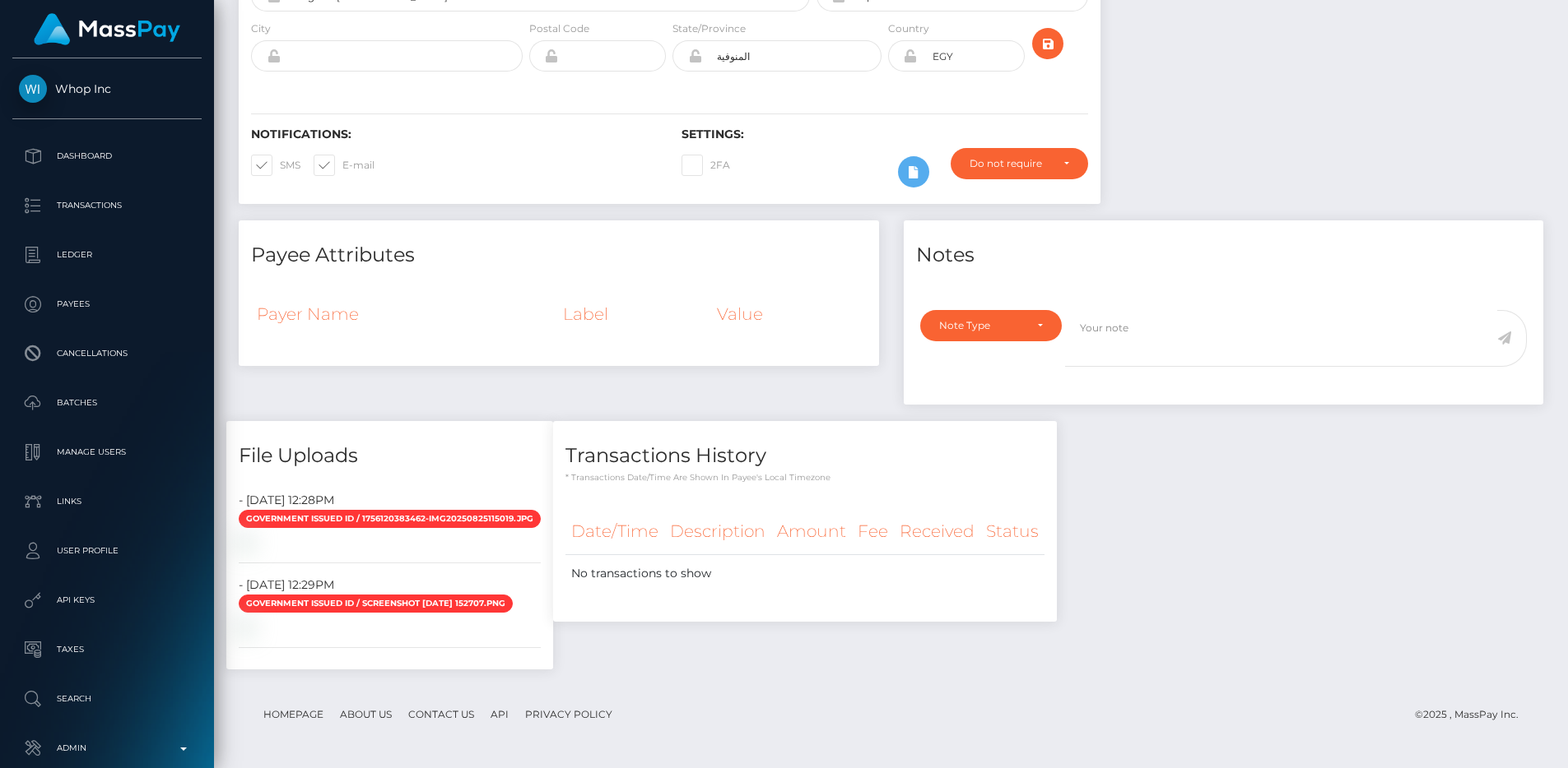
scroll to position [761, 0]
click at [882, 558] on div "Transactions History * Transactions date/time are shown in payee's local timezo…" at bounding box center [804, 554] width 528 height 265
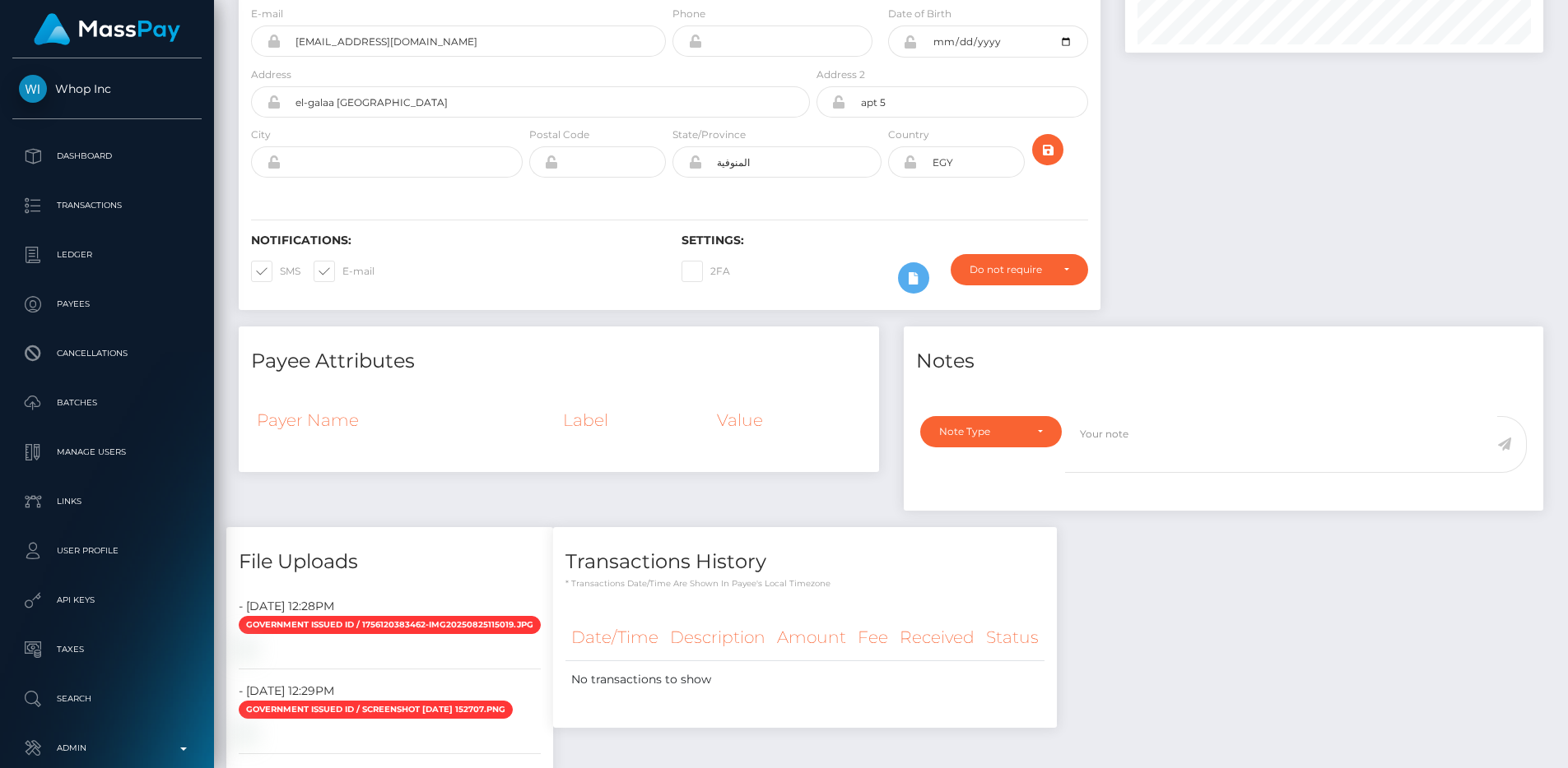
drag, startPoint x: 255, startPoint y: 366, endPoint x: 813, endPoint y: 433, distance: 562.0
click at [813, 433] on div "Payee Attributes Payer Name Label Value" at bounding box center [558, 399] width 640 height 146
click at [813, 433] on th "Value" at bounding box center [788, 420] width 155 height 44
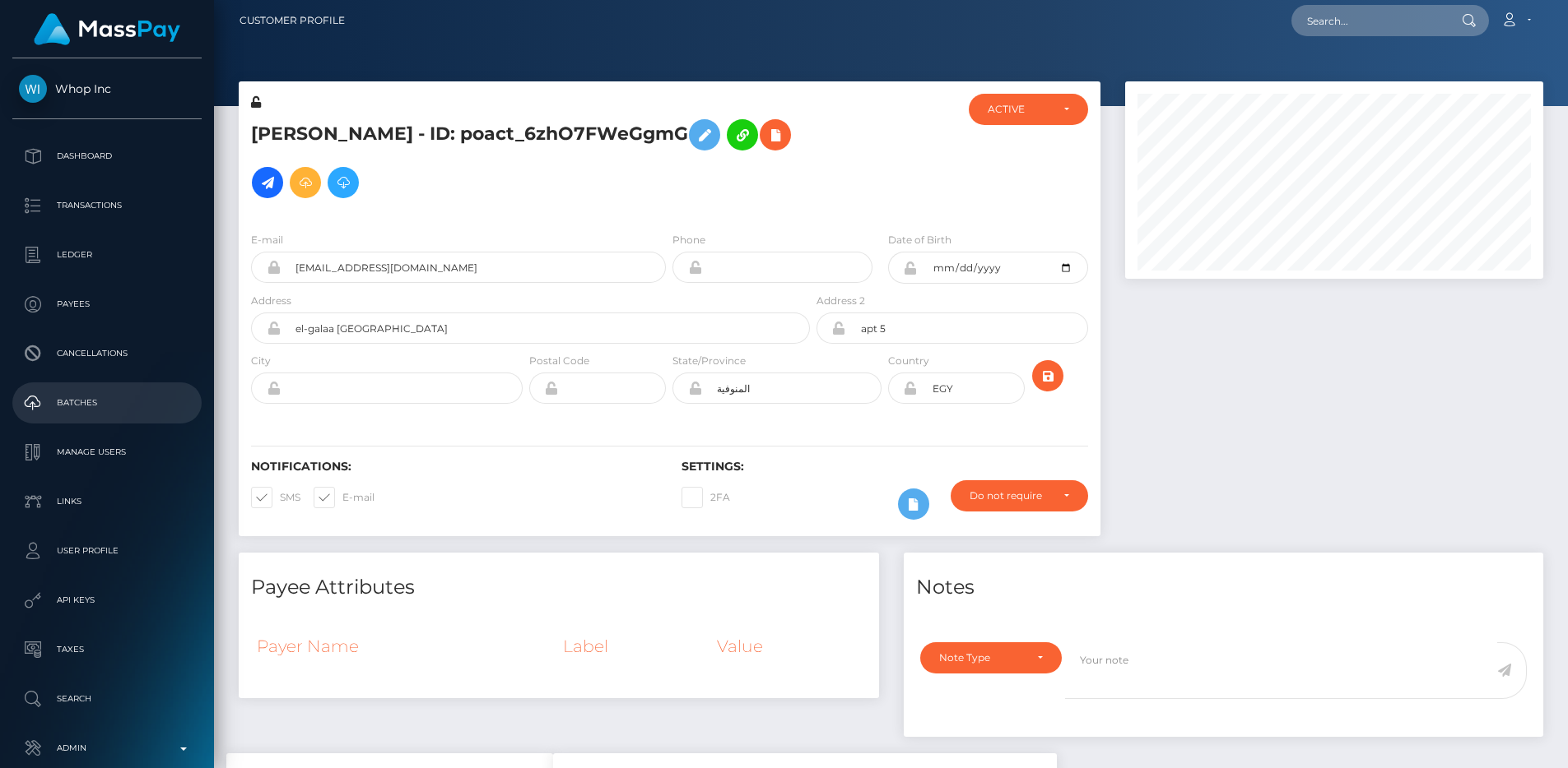
scroll to position [0, 0]
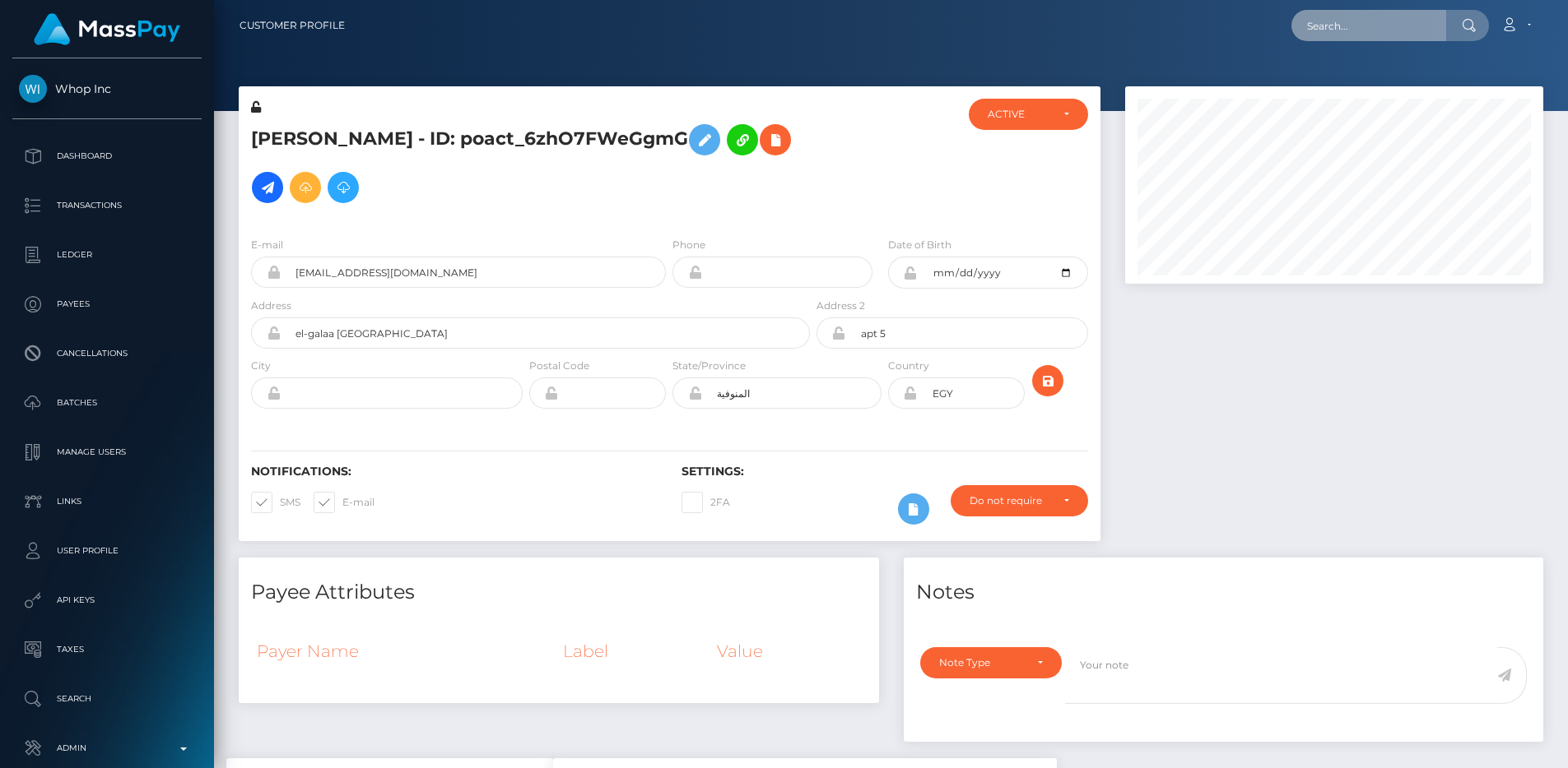
click at [1356, 36] on input "text" at bounding box center [1368, 24] width 154 height 31
paste input "poact_aZS5M8oWsxpl"
type input "poact_aZS5M8oWsxpl"
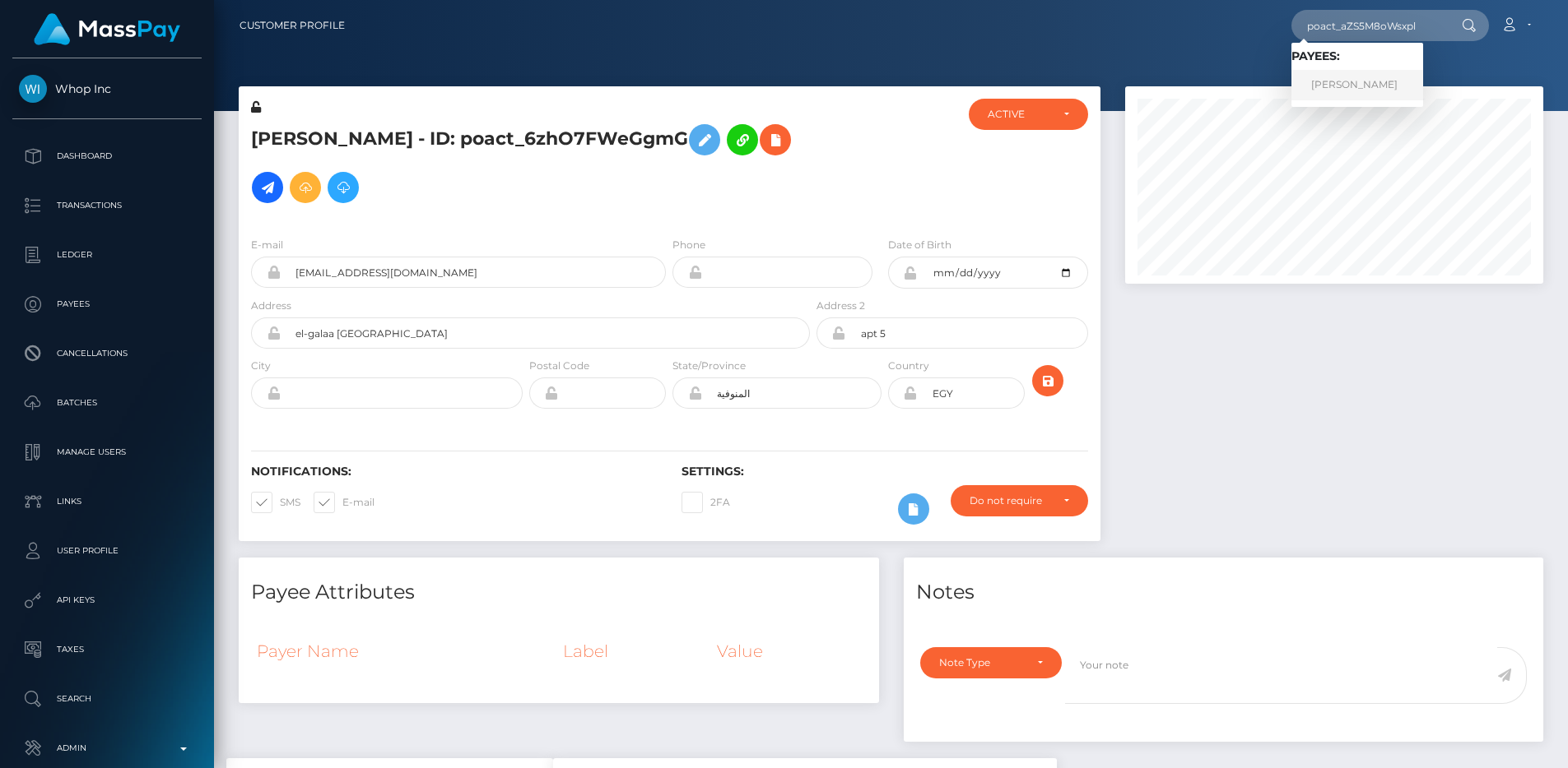
click at [1350, 89] on link "Isaiah Willingham" at bounding box center [1357, 85] width 132 height 30
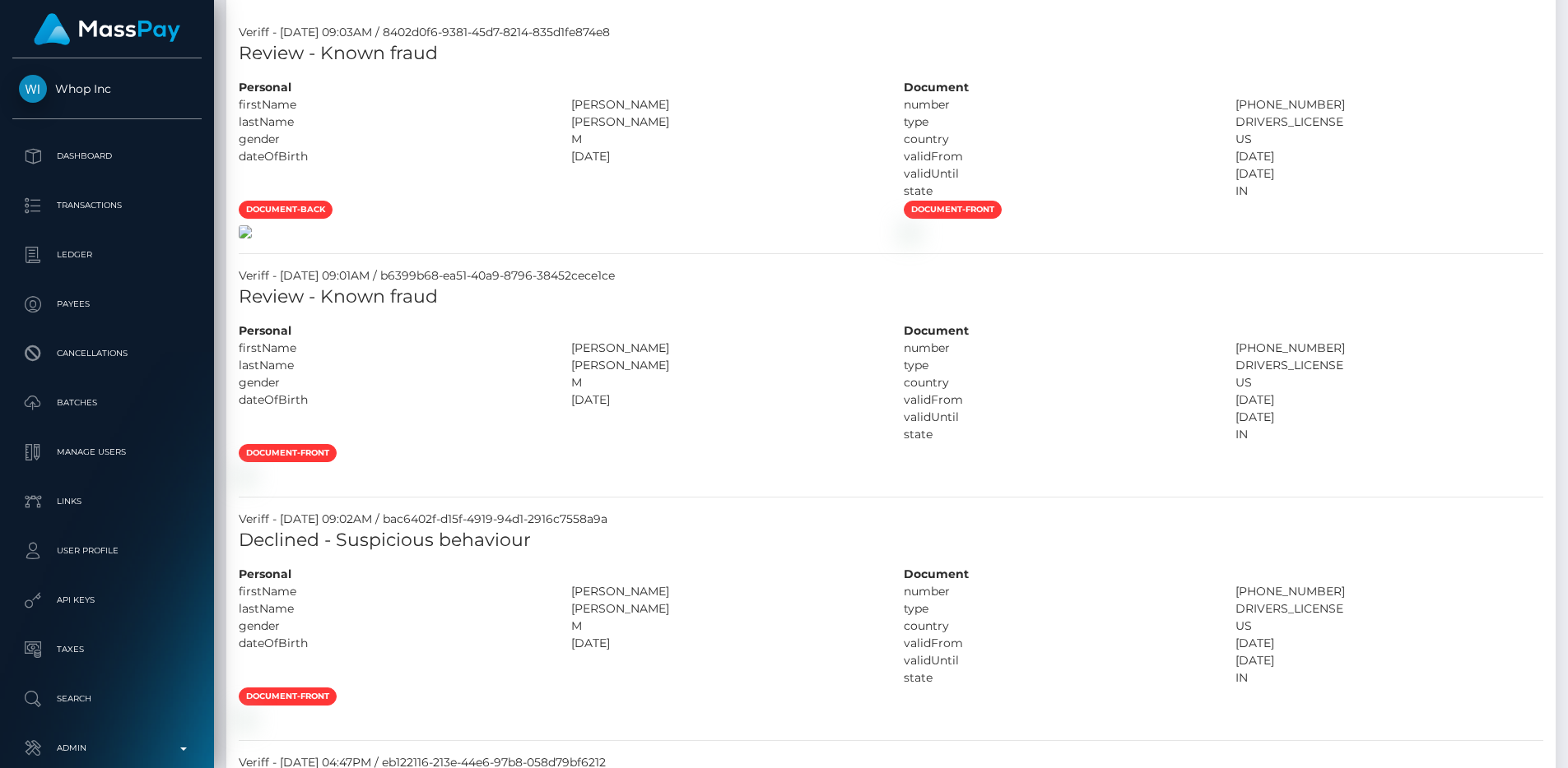
scroll to position [805, 0]
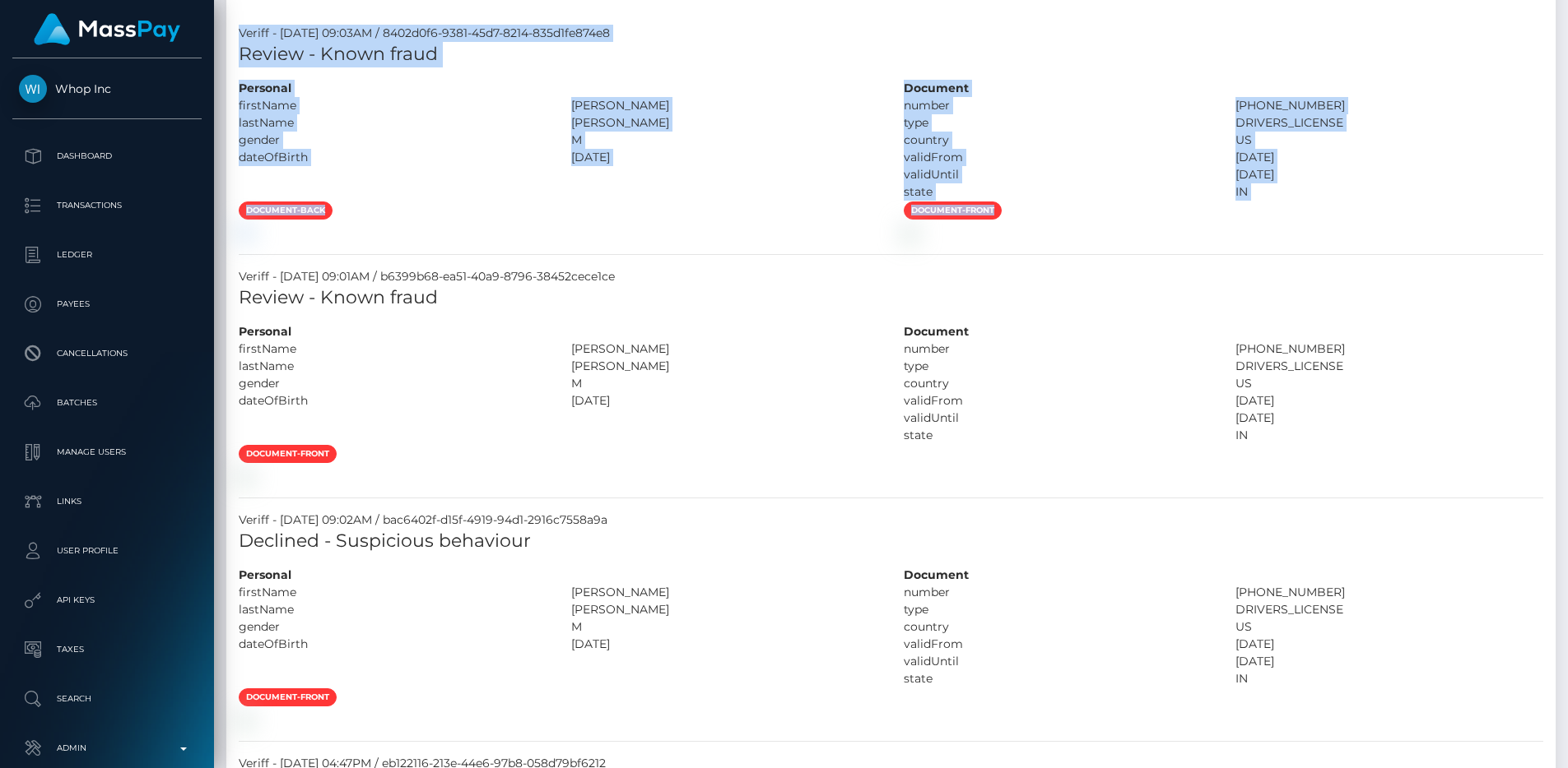
drag, startPoint x: 237, startPoint y: 29, endPoint x: 997, endPoint y: 207, distance: 780.6
click at [997, 207] on span "document-front" at bounding box center [953, 210] width 98 height 18
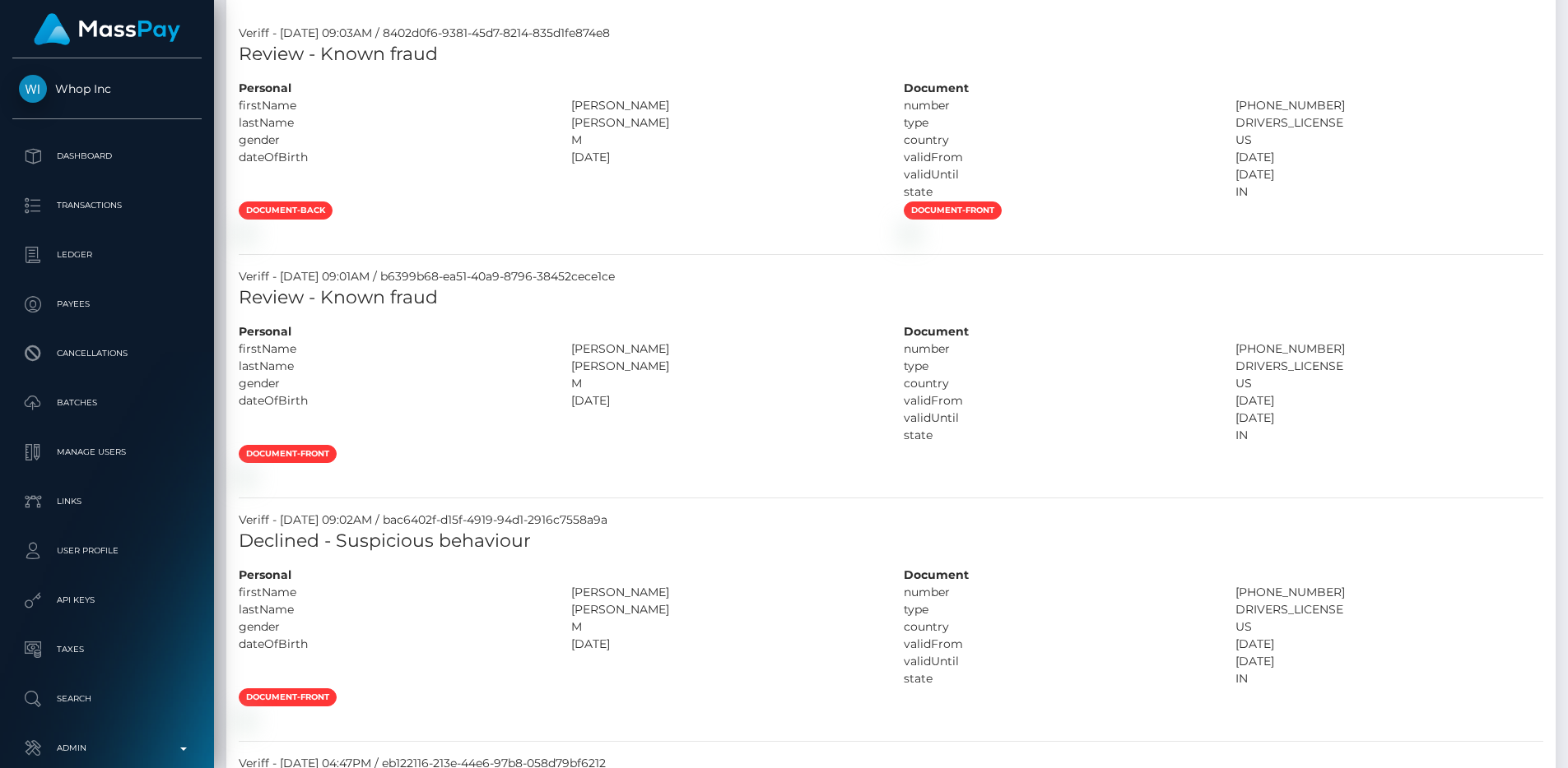
click at [701, 180] on div "Personal firstName ISAIAH MICHAEL lastName" at bounding box center [558, 140] width 665 height 120
drag, startPoint x: 238, startPoint y: 32, endPoint x: 1350, endPoint y: 191, distance: 1123.3
click at [1350, 191] on div "IN" at bounding box center [1389, 188] width 332 height 17
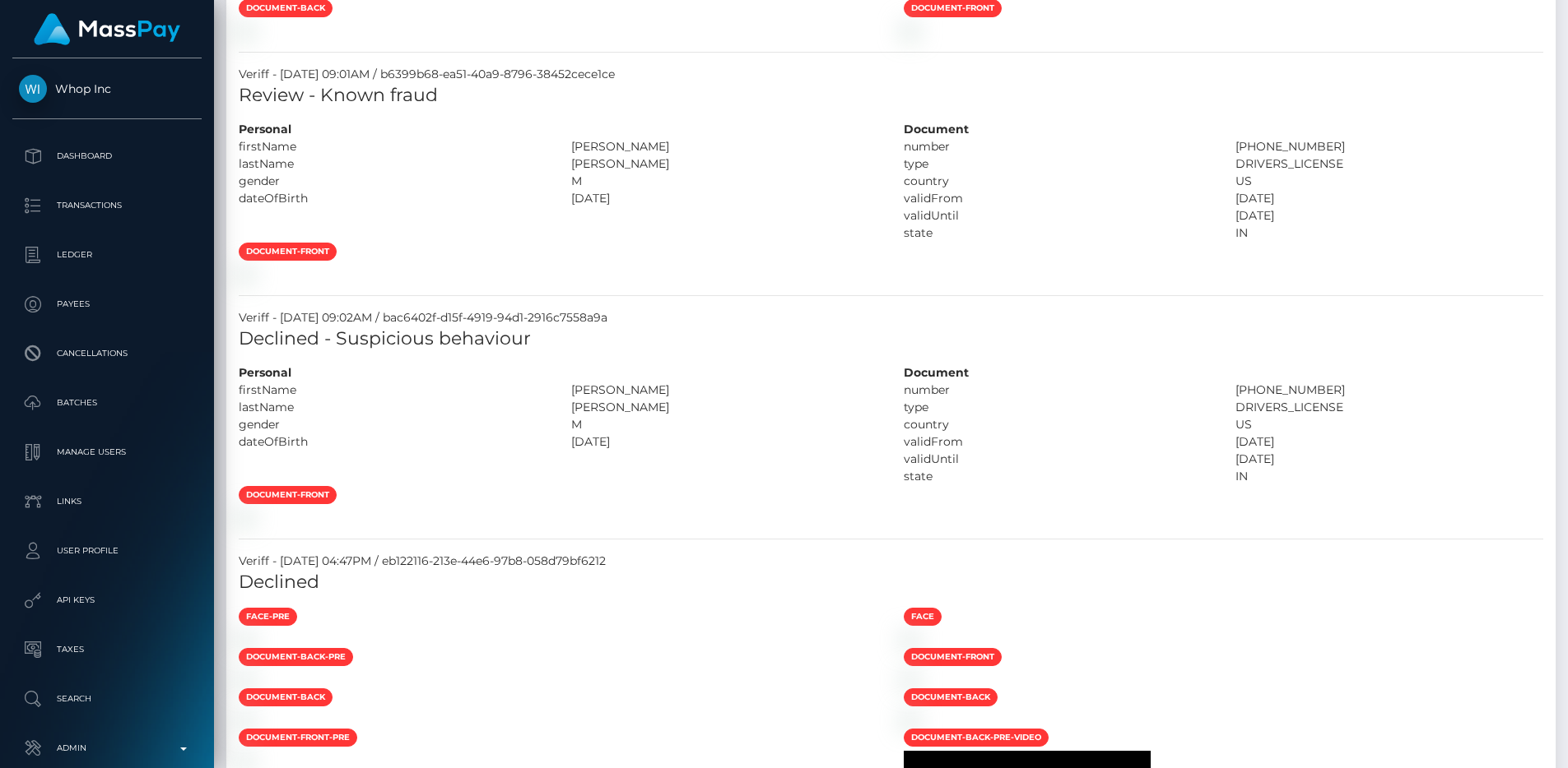
scroll to position [0, 0]
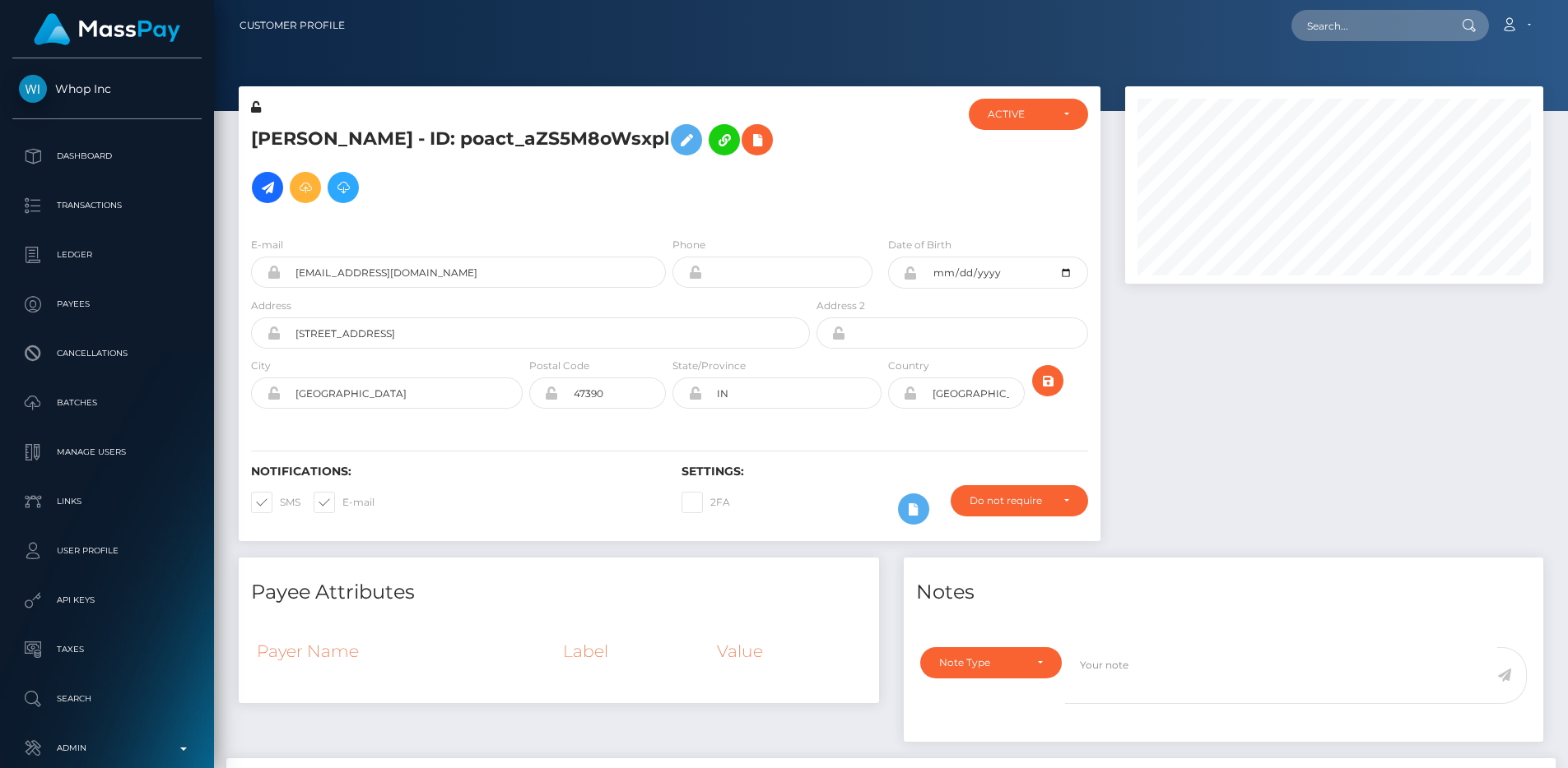
drag, startPoint x: 239, startPoint y: 135, endPoint x: 677, endPoint y: 136, distance: 438.0
click at [677, 136] on div "Isaiah Willingham - ID: poact_aZS5M8oWsxpl" at bounding box center [525, 161] width 574 height 125
click at [677, 136] on h5 "Isaiah Willingham - ID: poact_aZS5M8oWsxpl" at bounding box center [526, 163] width 550 height 95
drag, startPoint x: 677, startPoint y: 136, endPoint x: 260, endPoint y: 155, distance: 417.4
click at [260, 155] on h5 "Isaiah Willingham - ID: poact_aZS5M8oWsxpl" at bounding box center [526, 163] width 550 height 95
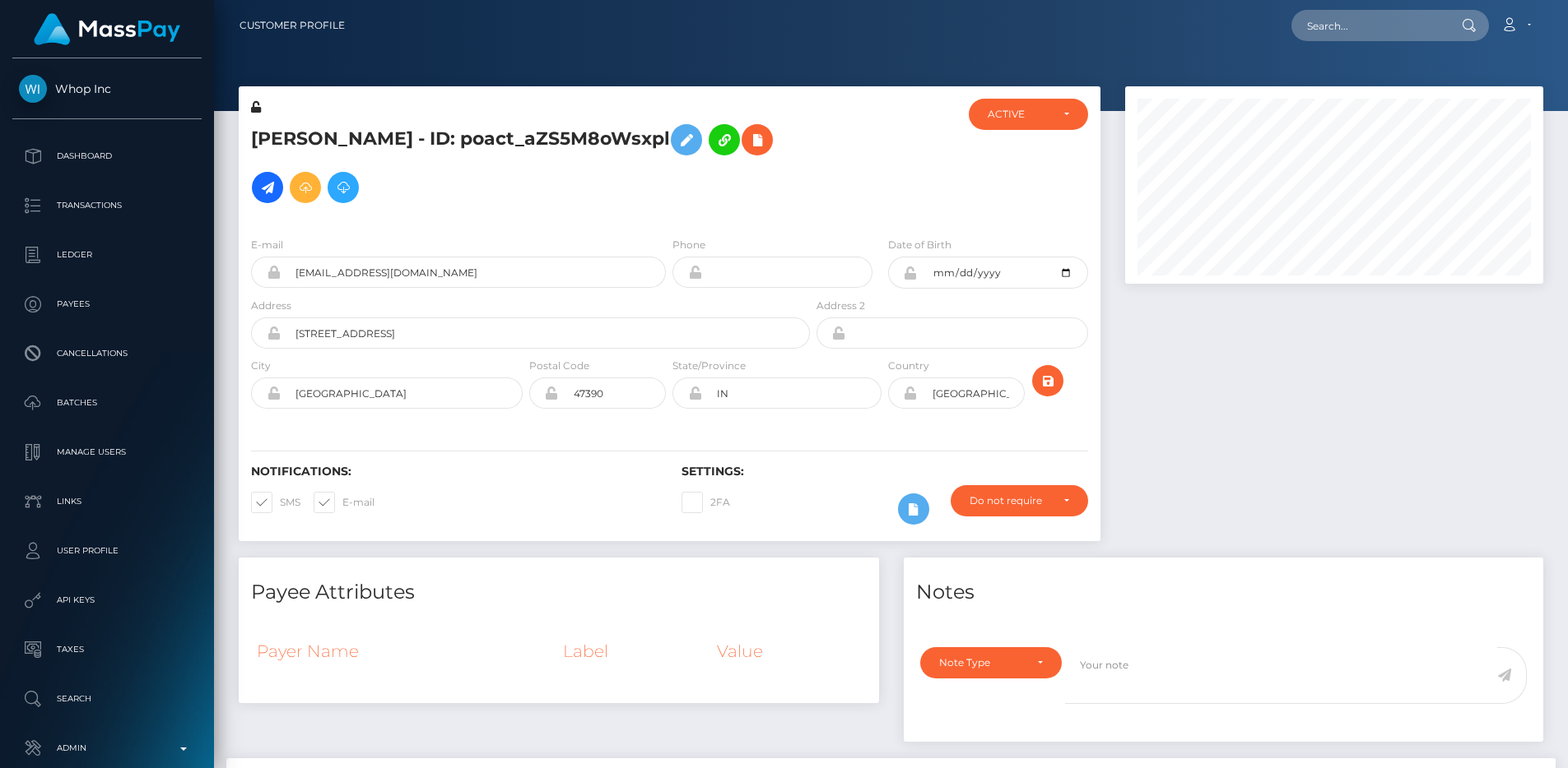
click at [258, 152] on h5 "Isaiah Willingham - ID: poact_aZS5M8oWsxpl" at bounding box center [526, 163] width 550 height 95
drag, startPoint x: 251, startPoint y: 138, endPoint x: 680, endPoint y: 128, distance: 429.1
click at [680, 128] on h5 "Isaiah Willingham - ID: poact_aZS5M8oWsxpl" at bounding box center [526, 163] width 550 height 95
drag, startPoint x: 680, startPoint y: 128, endPoint x: 253, endPoint y: 144, distance: 427.3
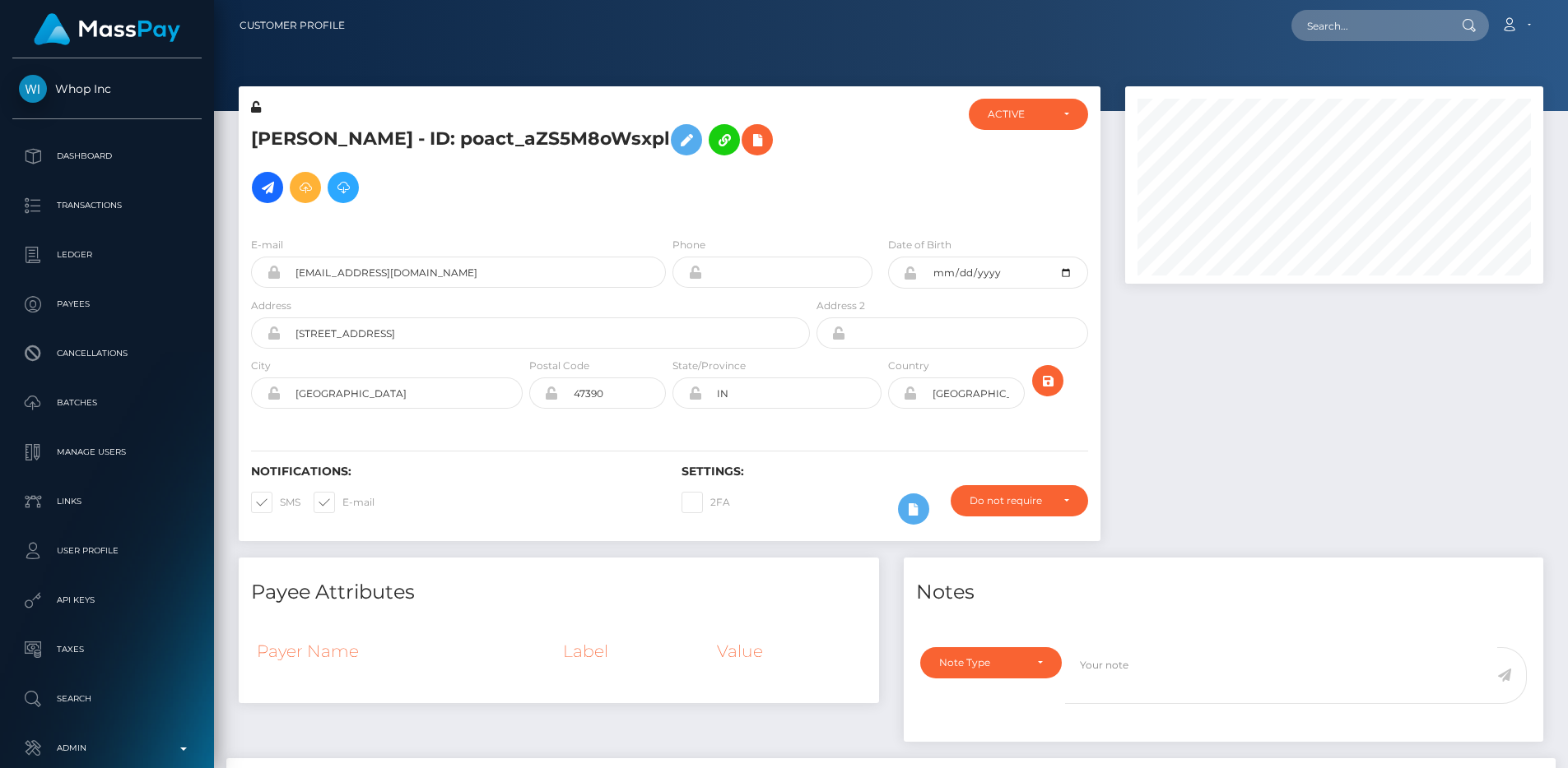
click at [253, 144] on h5 "Isaiah Willingham - ID: poact_aZS5M8oWsxpl" at bounding box center [526, 163] width 550 height 95
click at [543, 135] on h5 "Isaiah Willingham - ID: poact_aZS5M8oWsxpl" at bounding box center [526, 163] width 550 height 95
copy h5 "poact_aZS5M8oWsxpl"
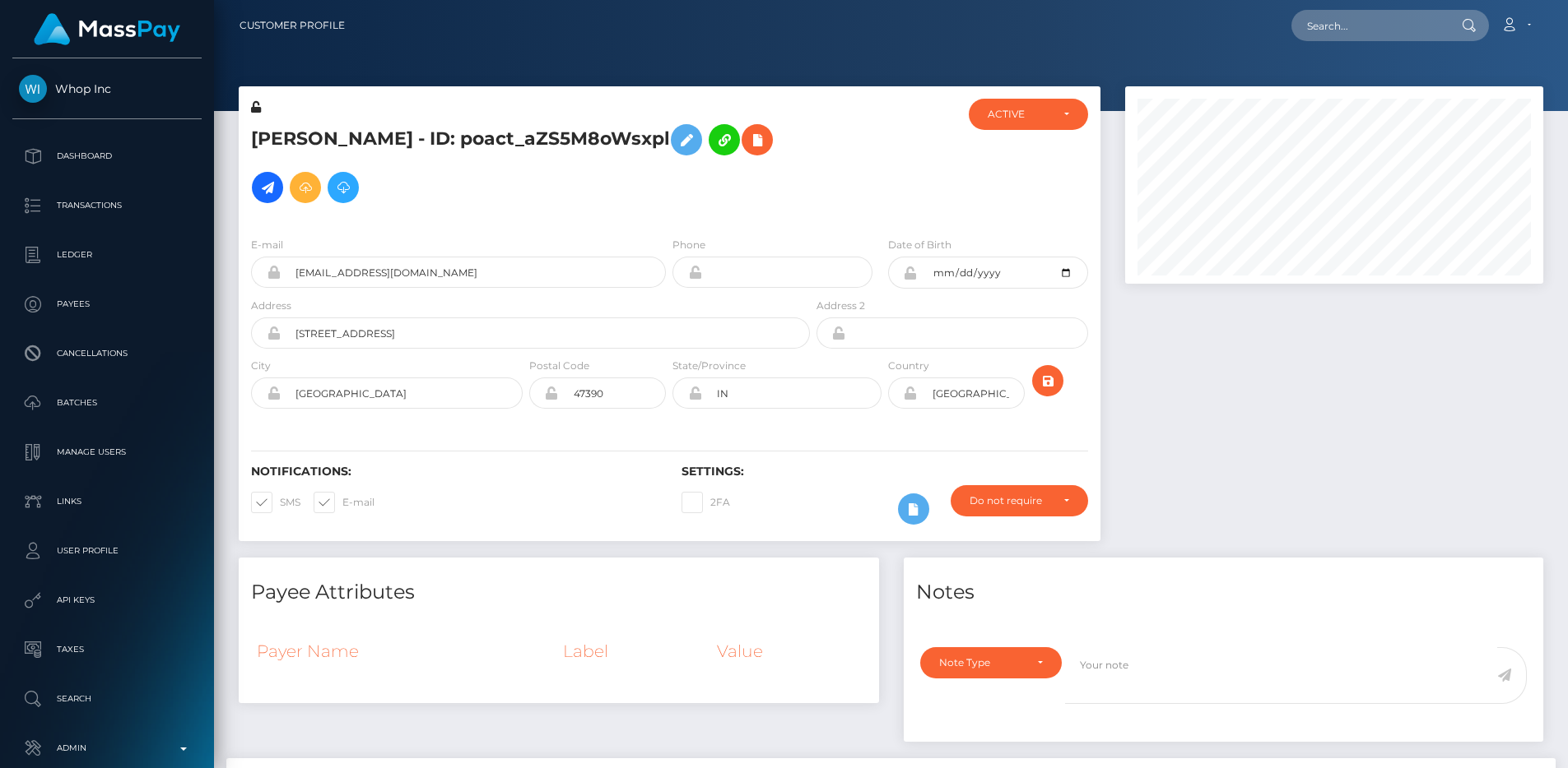
click at [864, 224] on div "E-mail mikejustus52@gmail.com Phone Date of Birth" at bounding box center [669, 325] width 862 height 201
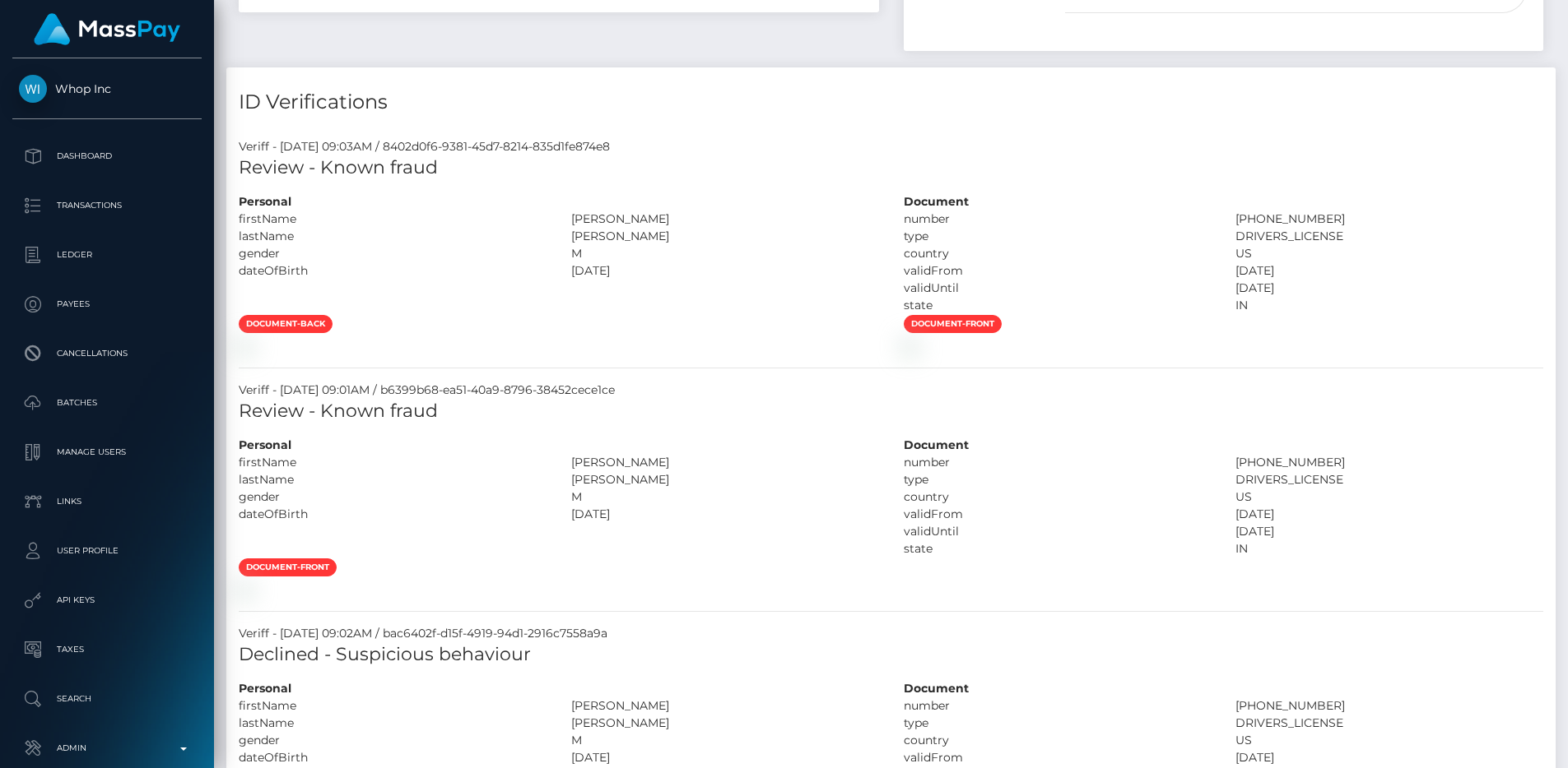
scroll to position [688, 0]
click at [612, 73] on div "ID Verifications" at bounding box center [891, 95] width 1330 height 49
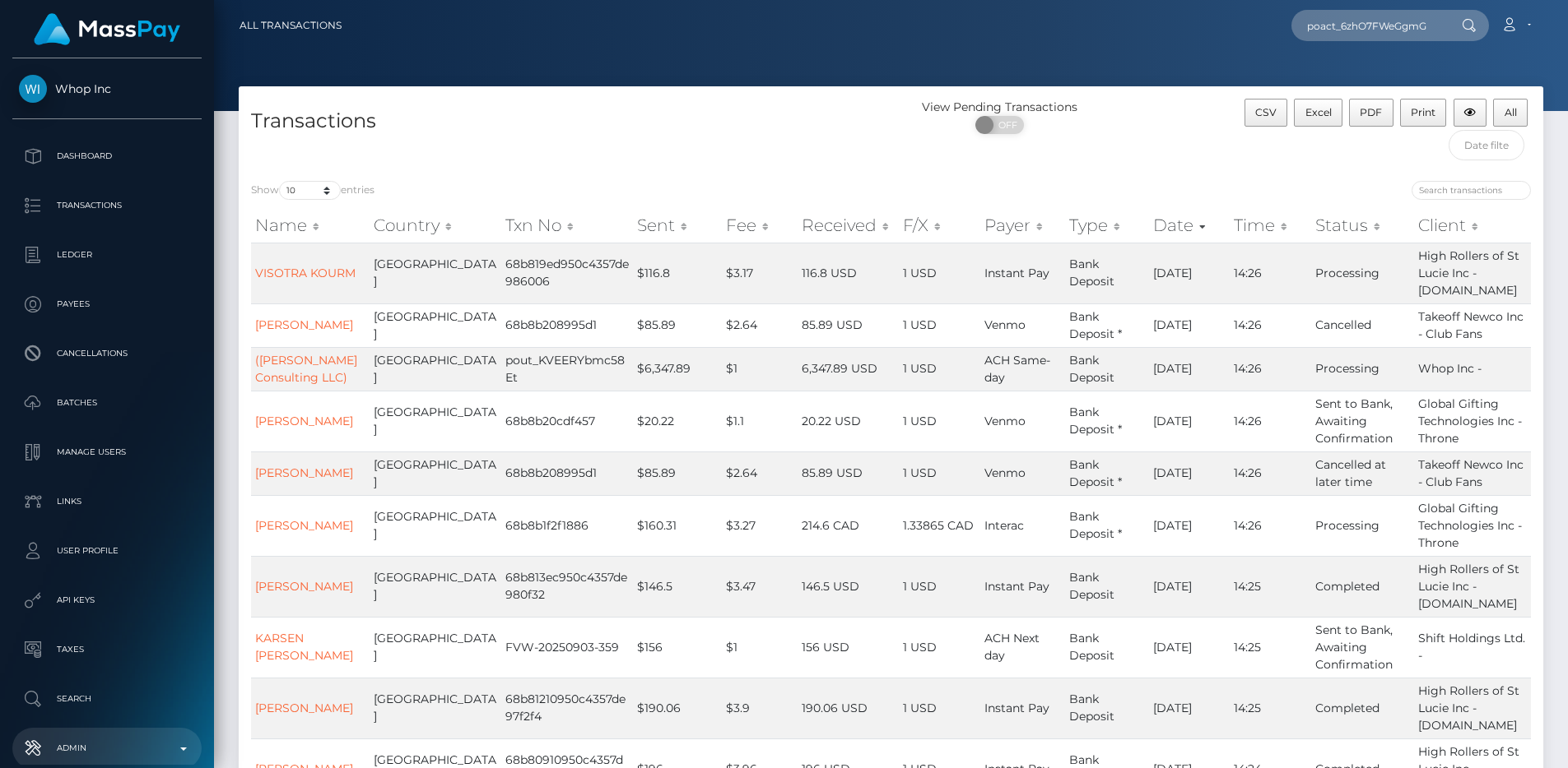
click at [103, 739] on p "Admin" at bounding box center [106, 748] width 176 height 24
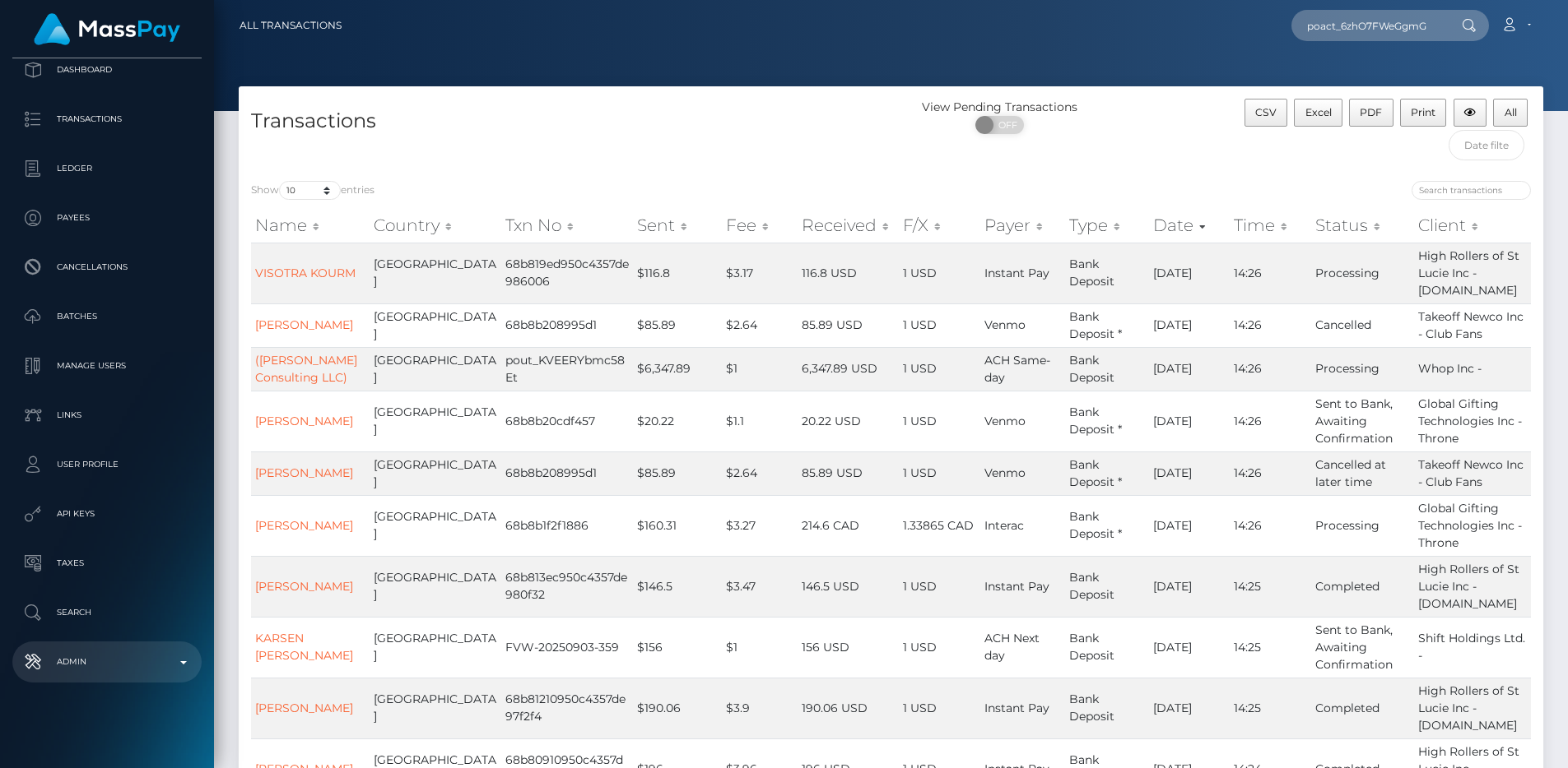
scroll to position [87, 0]
click at [89, 650] on p "Admin" at bounding box center [106, 663] width 176 height 24
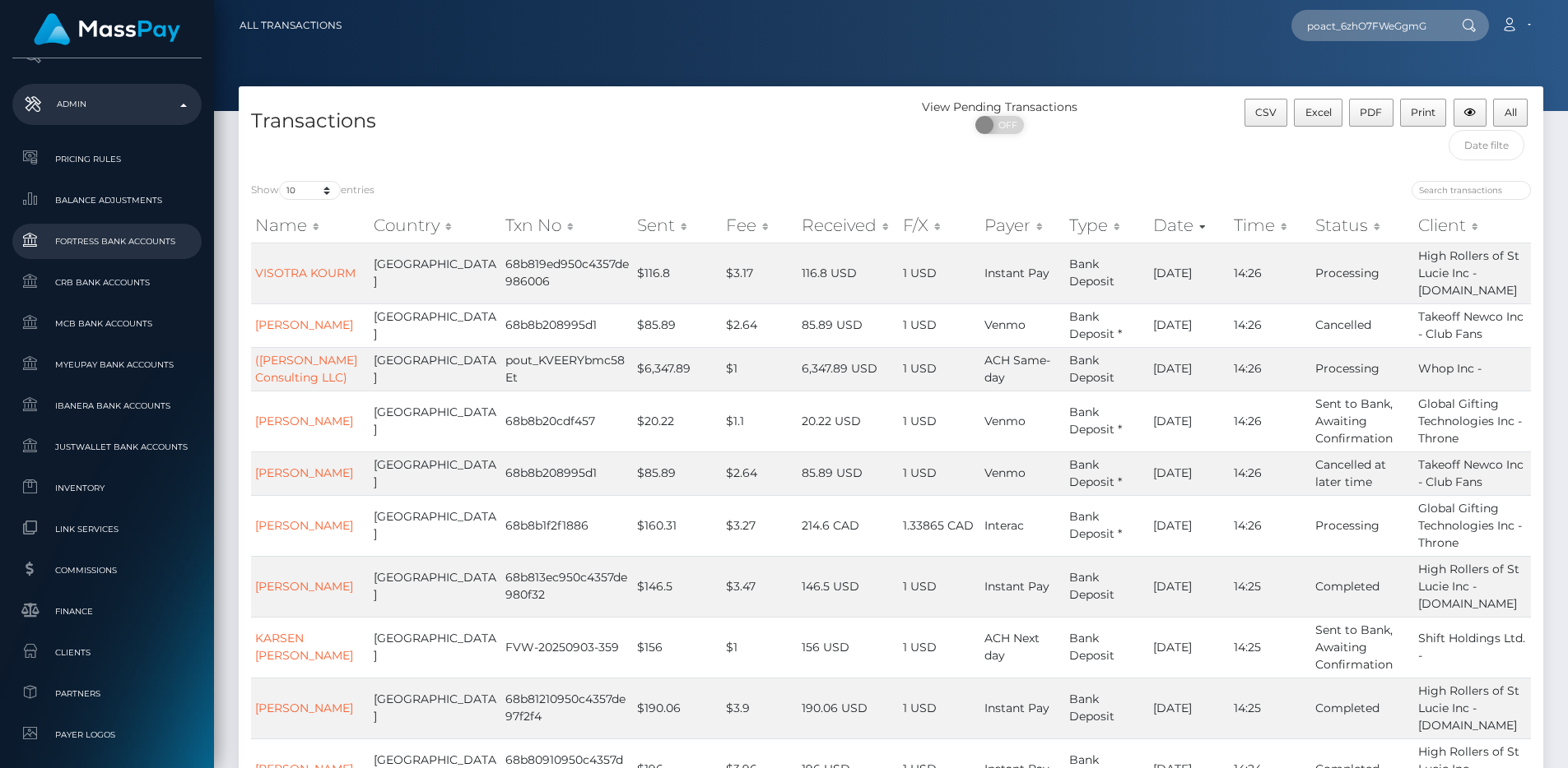
scroll to position [984, 0]
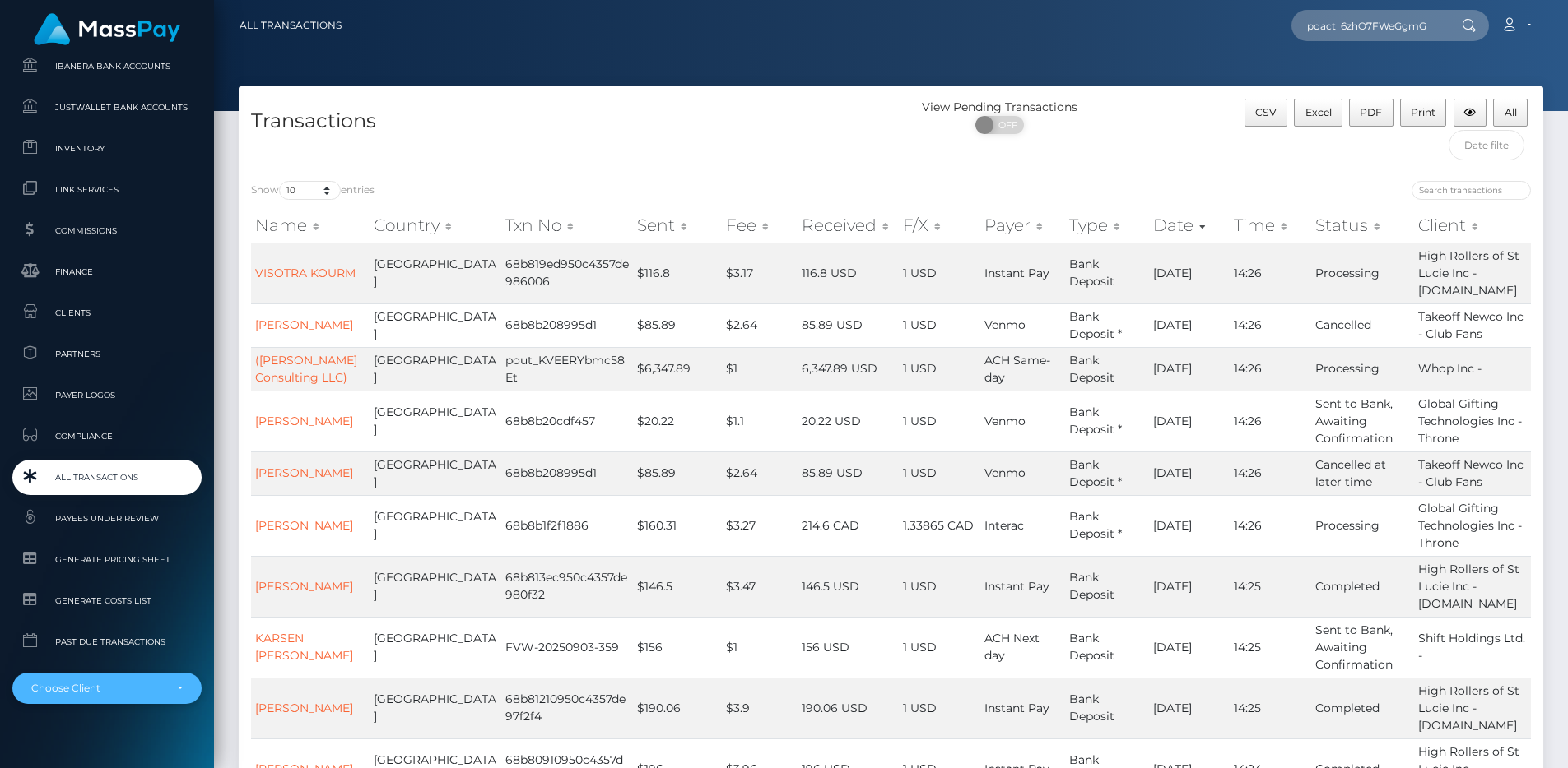
click at [84, 677] on div "Choose Client" at bounding box center [106, 688] width 189 height 31
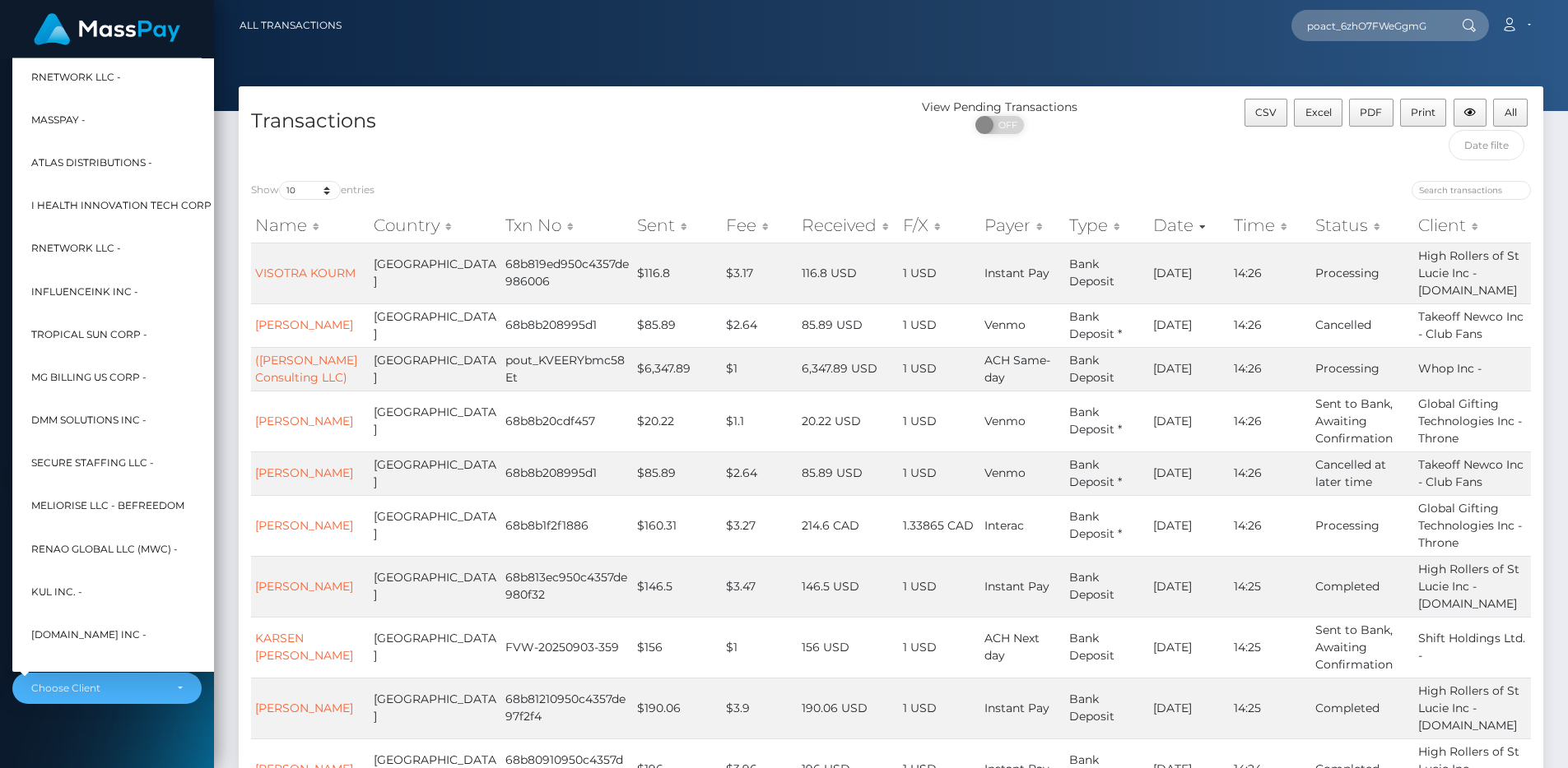
click at [64, 111] on span "MassPay -" at bounding box center [58, 120] width 55 height 22
select select "2"
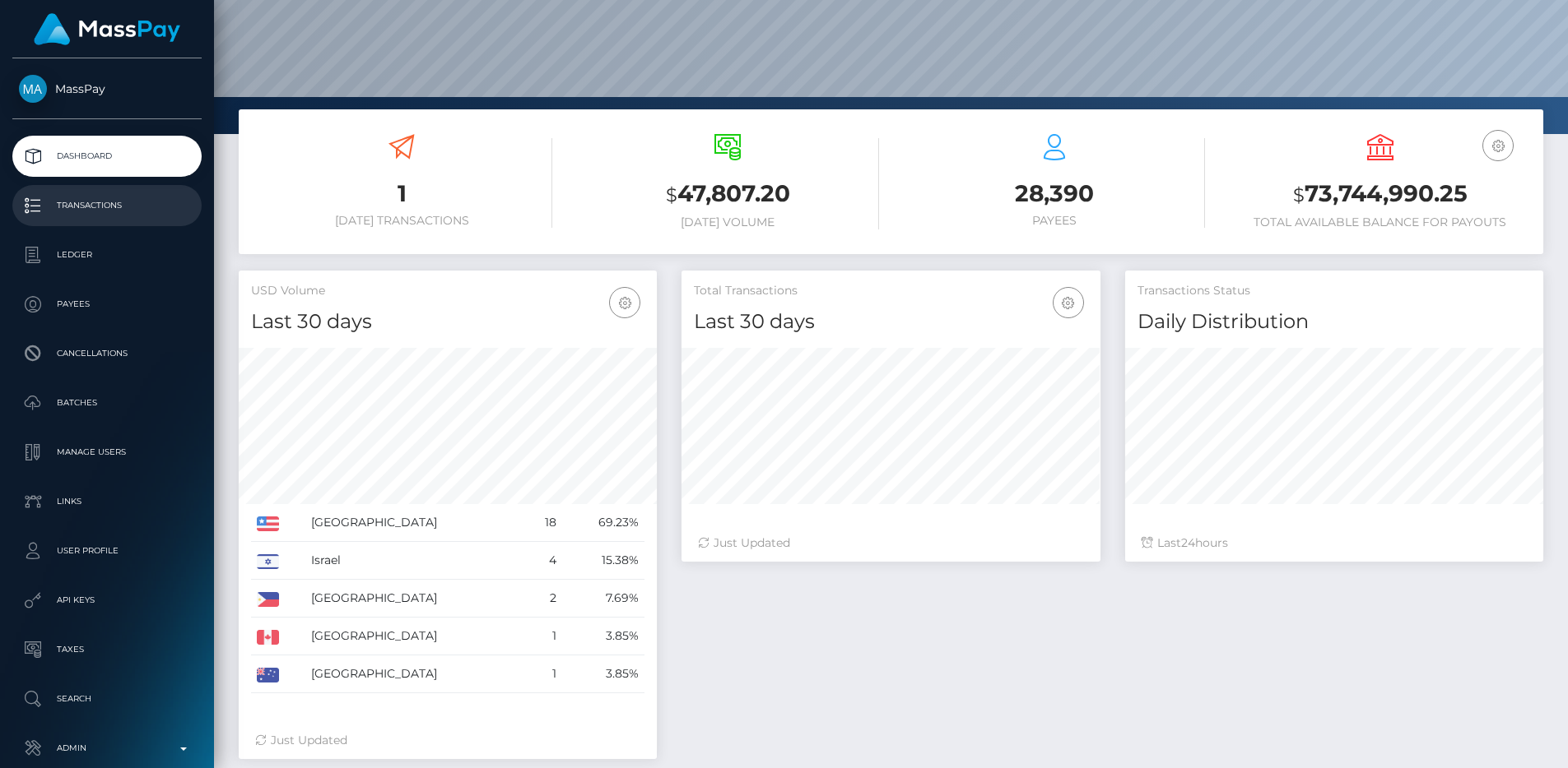
scroll to position [292, 419]
click at [137, 210] on p "Transactions" at bounding box center [106, 205] width 176 height 24
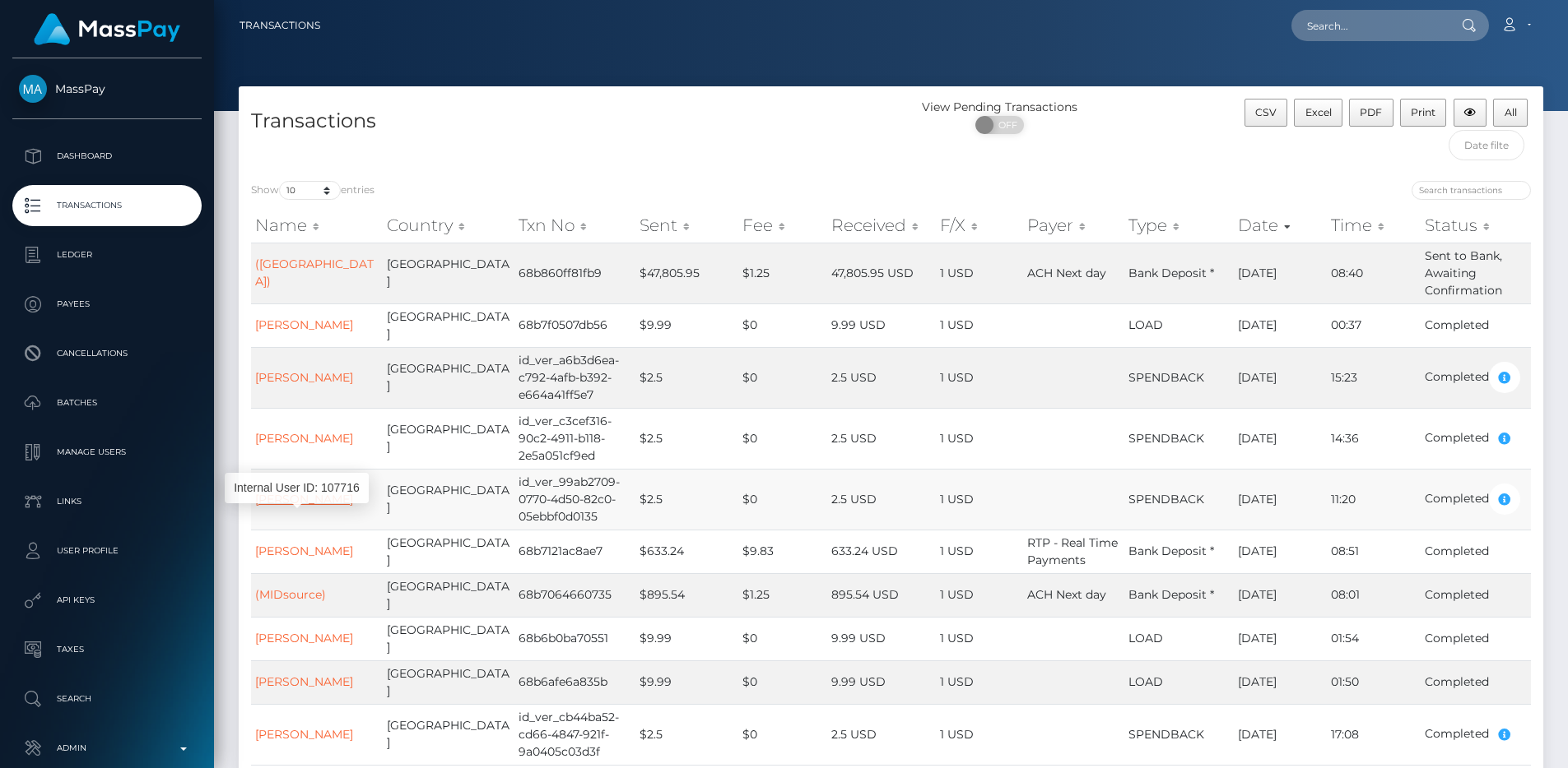
click at [294, 506] on link "[PERSON_NAME]" at bounding box center [304, 500] width 98 height 15
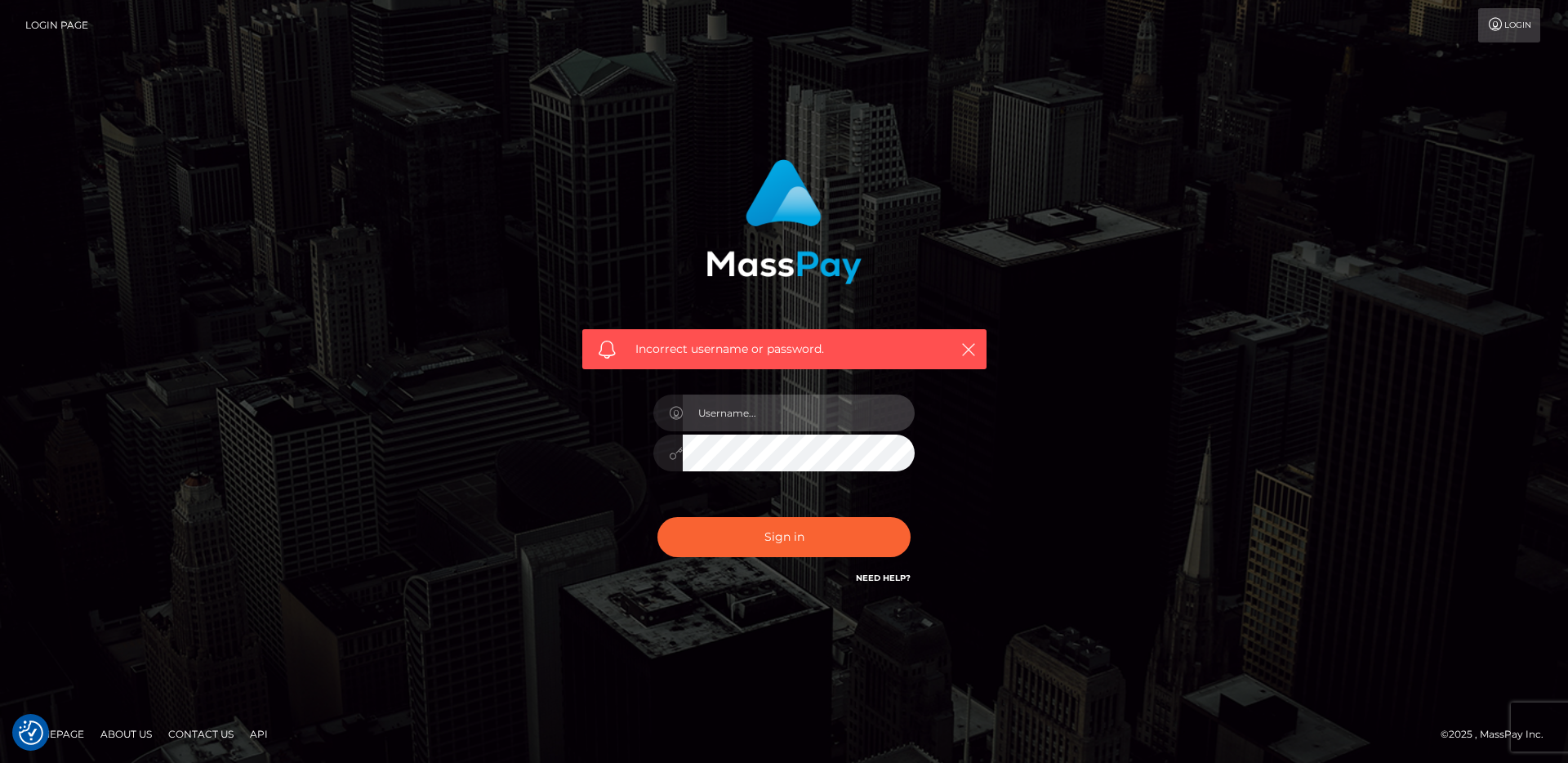
type input "egblue"
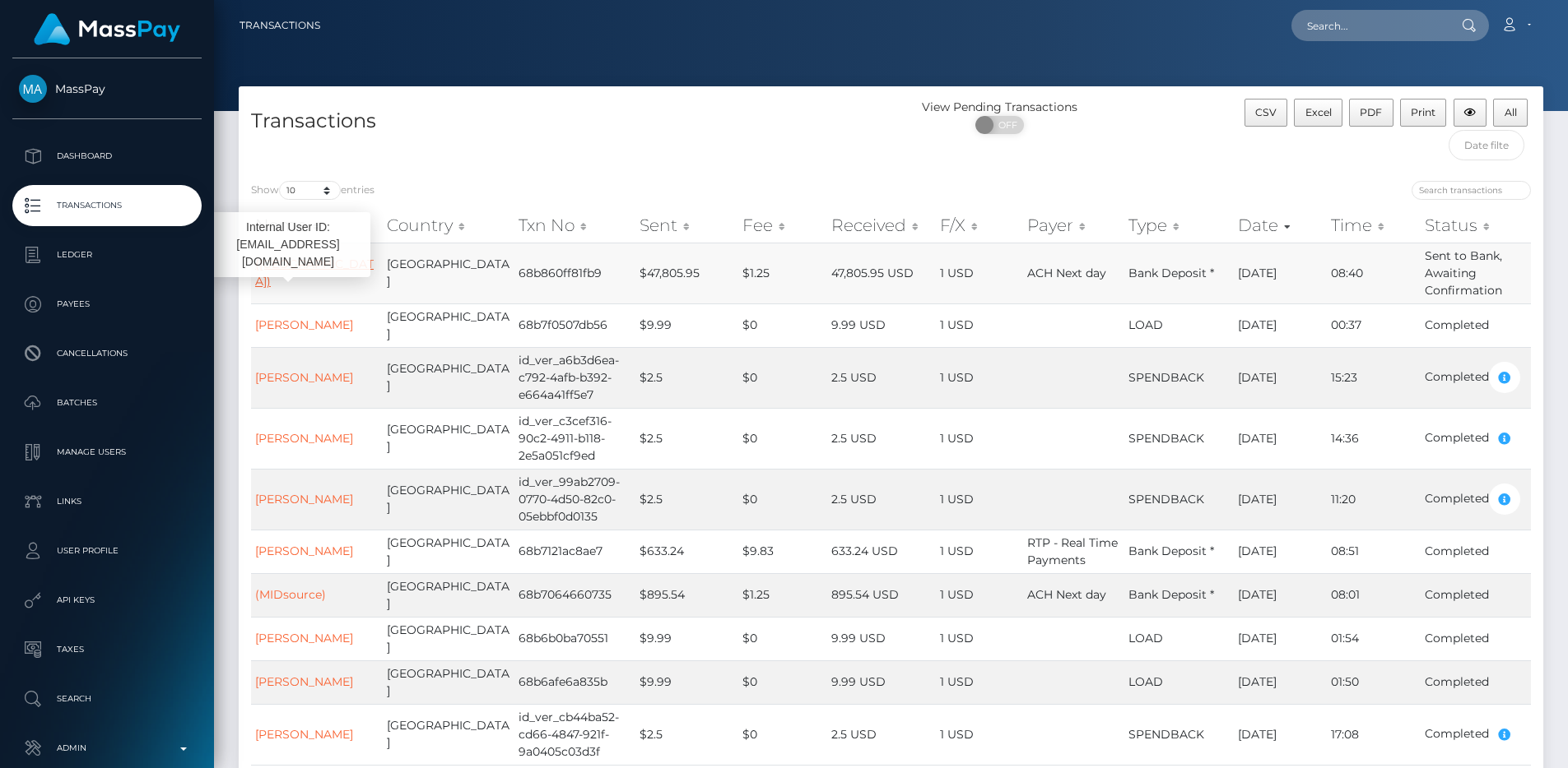
click at [291, 271] on link "(Humboldt)" at bounding box center [315, 273] width 119 height 32
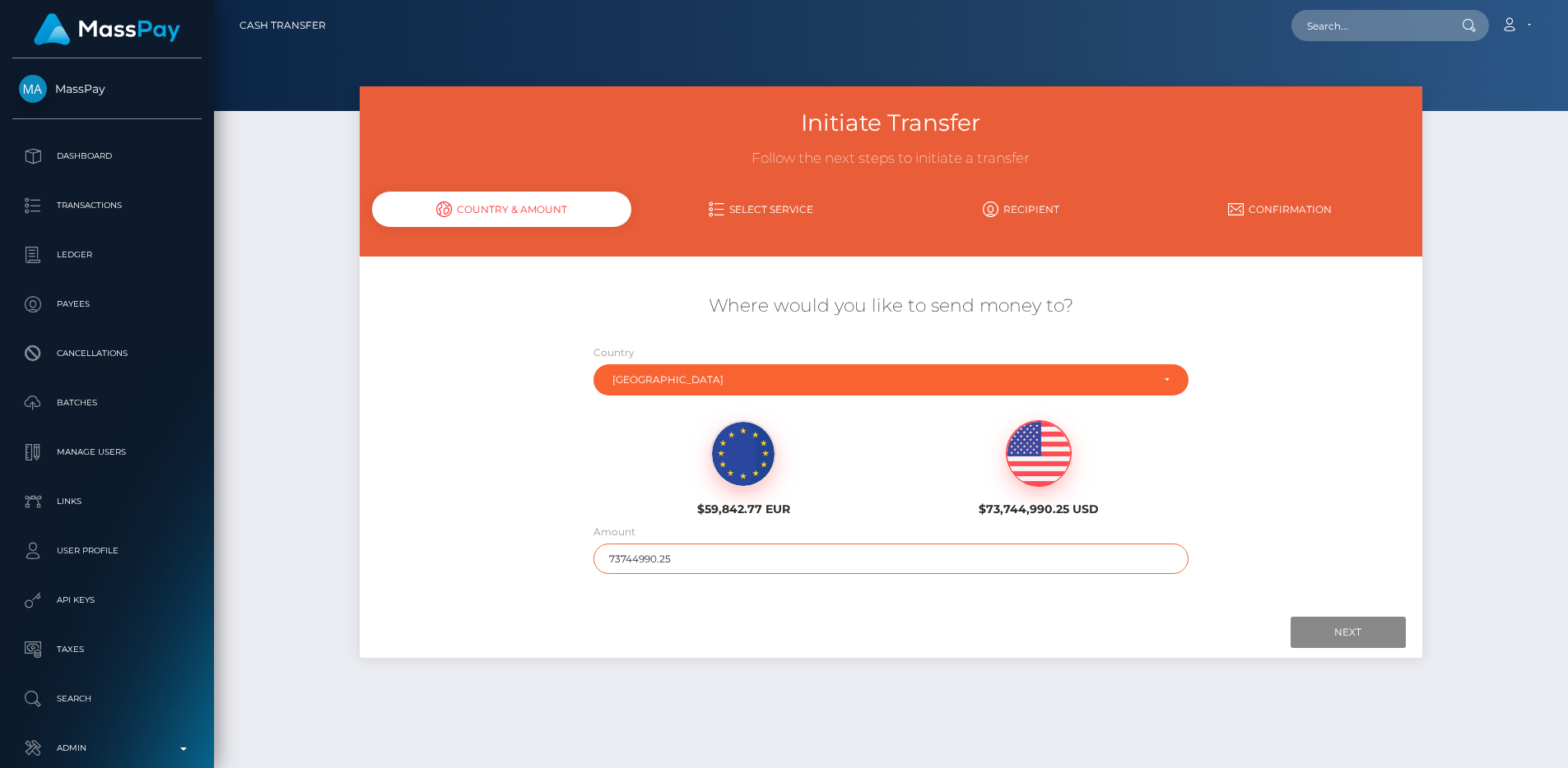
click at [680, 558] on input "73744990.25" at bounding box center [891, 559] width 595 height 30
type input "55"
click at [1324, 633] on input "Next" at bounding box center [1349, 632] width 115 height 31
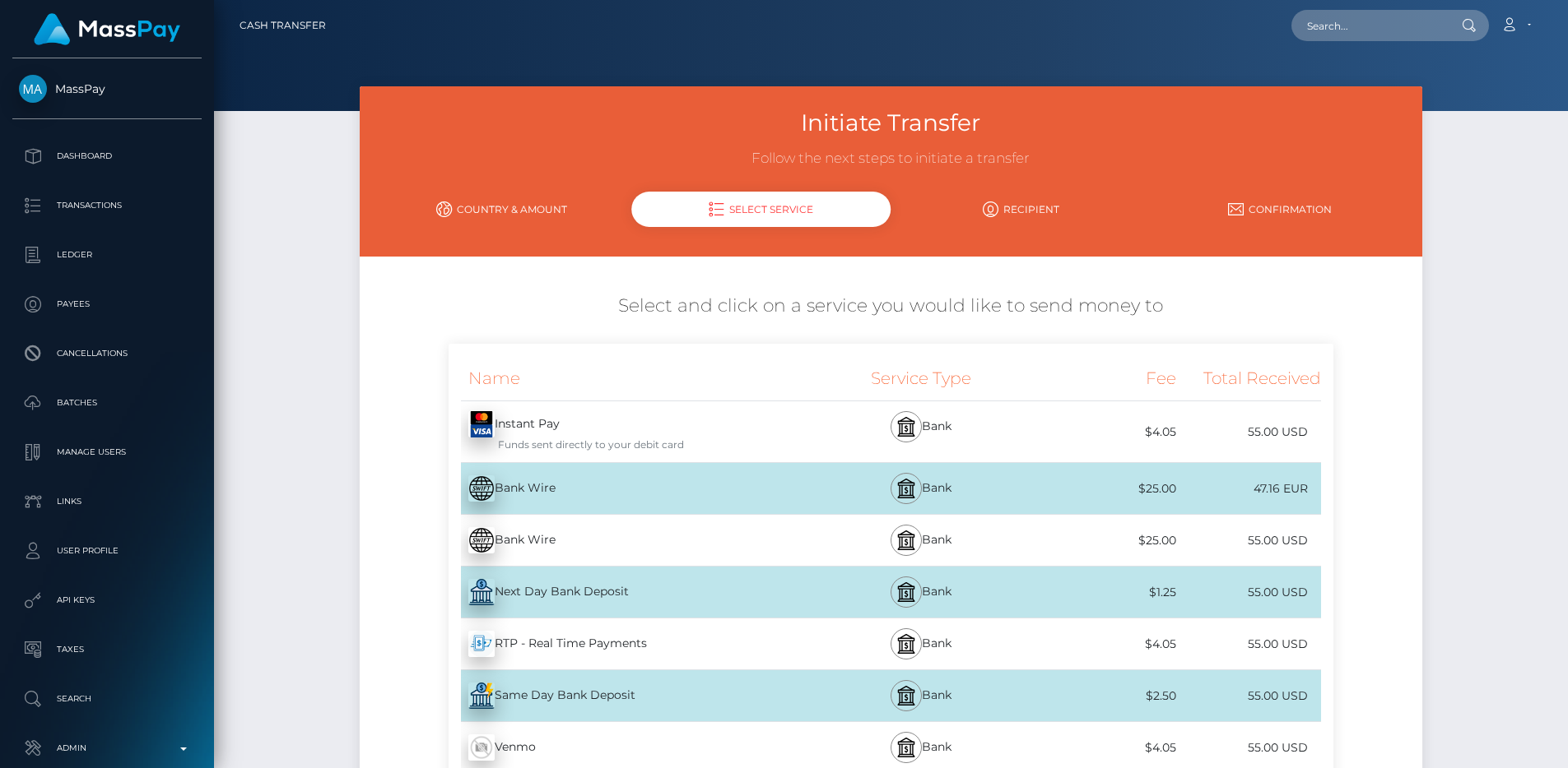
click at [695, 591] on div "Next Day Bank Deposit - USD" at bounding box center [630, 592] width 364 height 46
